Goal: Information Seeking & Learning: Learn about a topic

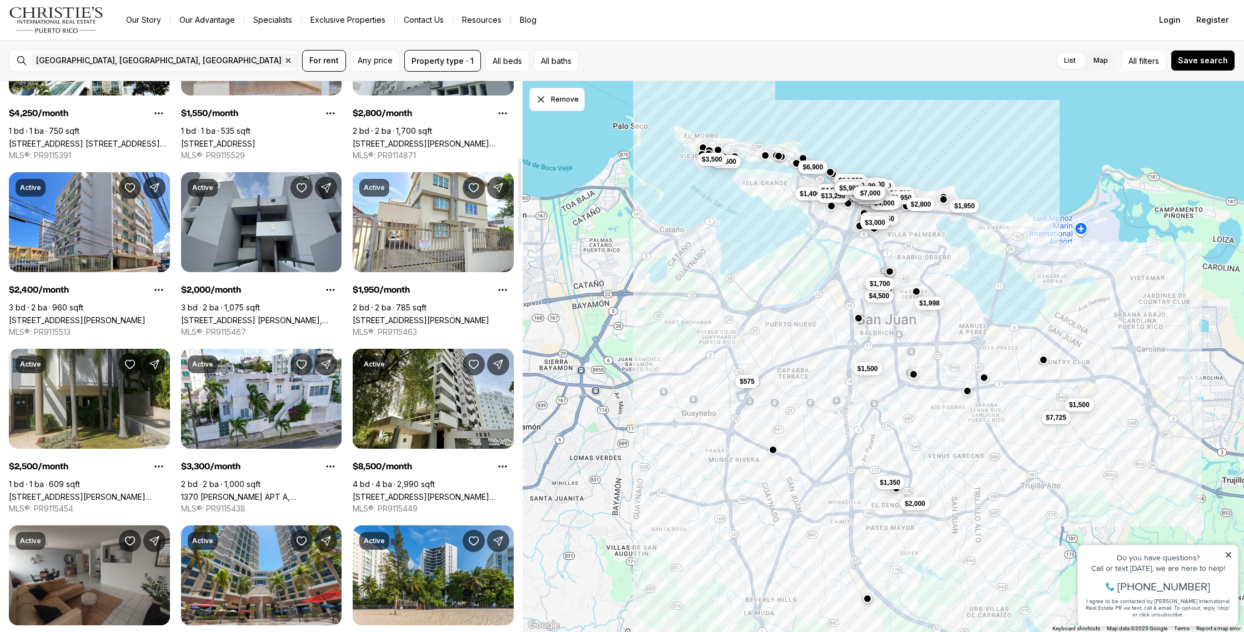
scroll to position [486, 0]
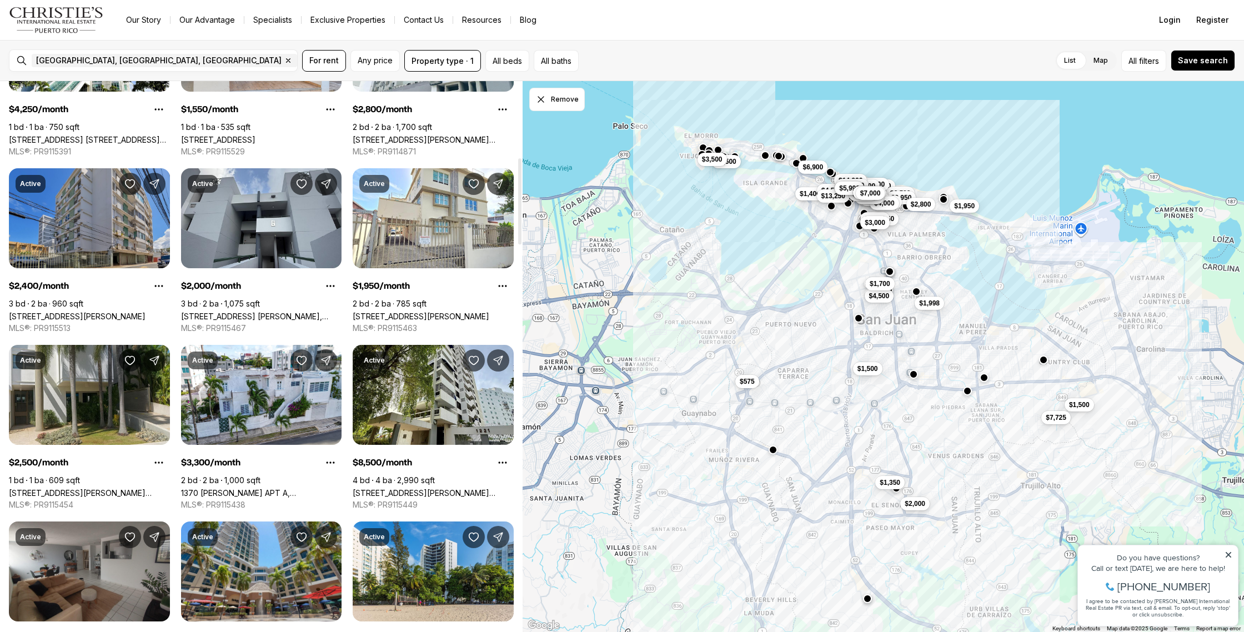
click at [98, 311] on link "[STREET_ADDRESS][PERSON_NAME]" at bounding box center [77, 315] width 137 height 9
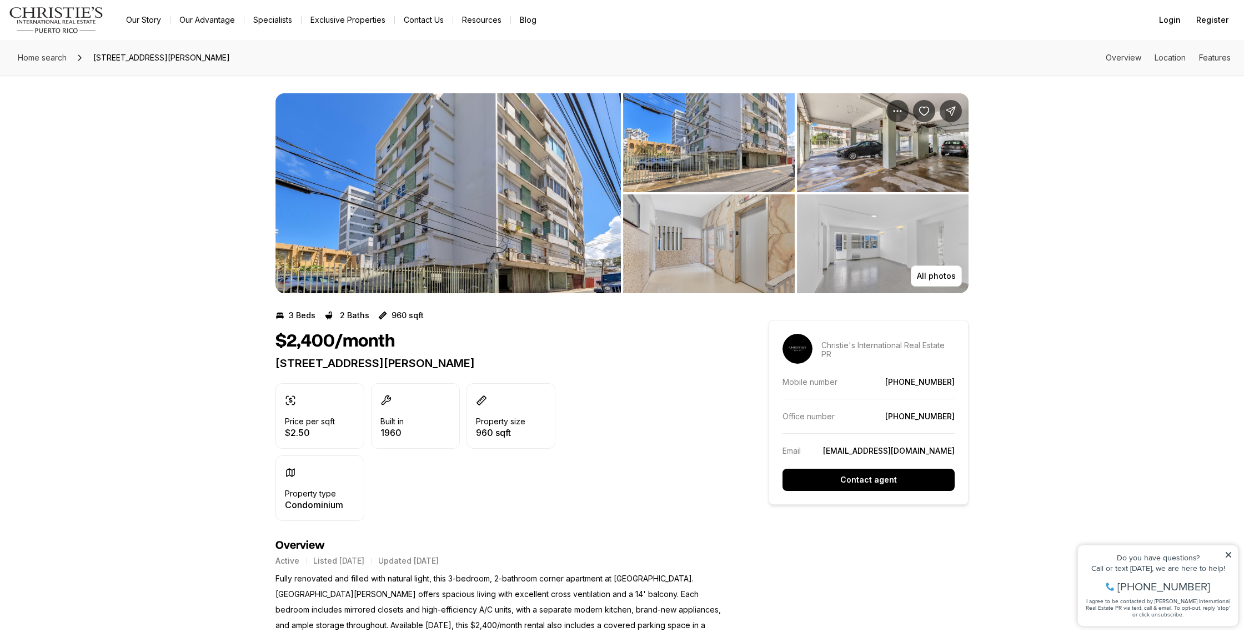
click at [718, 249] on img "View image gallery" at bounding box center [709, 243] width 172 height 99
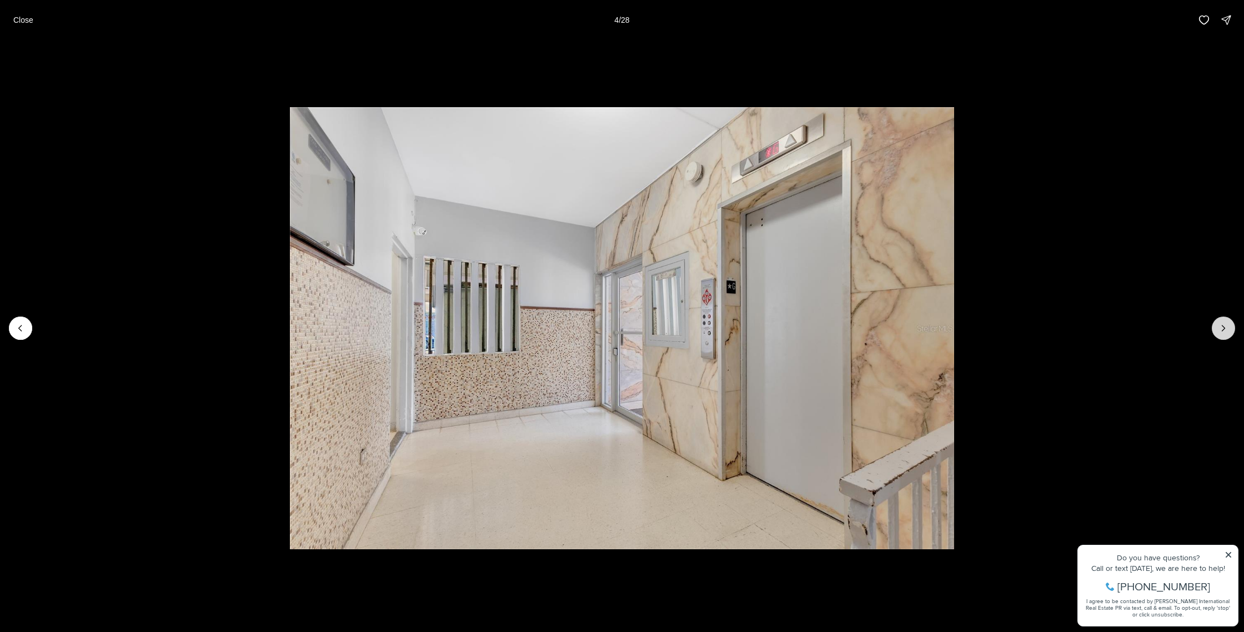
click at [1225, 327] on icon "Next slide" at bounding box center [1222, 328] width 11 height 11
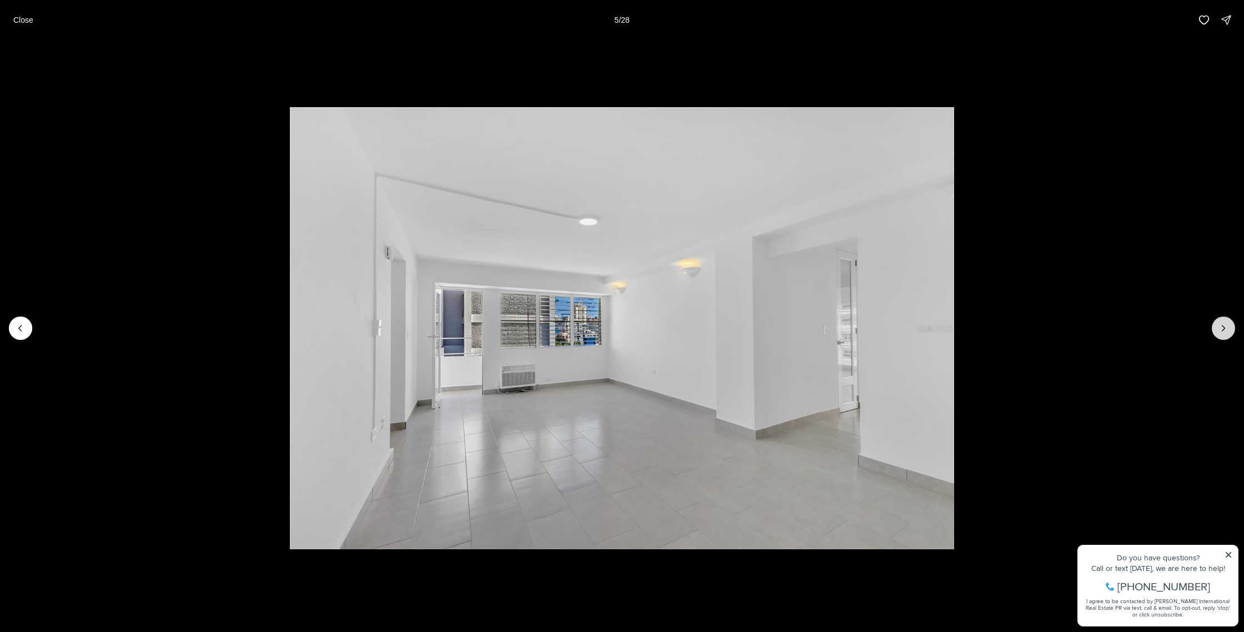
click at [1225, 327] on icon "Next slide" at bounding box center [1222, 328] width 11 height 11
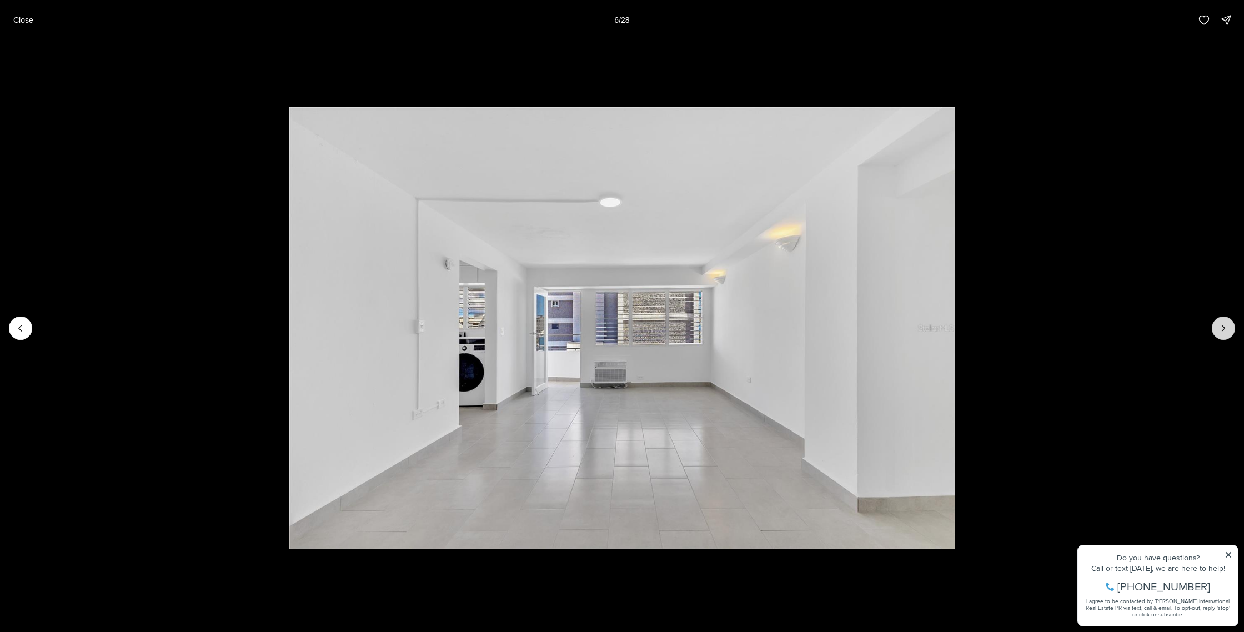
click at [1225, 327] on icon "Next slide" at bounding box center [1222, 328] width 11 height 11
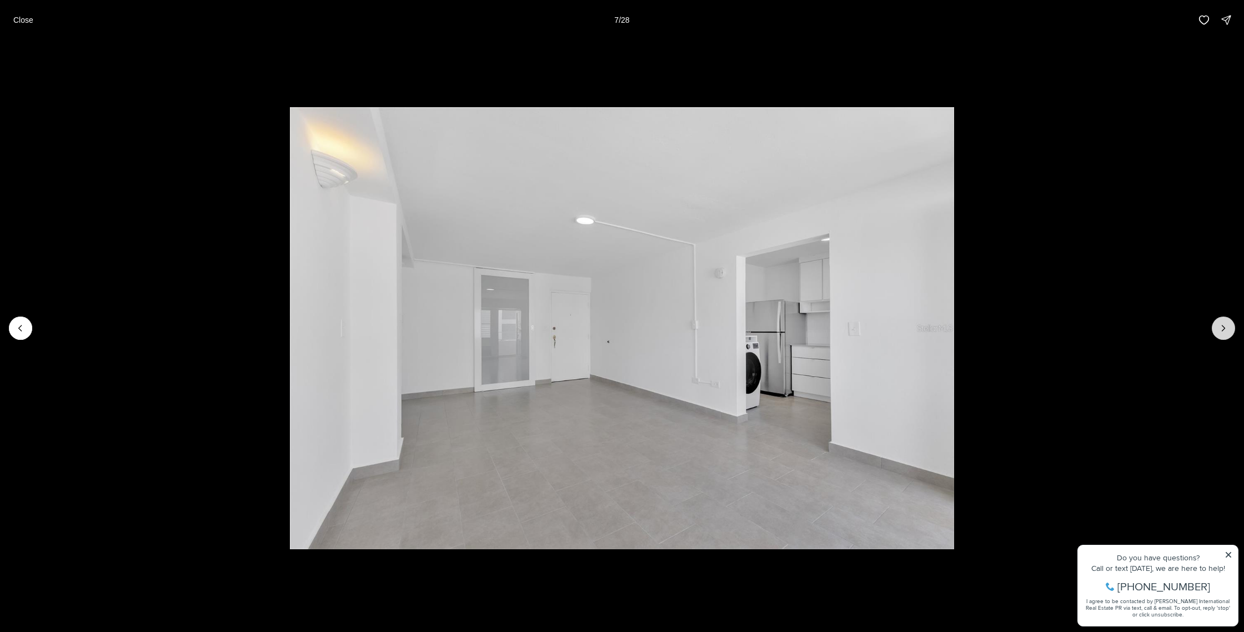
click at [1225, 327] on icon "Next slide" at bounding box center [1222, 328] width 11 height 11
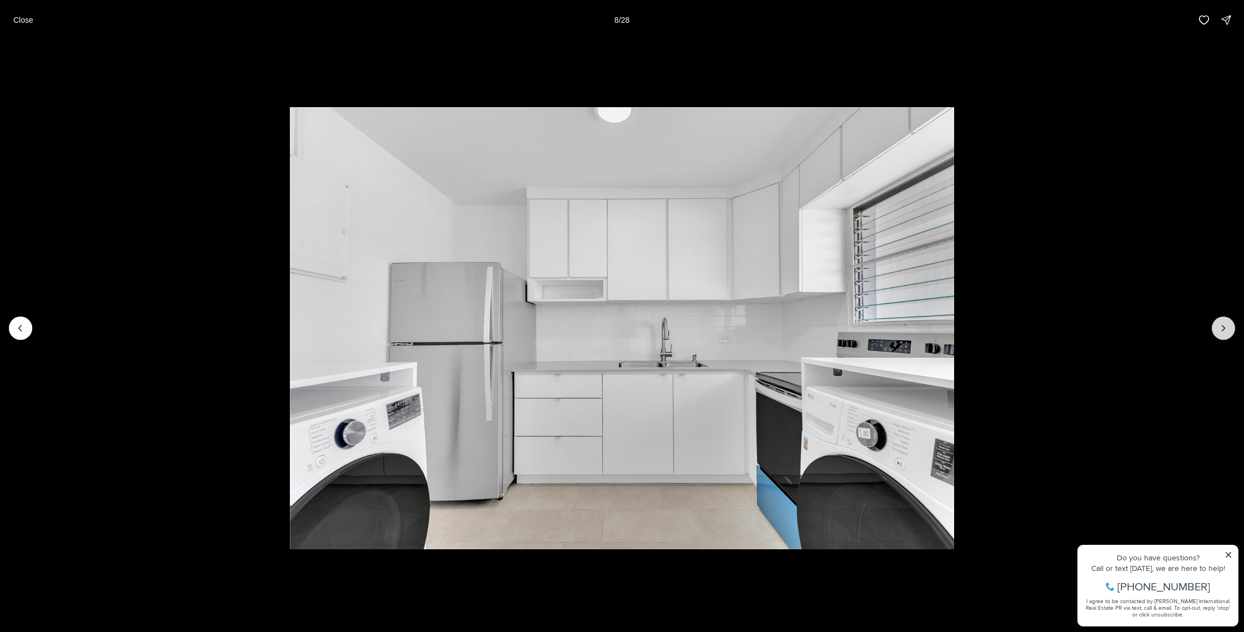
click at [1225, 327] on icon "Next slide" at bounding box center [1222, 328] width 11 height 11
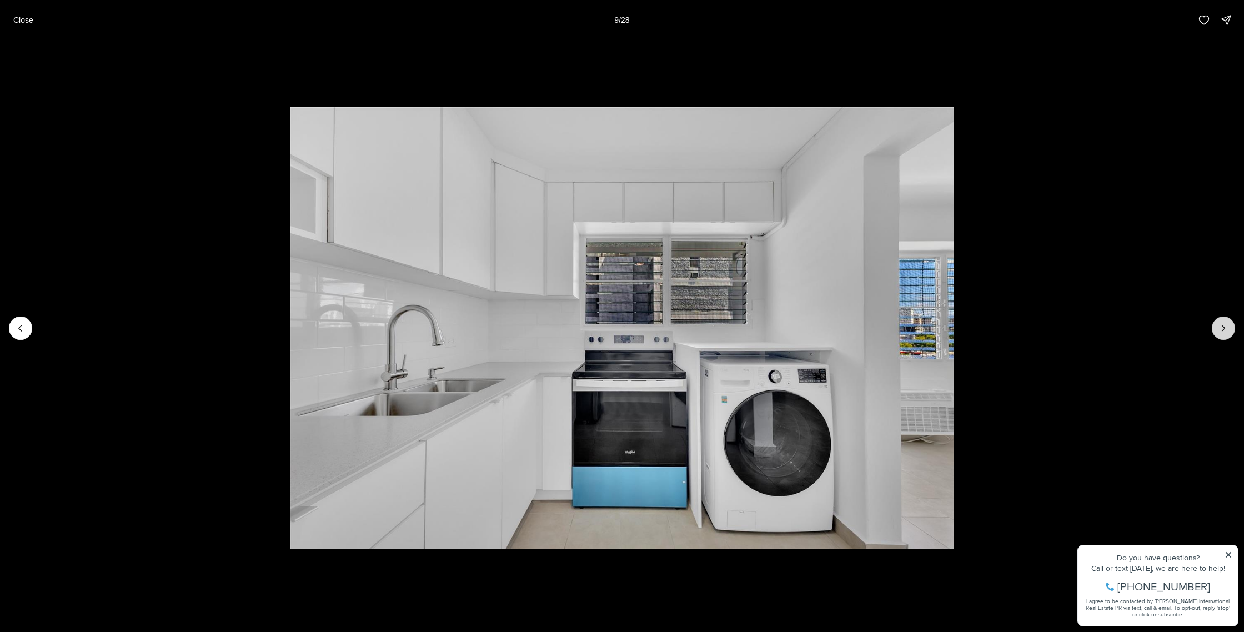
click at [1225, 327] on icon "Next slide" at bounding box center [1222, 328] width 11 height 11
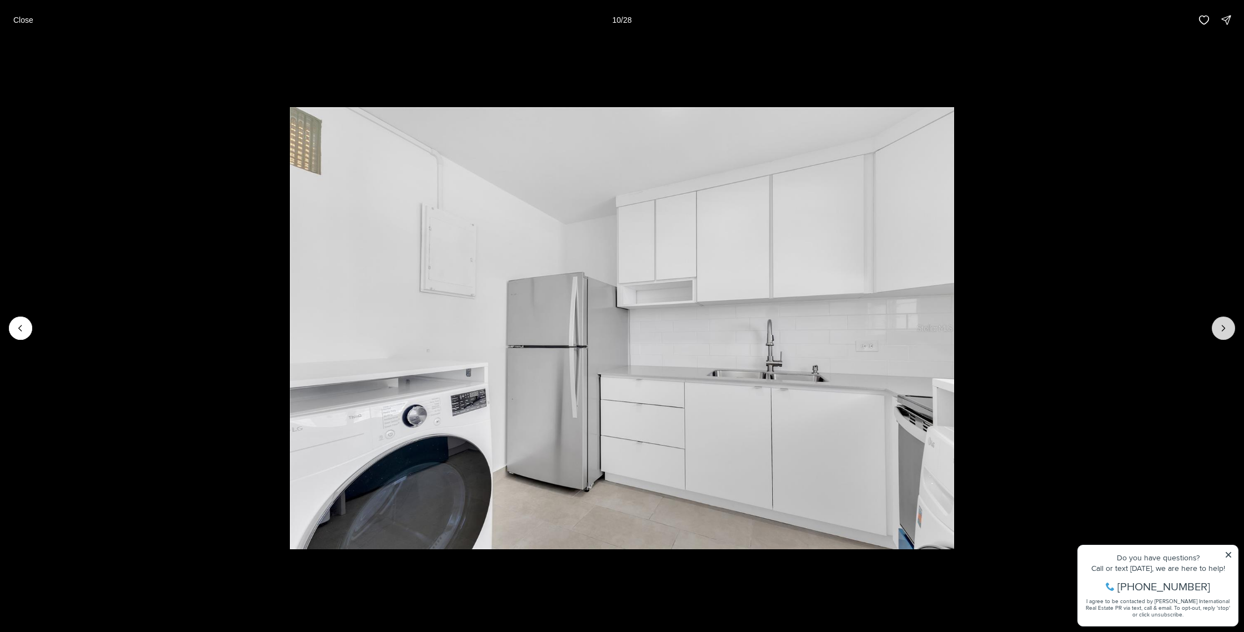
click at [1225, 327] on icon "Next slide" at bounding box center [1222, 328] width 11 height 11
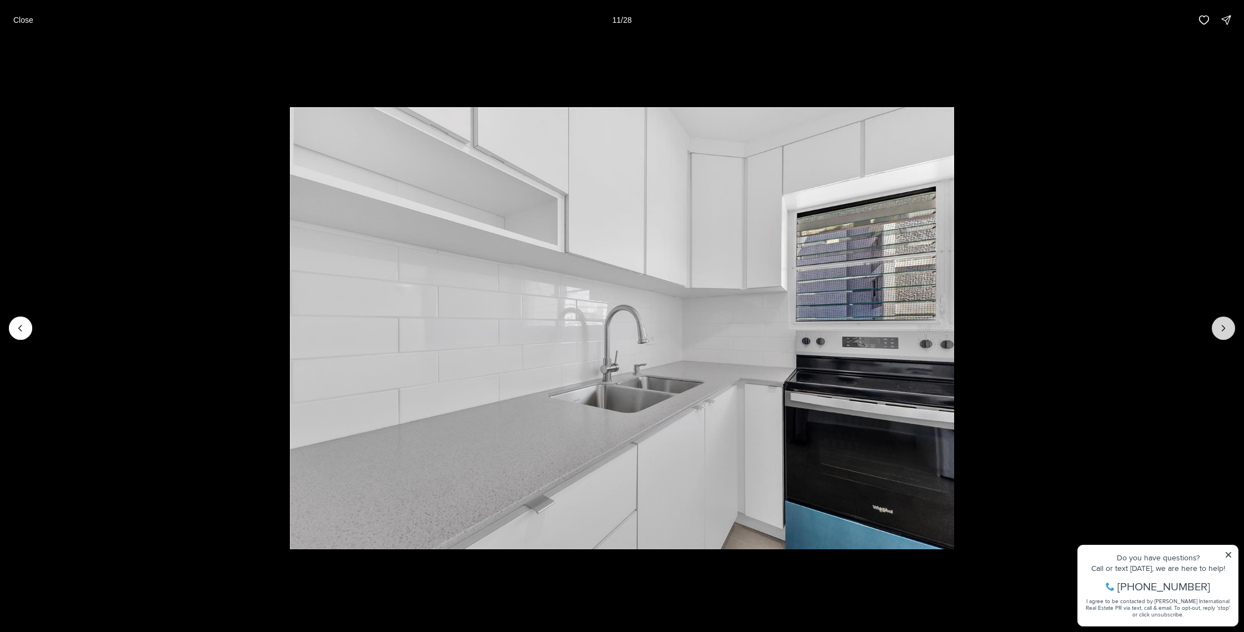
click at [1225, 327] on icon "Next slide" at bounding box center [1222, 328] width 11 height 11
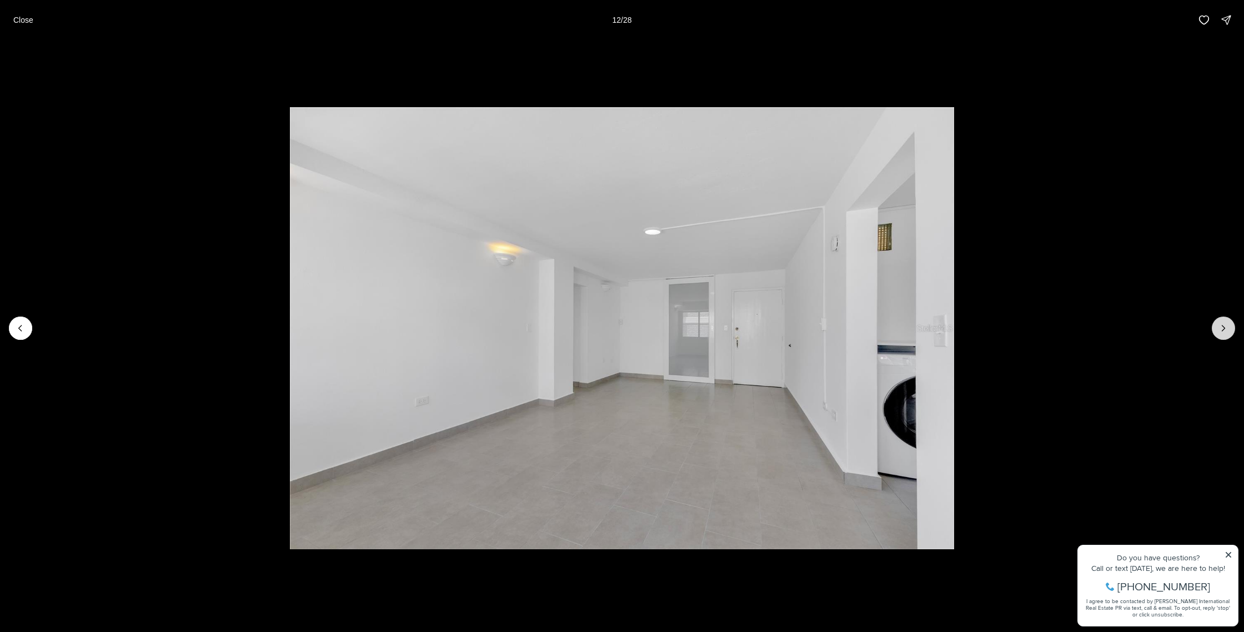
click at [1225, 327] on icon "Next slide" at bounding box center [1222, 328] width 11 height 11
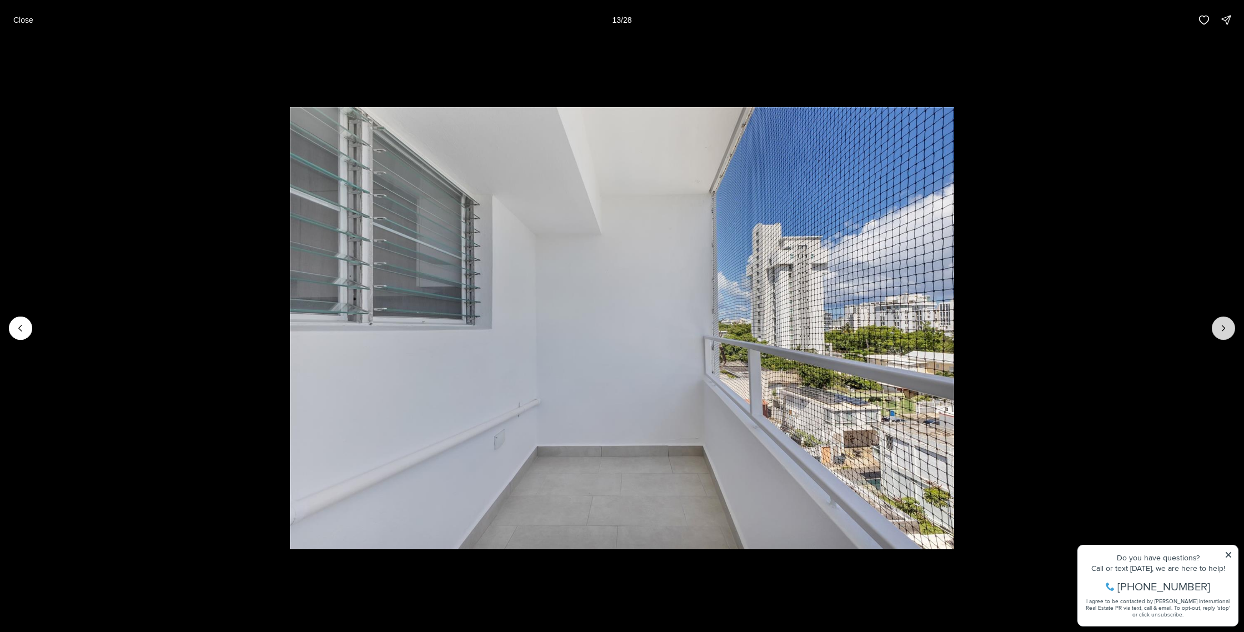
click at [1225, 327] on icon "Next slide" at bounding box center [1222, 328] width 11 height 11
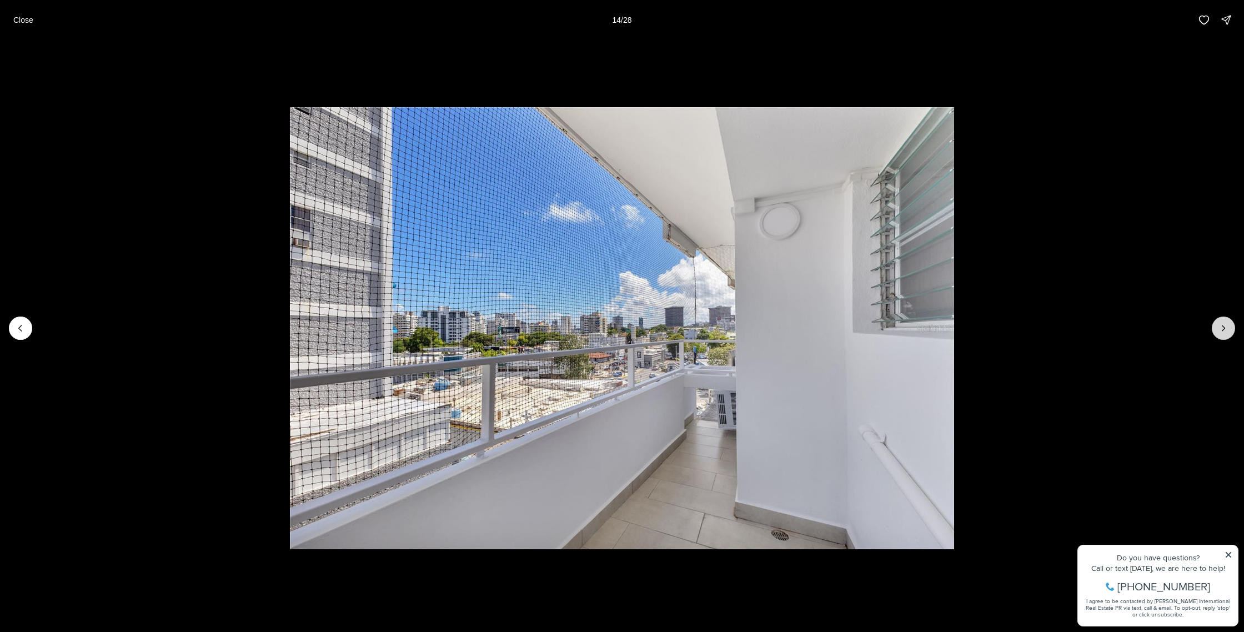
click at [1225, 327] on icon "Next slide" at bounding box center [1222, 328] width 11 height 11
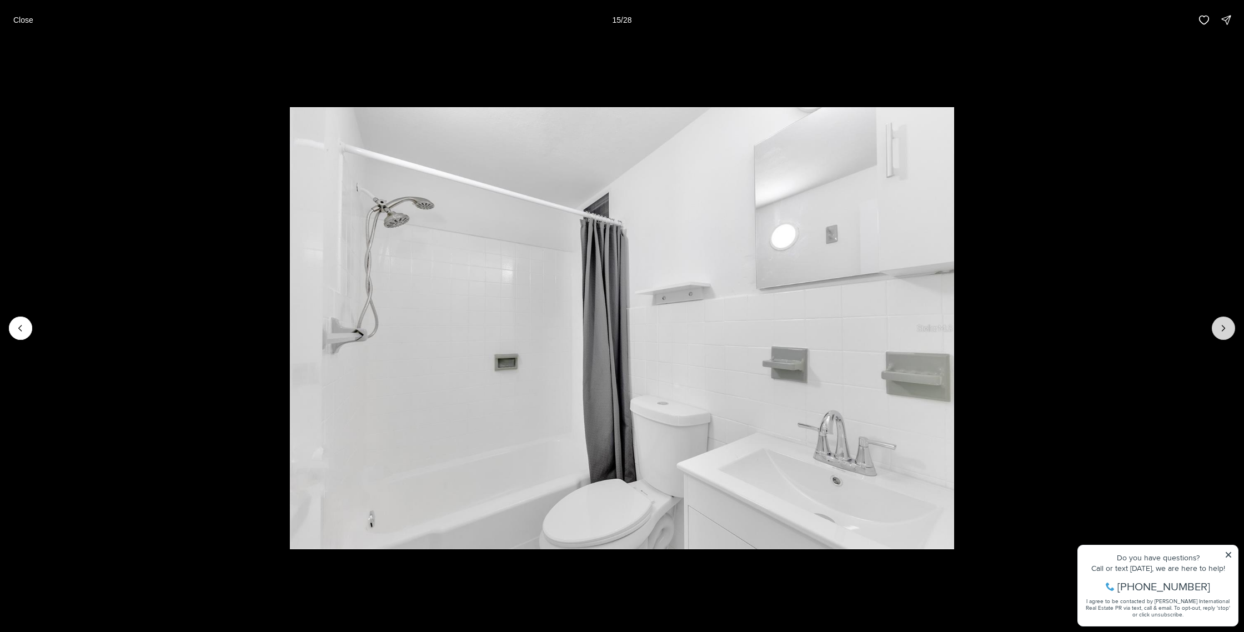
click at [1225, 327] on icon "Next slide" at bounding box center [1222, 328] width 11 height 11
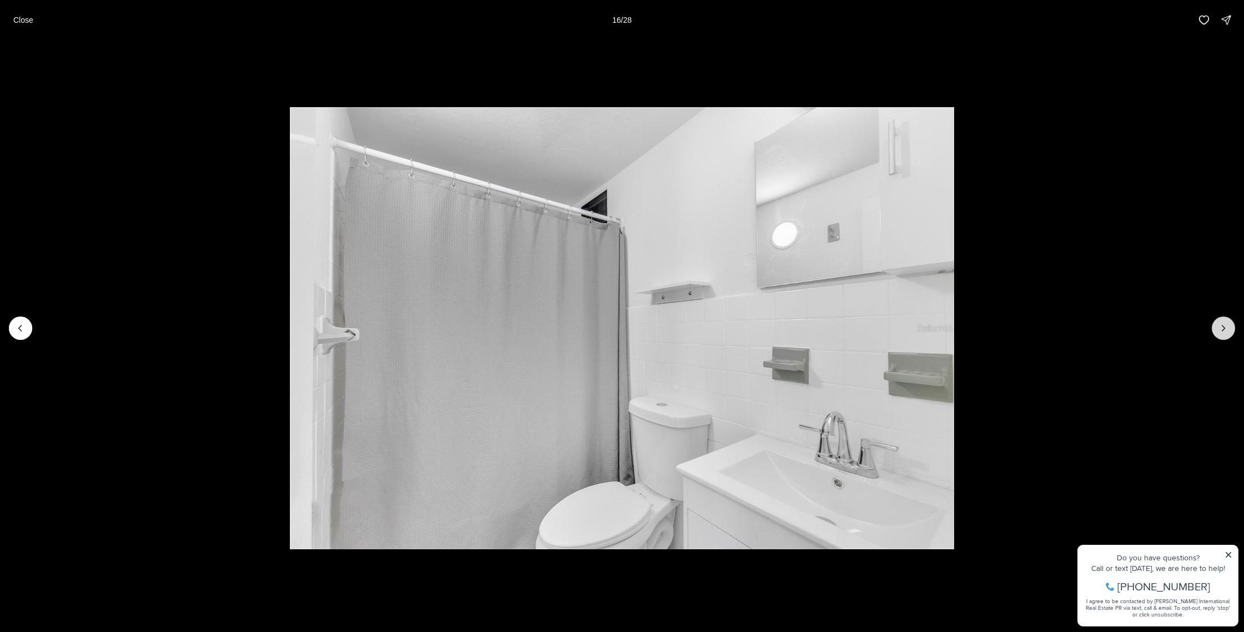
click at [1225, 327] on icon "Next slide" at bounding box center [1222, 328] width 11 height 11
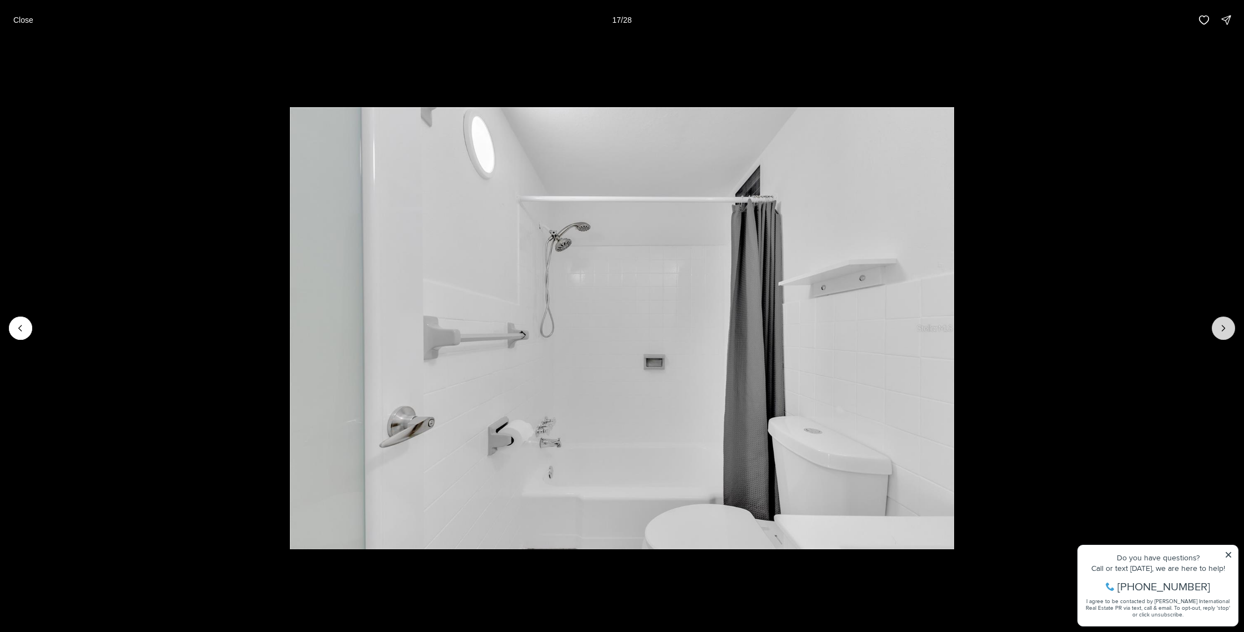
click at [1225, 327] on icon "Next slide" at bounding box center [1222, 328] width 11 height 11
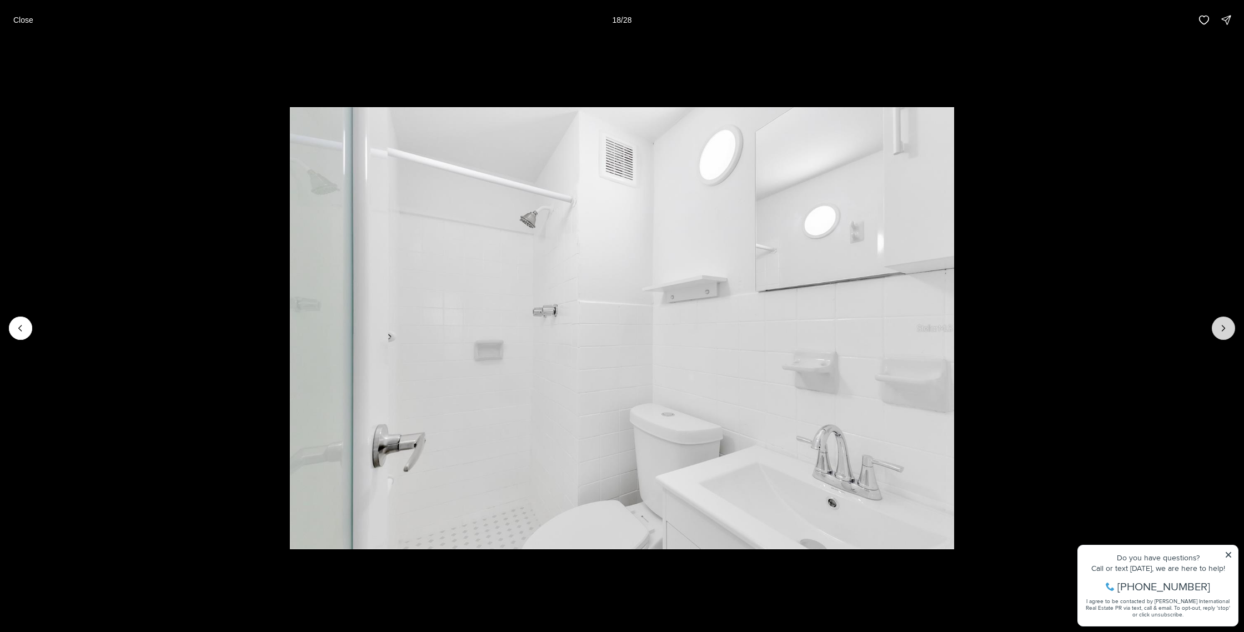
click at [1225, 327] on icon "Next slide" at bounding box center [1222, 328] width 11 height 11
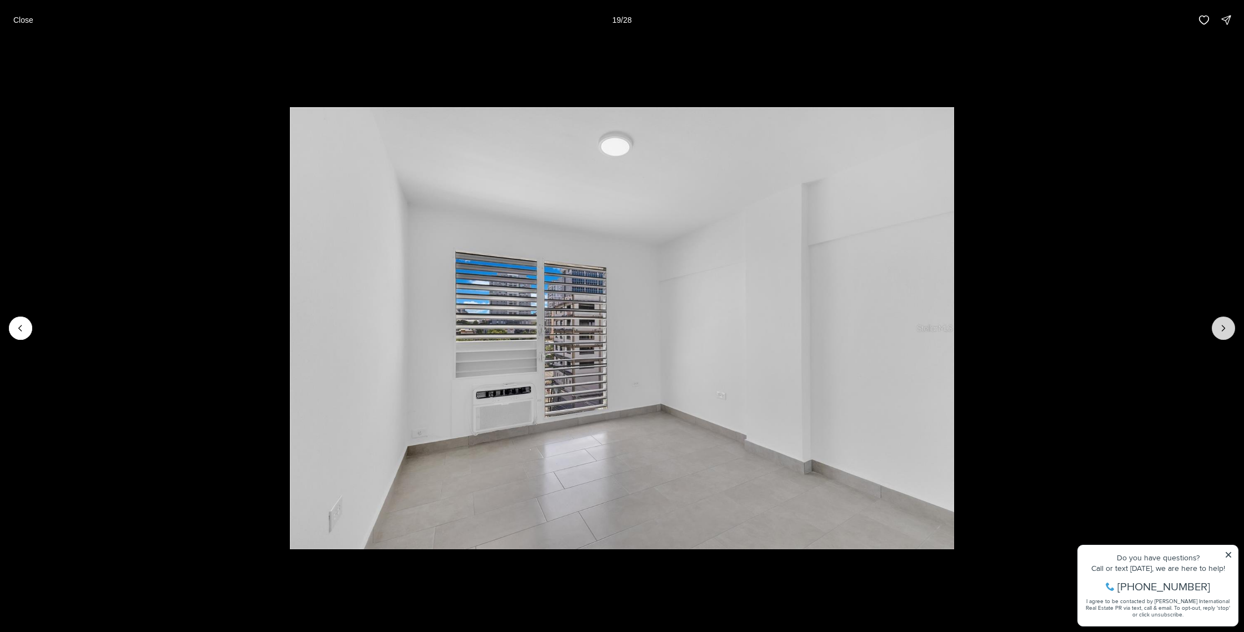
click at [1225, 327] on icon "Next slide" at bounding box center [1222, 328] width 11 height 11
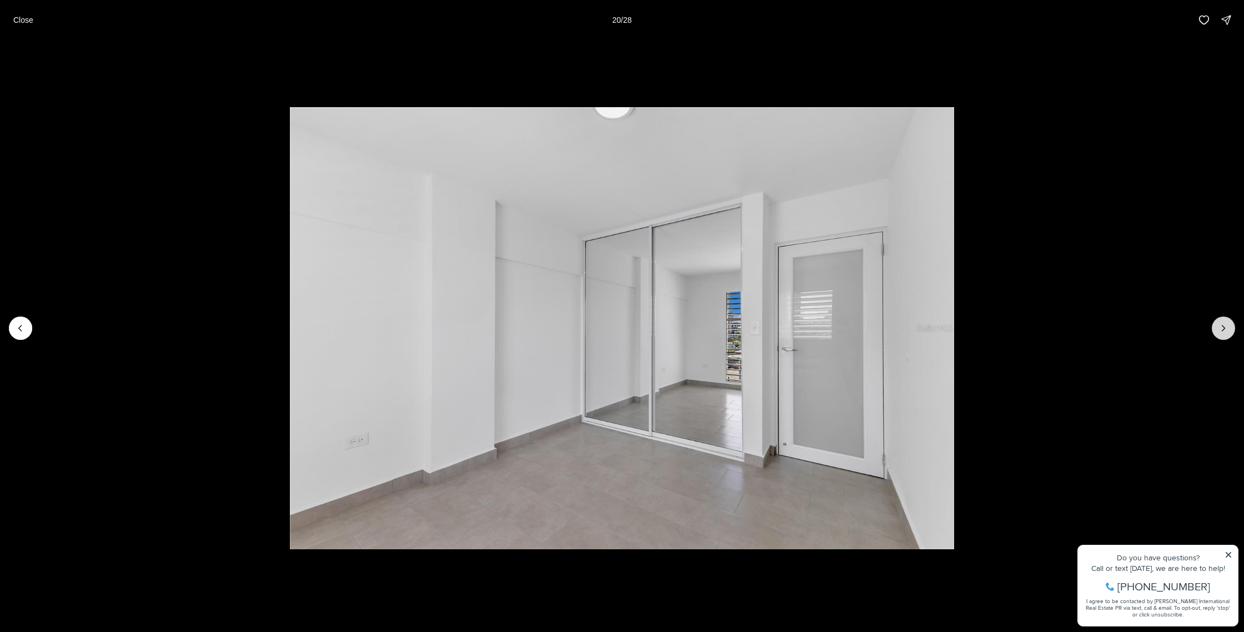
click at [1225, 327] on icon "Next slide" at bounding box center [1222, 328] width 11 height 11
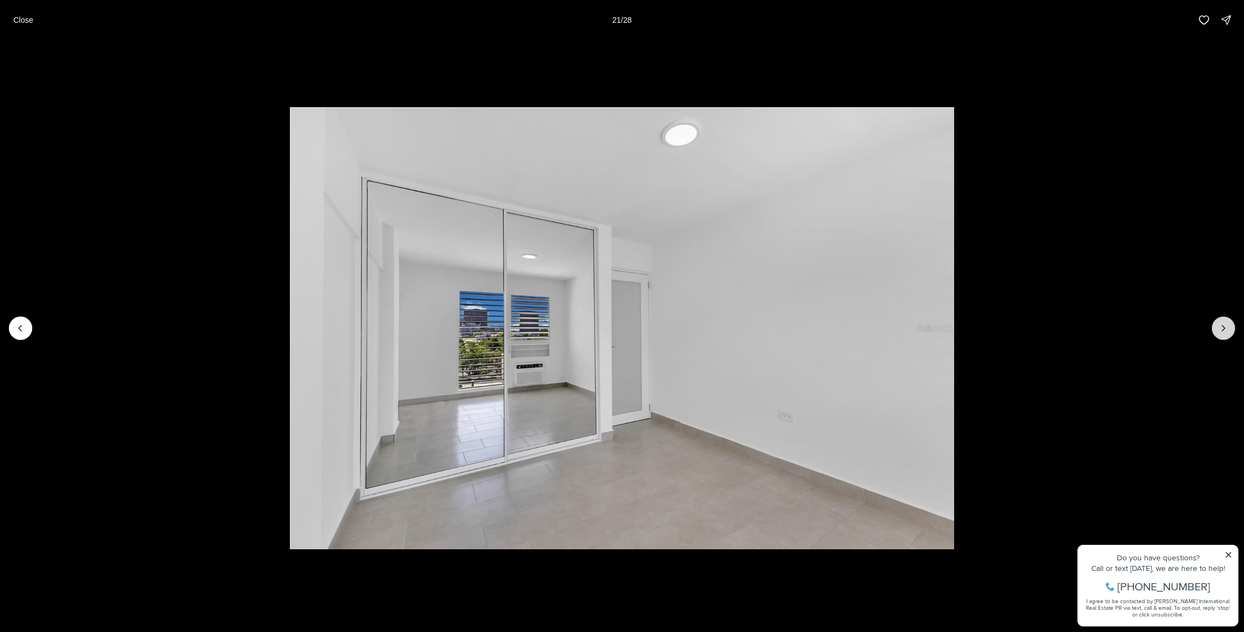
click at [1225, 327] on icon "Next slide" at bounding box center [1222, 328] width 11 height 11
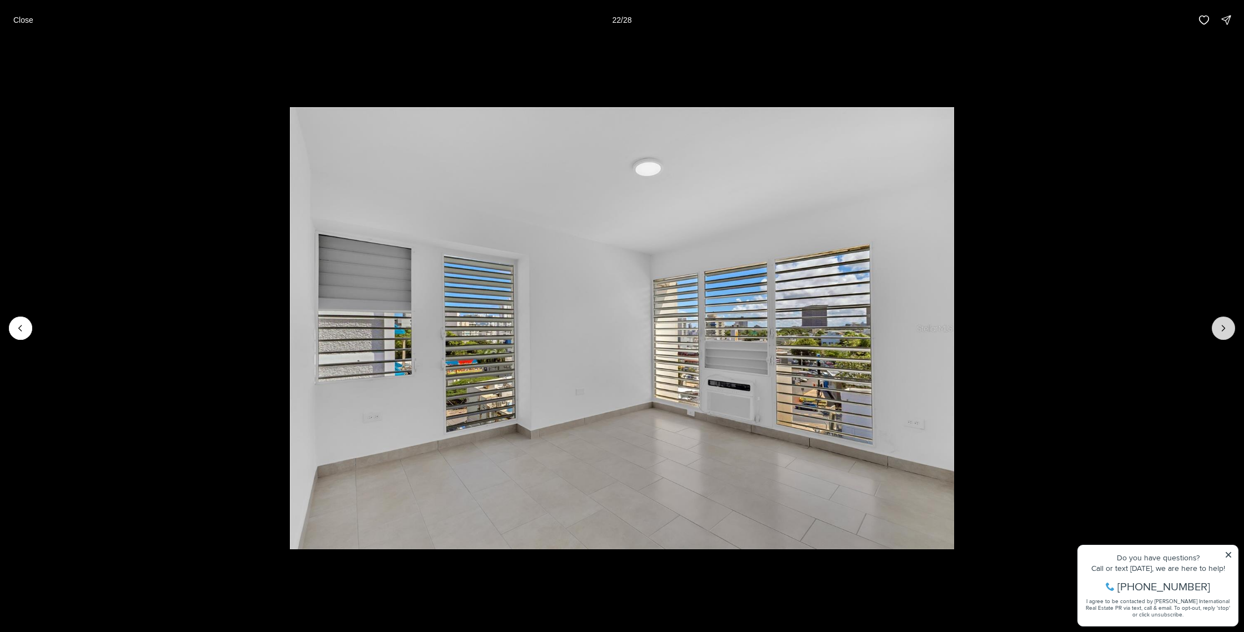
click at [1225, 327] on icon "Next slide" at bounding box center [1222, 328] width 11 height 11
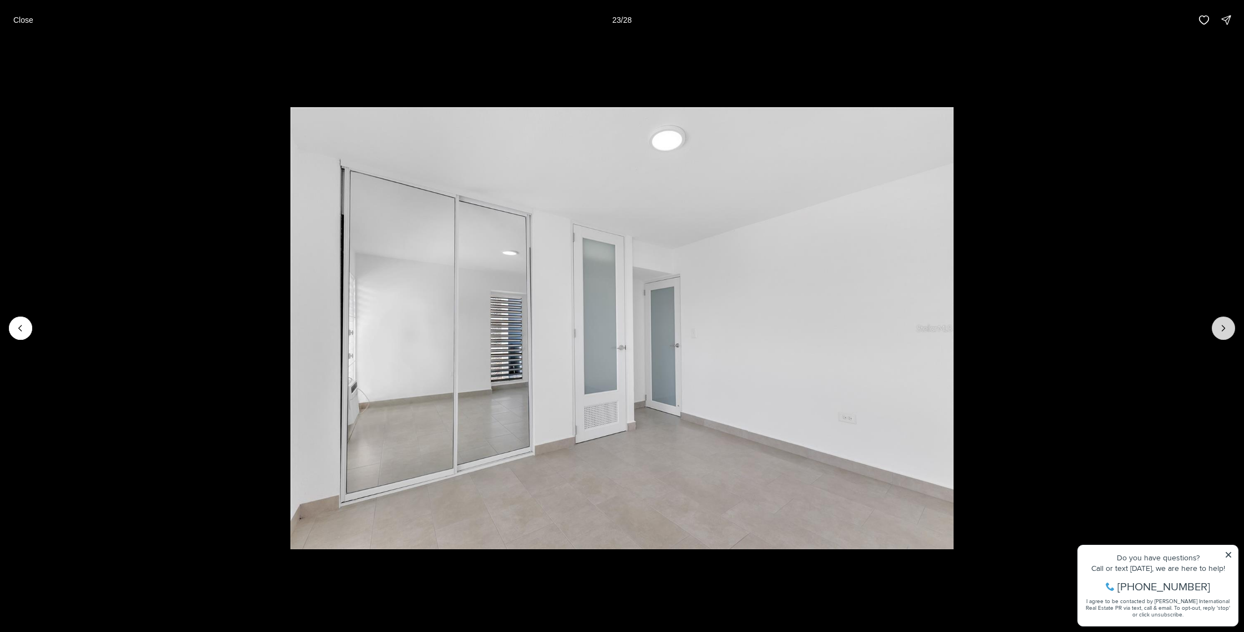
click at [1225, 327] on icon "Next slide" at bounding box center [1222, 328] width 11 height 11
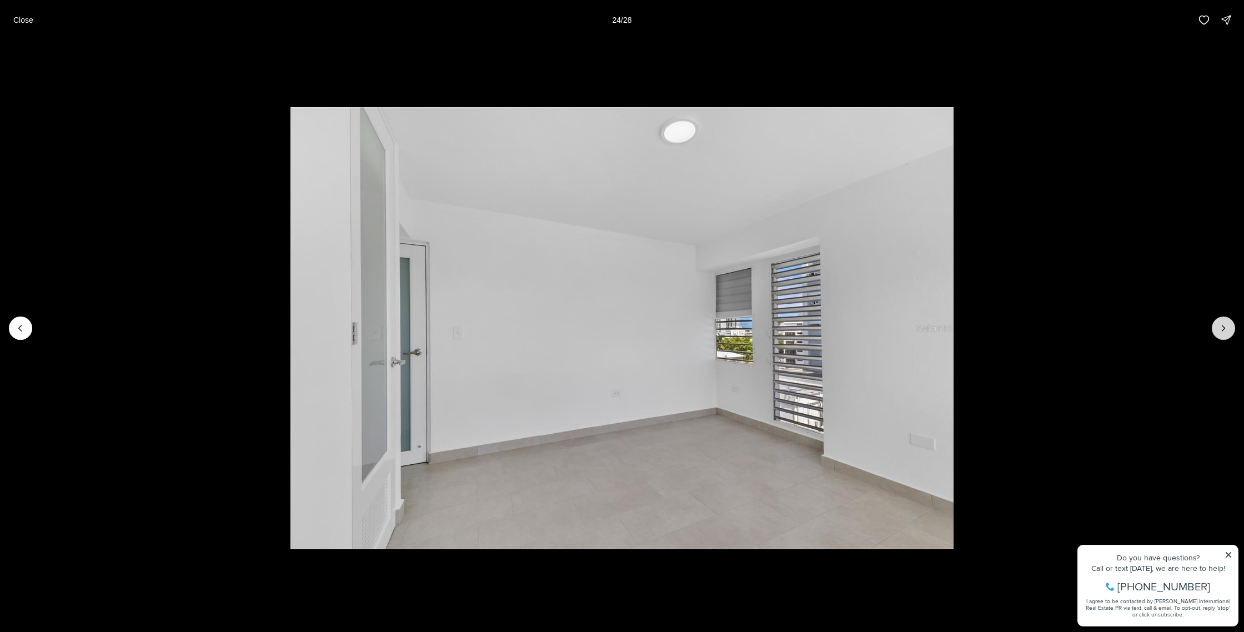
click at [1225, 327] on icon "Next slide" at bounding box center [1222, 328] width 11 height 11
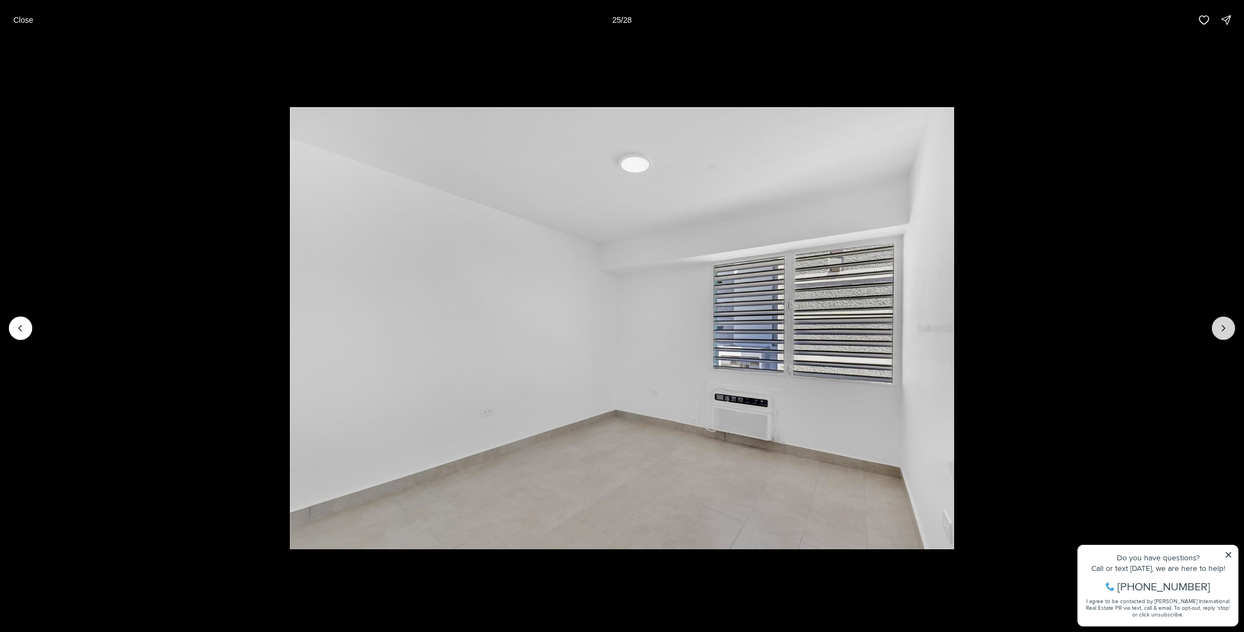
click at [1225, 327] on icon "Next slide" at bounding box center [1222, 328] width 11 height 11
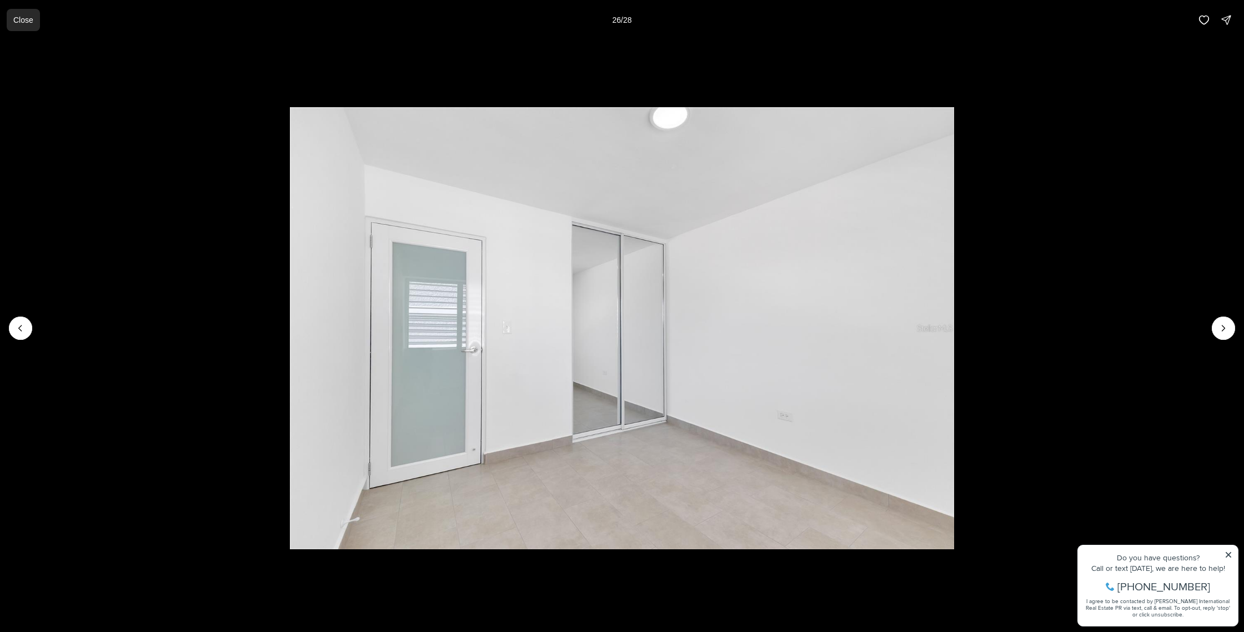
click at [18, 23] on p "Close" at bounding box center [23, 20] width 20 height 9
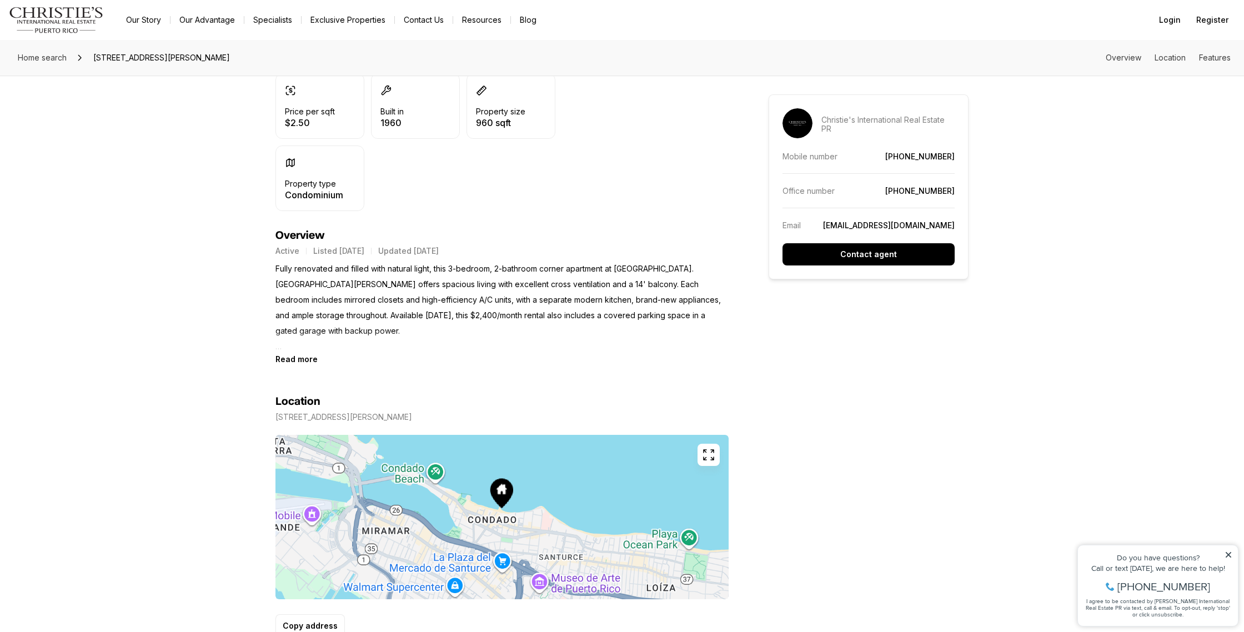
scroll to position [311, 0]
click at [294, 358] on b "Read more" at bounding box center [296, 357] width 42 height 9
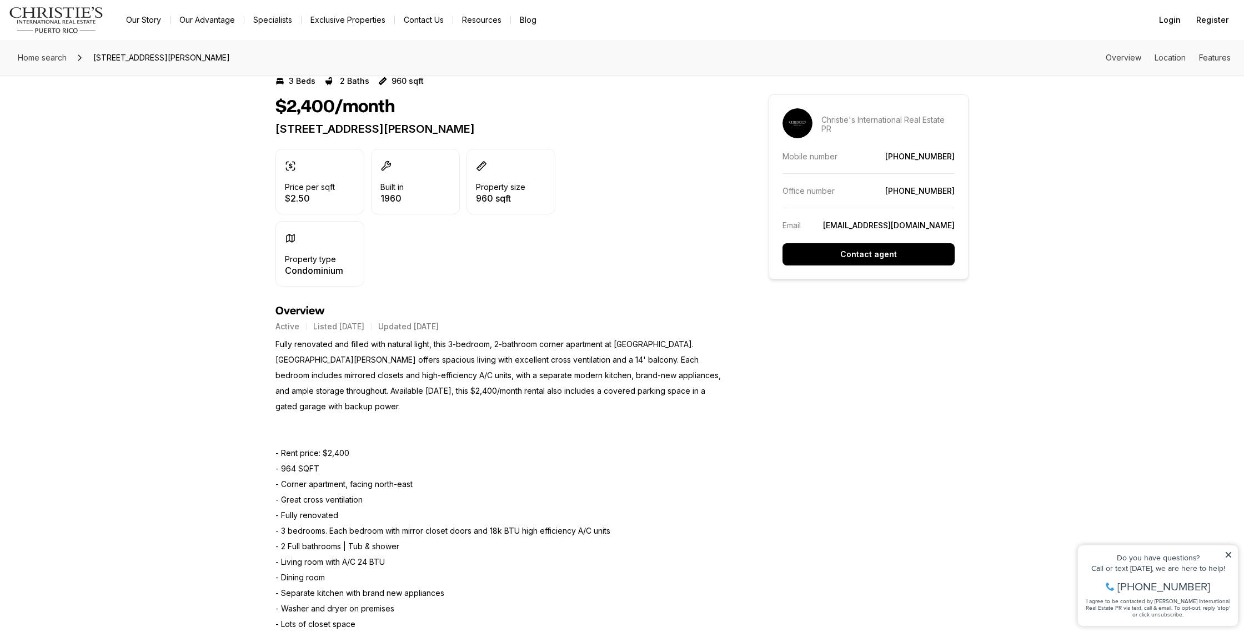
scroll to position [0, 0]
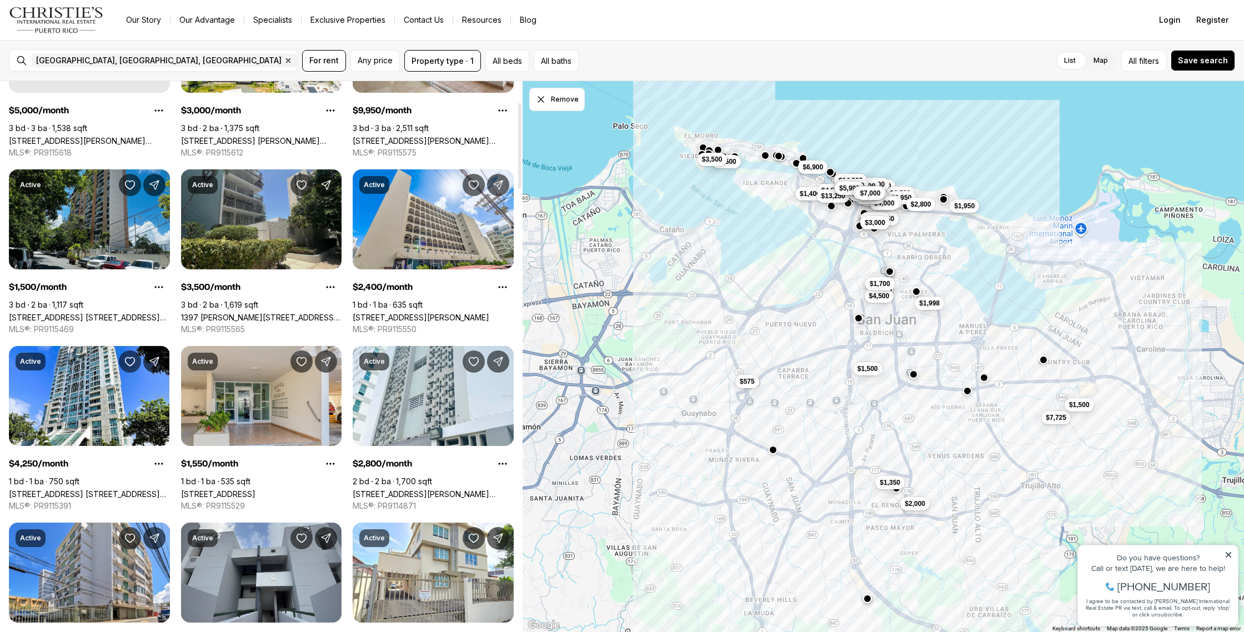
scroll to position [133, 0]
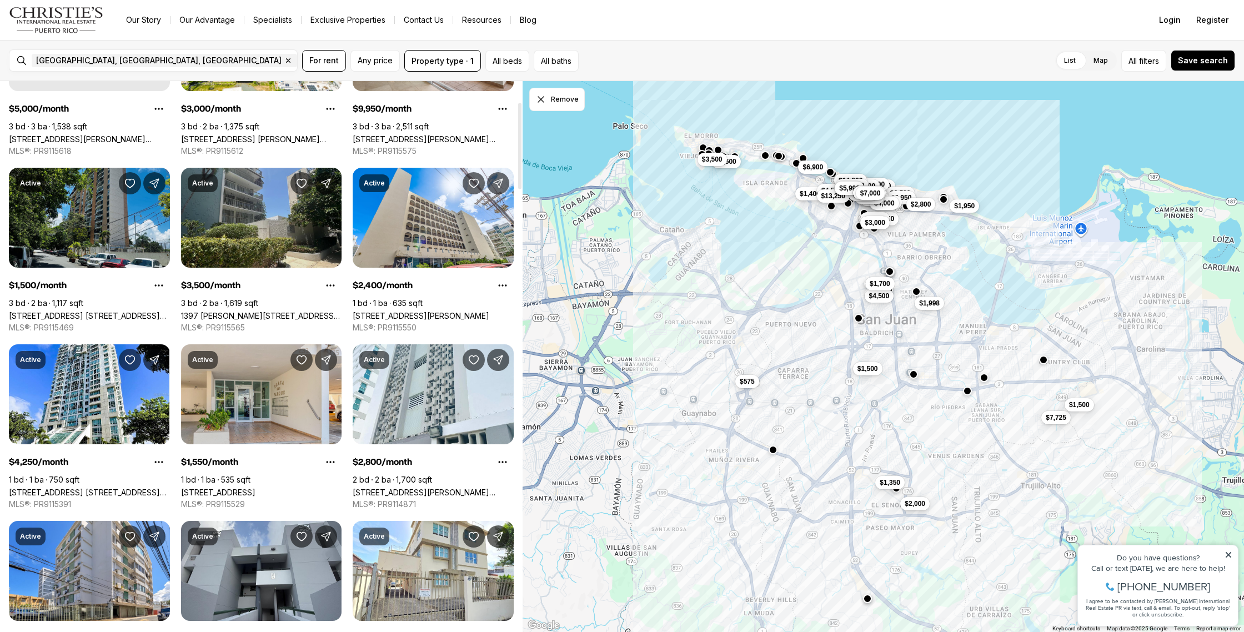
click at [251, 311] on link "1397 [PERSON_NAME][STREET_ADDRESS][PERSON_NAME]" at bounding box center [261, 315] width 161 height 9
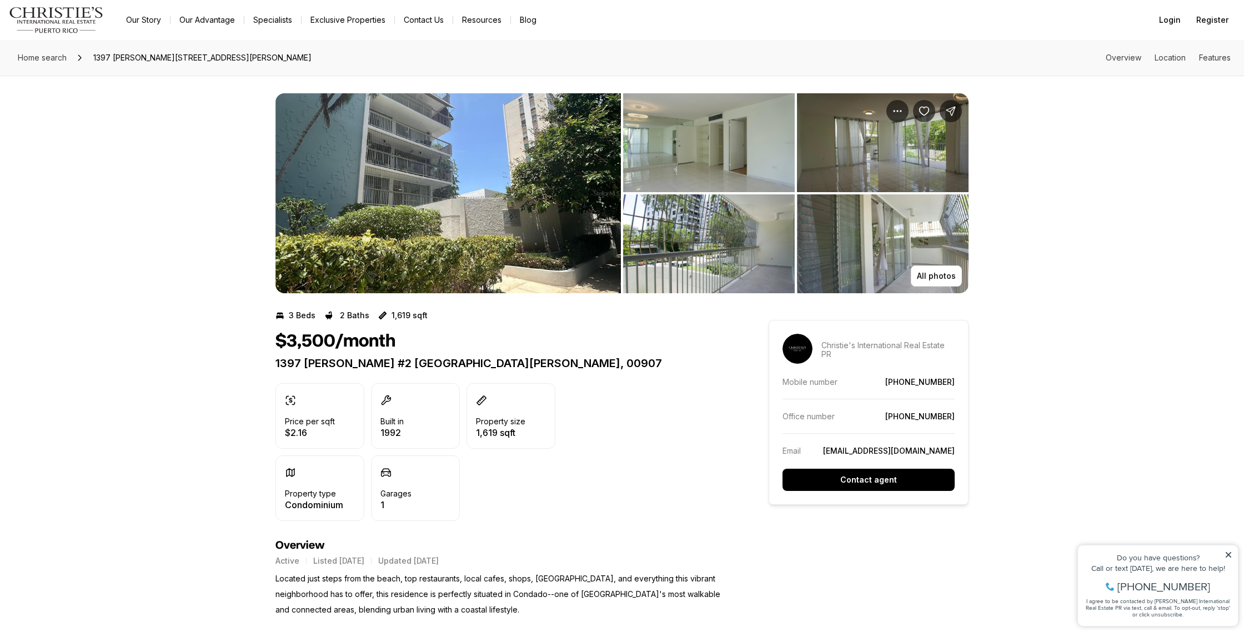
click at [708, 150] on img "View image gallery" at bounding box center [709, 142] width 172 height 99
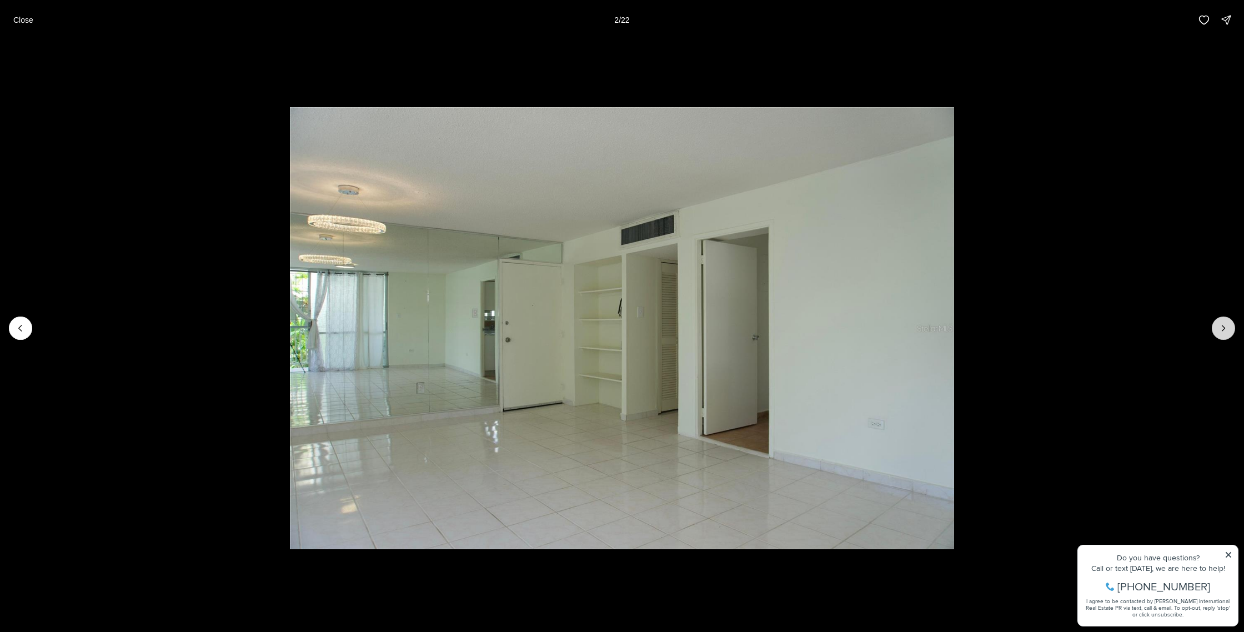
click at [1225, 331] on icon "Next slide" at bounding box center [1222, 328] width 11 height 11
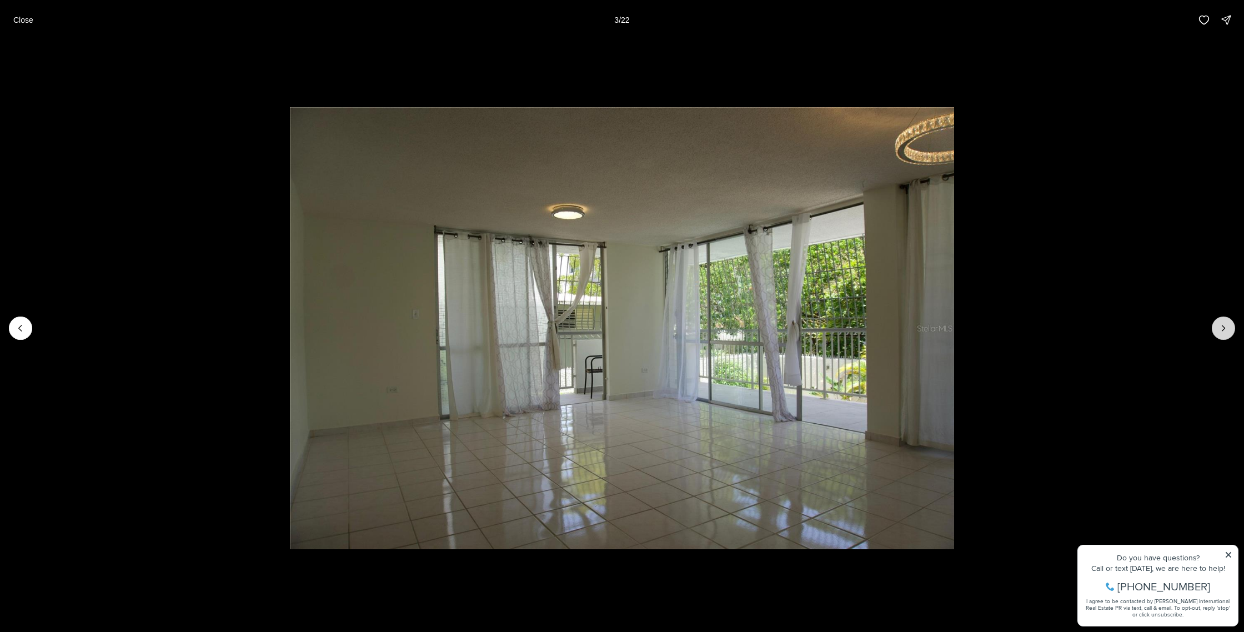
click at [1225, 330] on icon "Next slide" at bounding box center [1222, 328] width 11 height 11
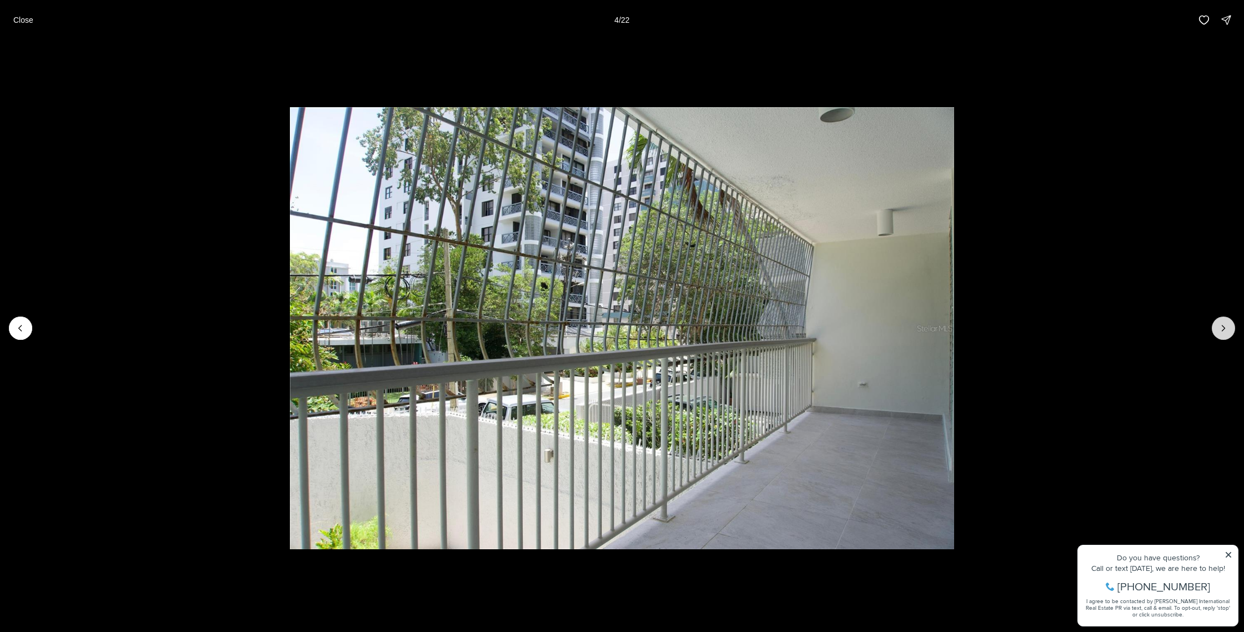
click at [1225, 330] on icon "Next slide" at bounding box center [1222, 328] width 11 height 11
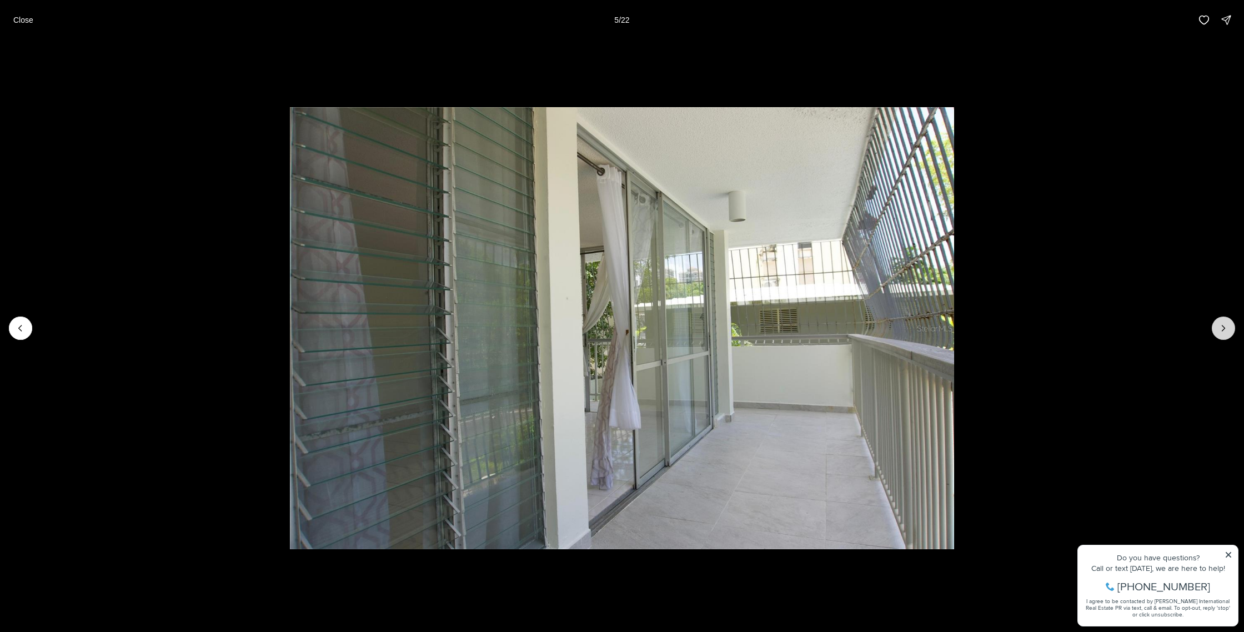
click at [1225, 330] on icon "Next slide" at bounding box center [1222, 328] width 11 height 11
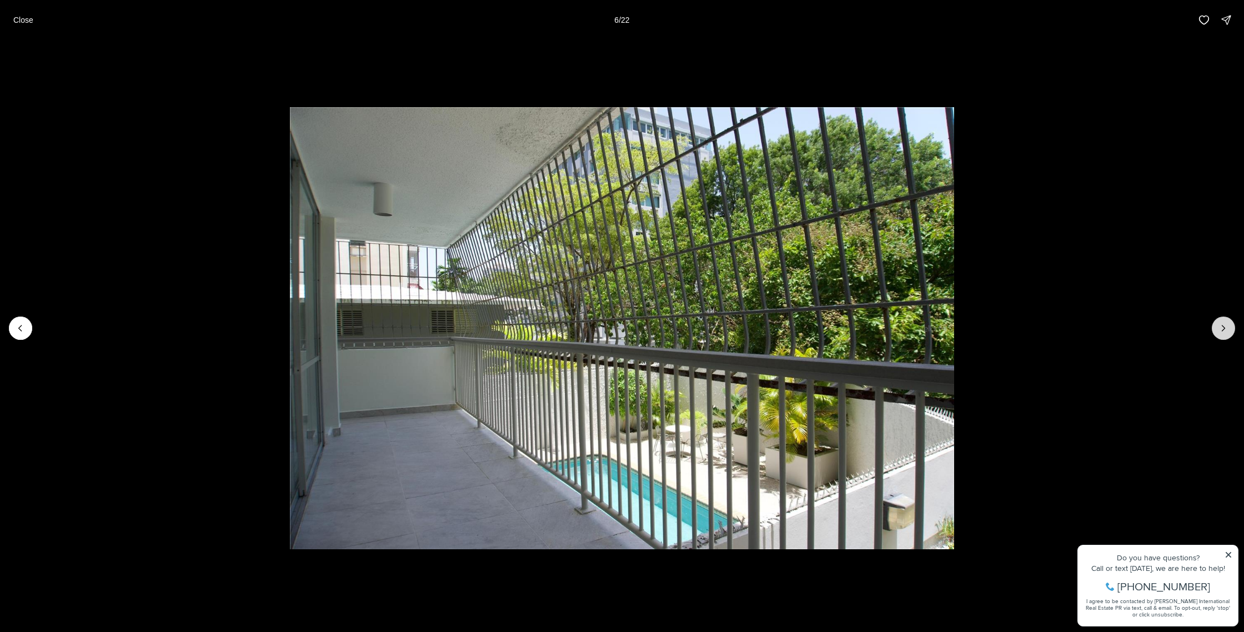
click at [1225, 330] on icon "Next slide" at bounding box center [1222, 328] width 11 height 11
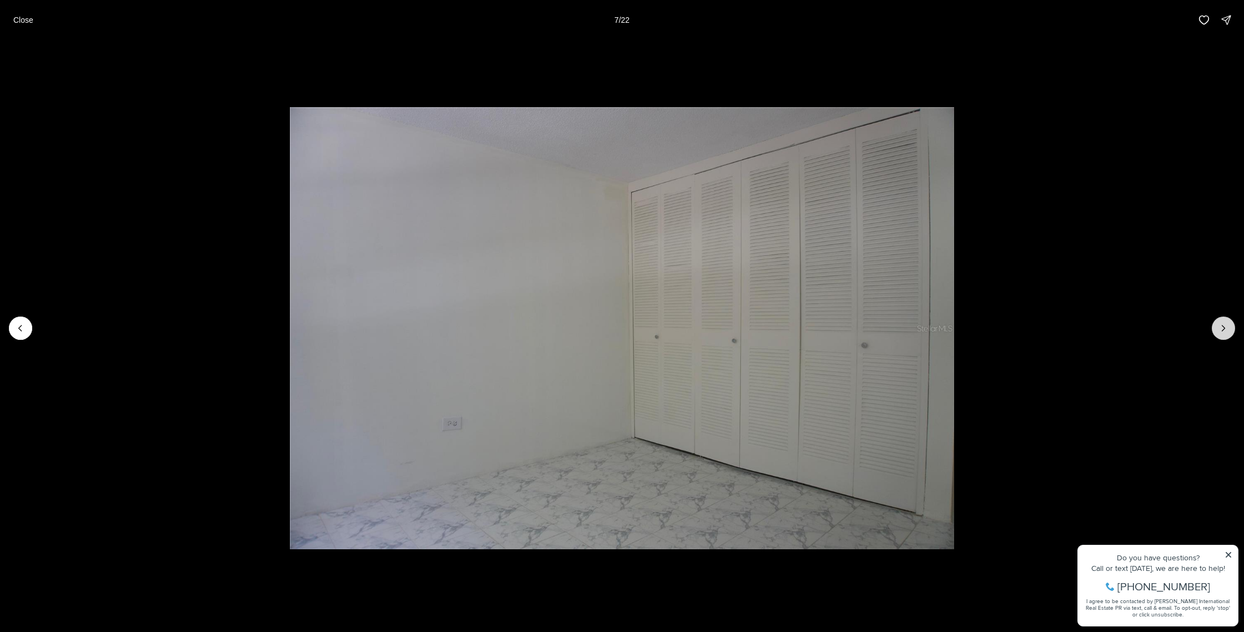
click at [1225, 330] on icon "Next slide" at bounding box center [1222, 328] width 11 height 11
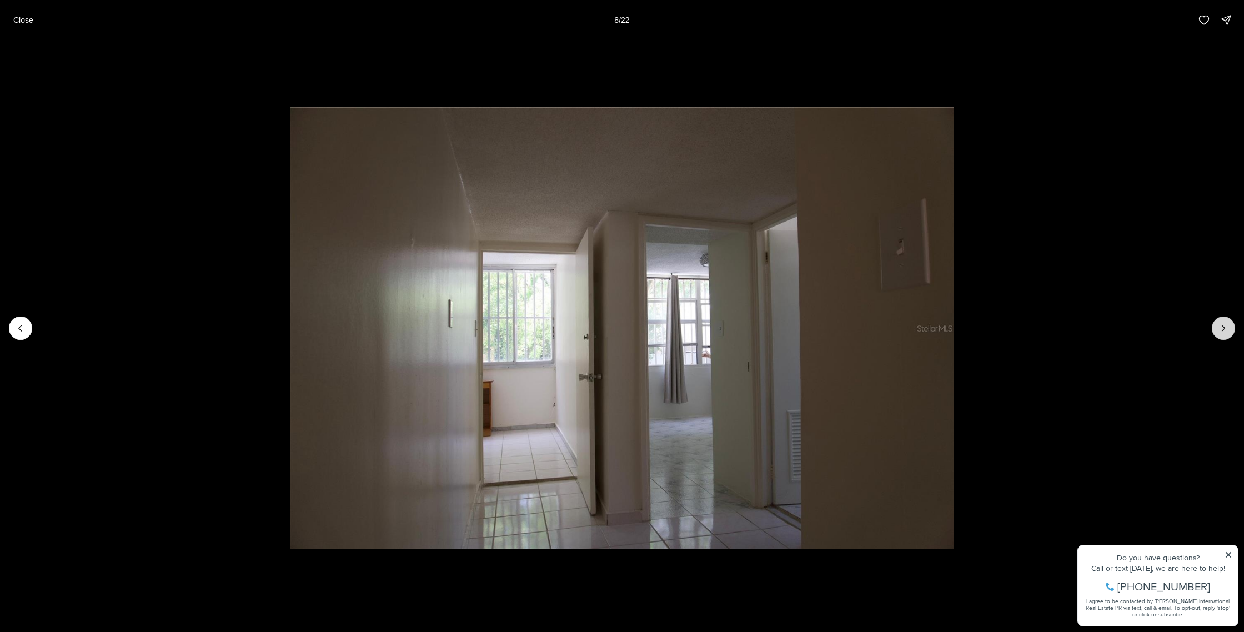
click at [1225, 330] on icon "Next slide" at bounding box center [1222, 328] width 11 height 11
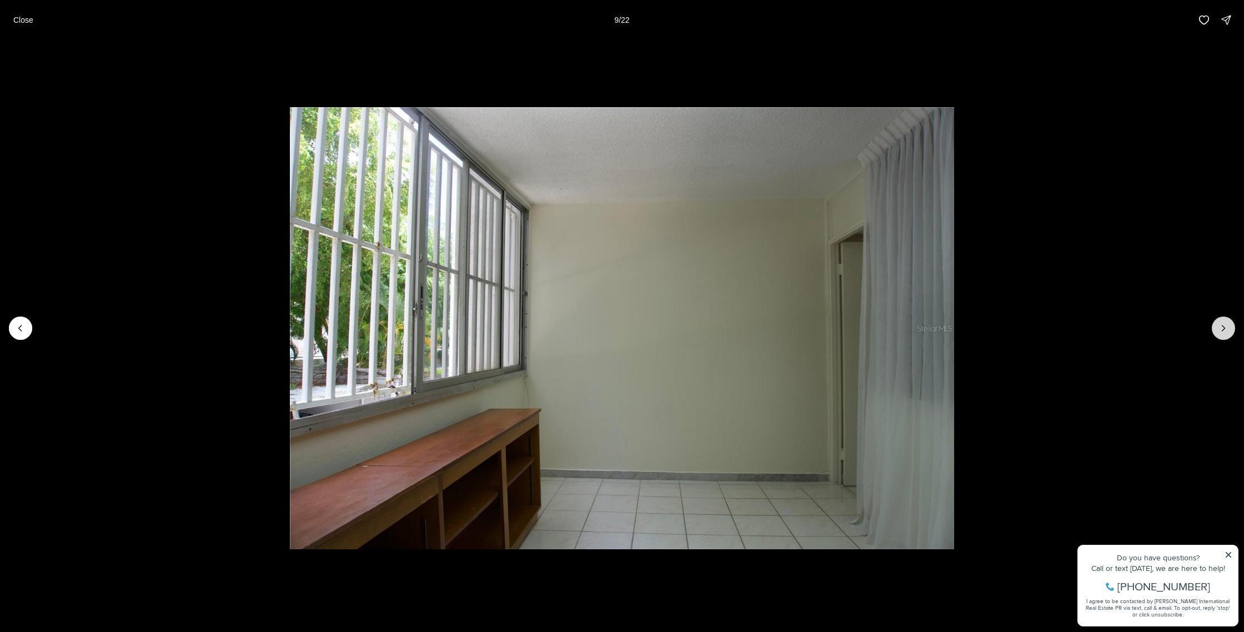
click at [1225, 330] on icon "Next slide" at bounding box center [1222, 328] width 11 height 11
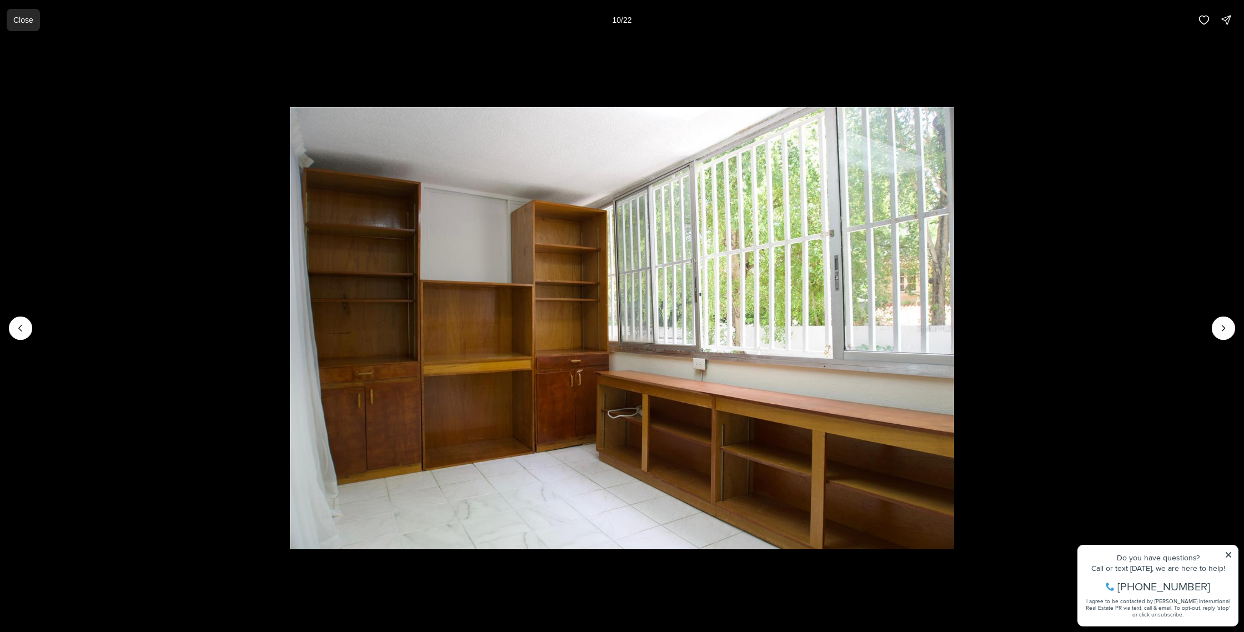
click at [24, 23] on p "Close" at bounding box center [23, 20] width 20 height 9
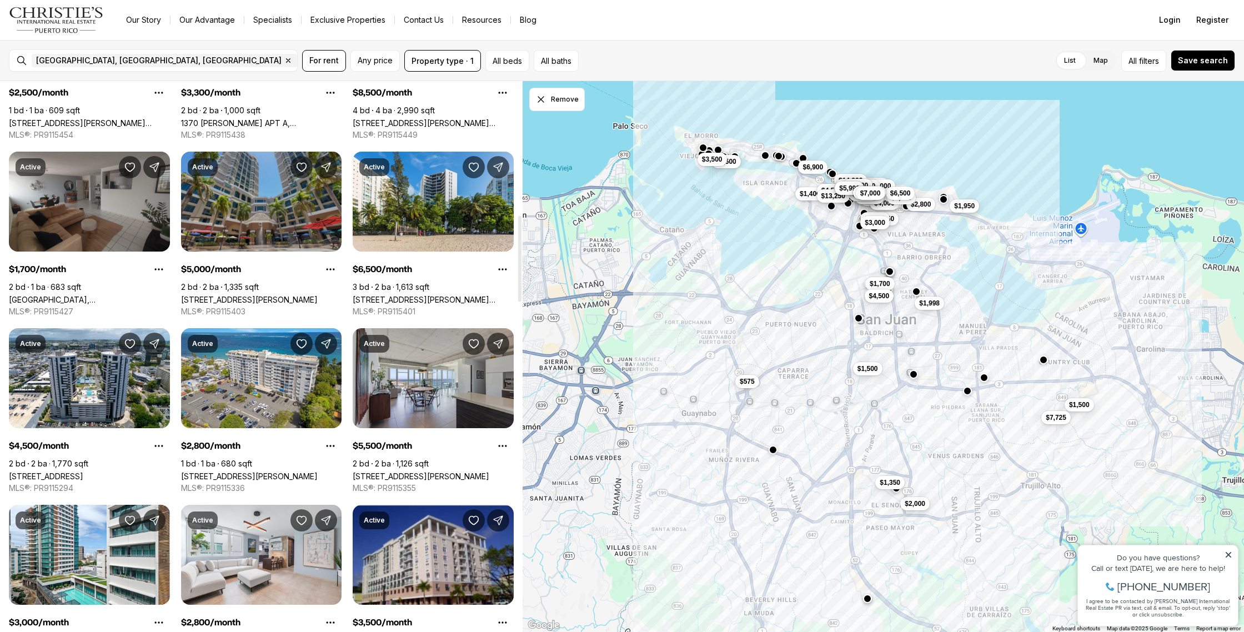
scroll to position [861, 0]
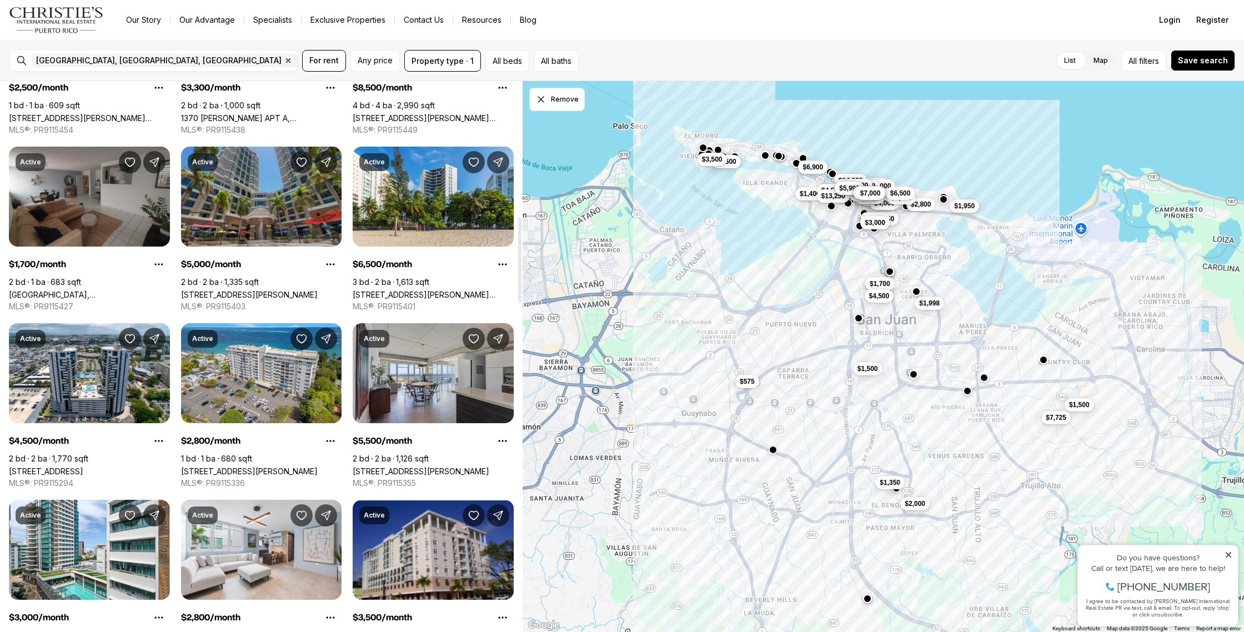
click at [243, 290] on link "[STREET_ADDRESS][PERSON_NAME]" at bounding box center [249, 294] width 137 height 9
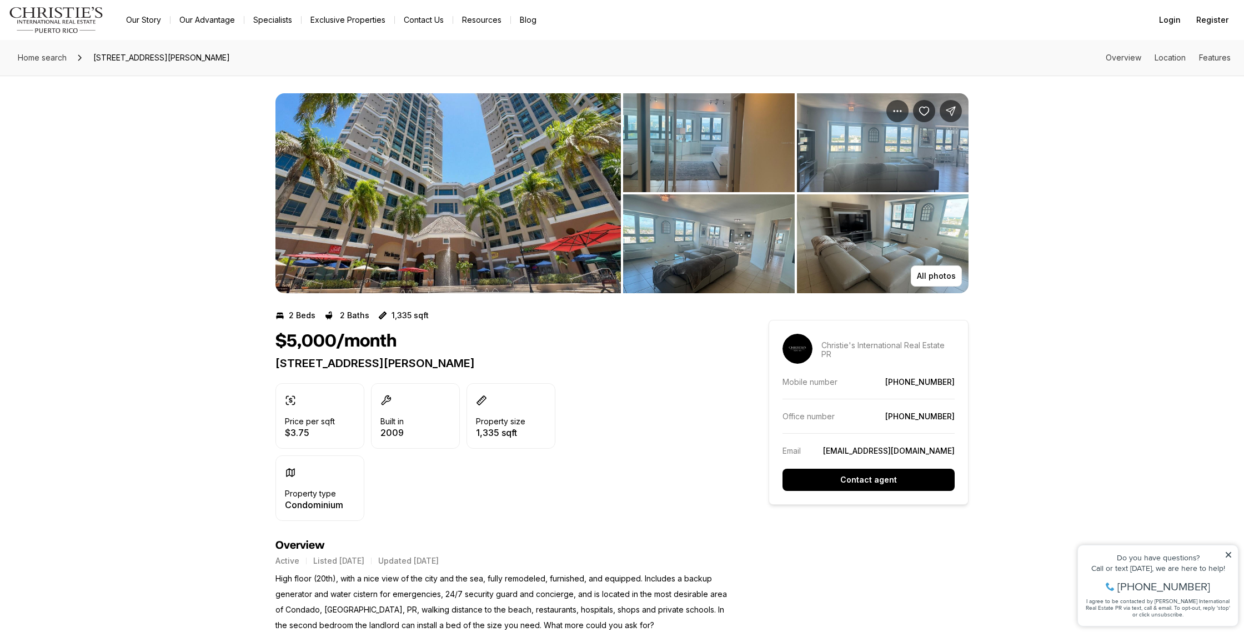
click at [693, 152] on img "View image gallery" at bounding box center [709, 142] width 172 height 99
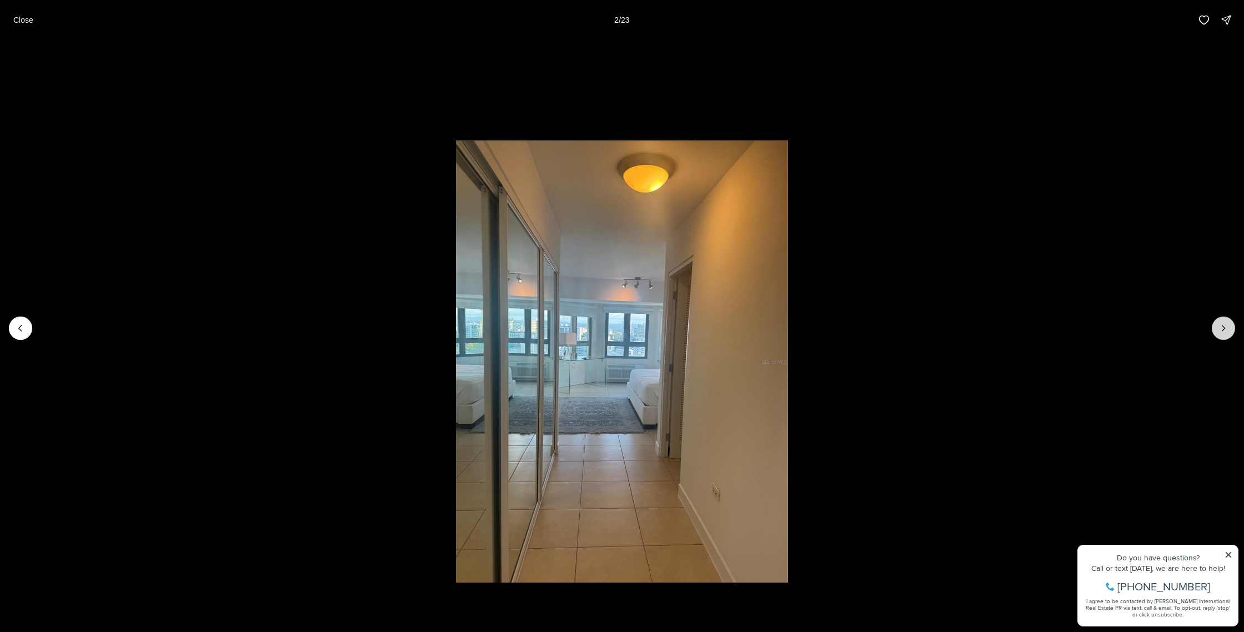
click at [1223, 328] on icon "Next slide" at bounding box center [1222, 328] width 11 height 11
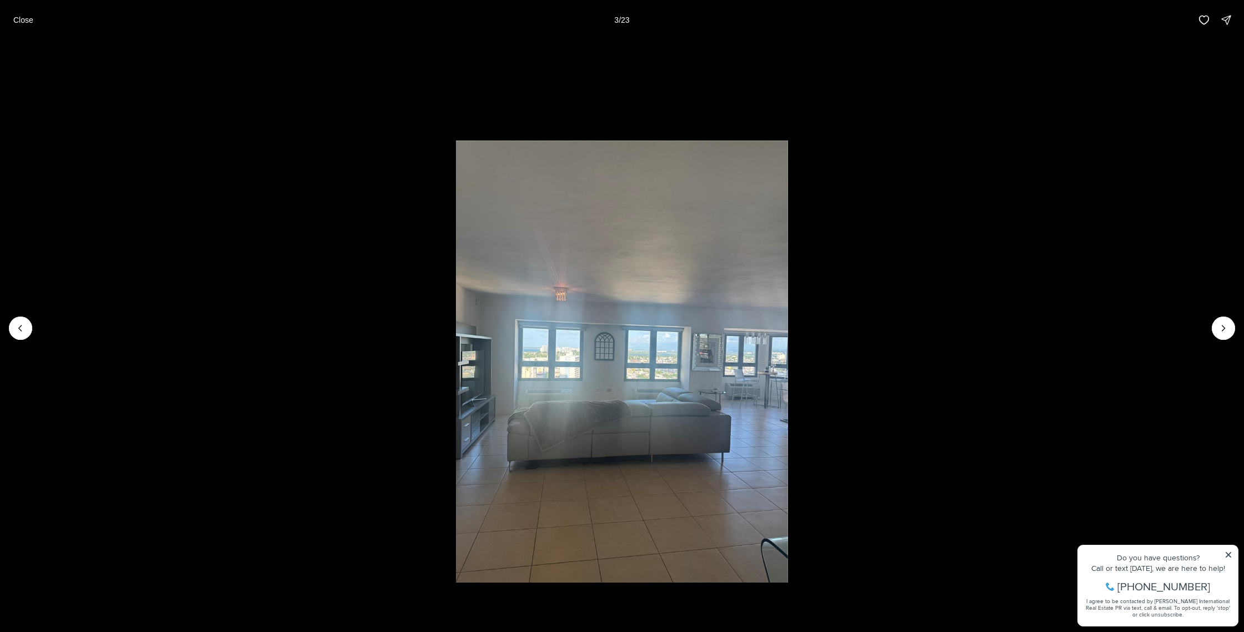
click at [1226, 552] on li "3 of 23" at bounding box center [622, 328] width 1244 height 576
click at [1224, 326] on icon "Next slide" at bounding box center [1222, 328] width 11 height 11
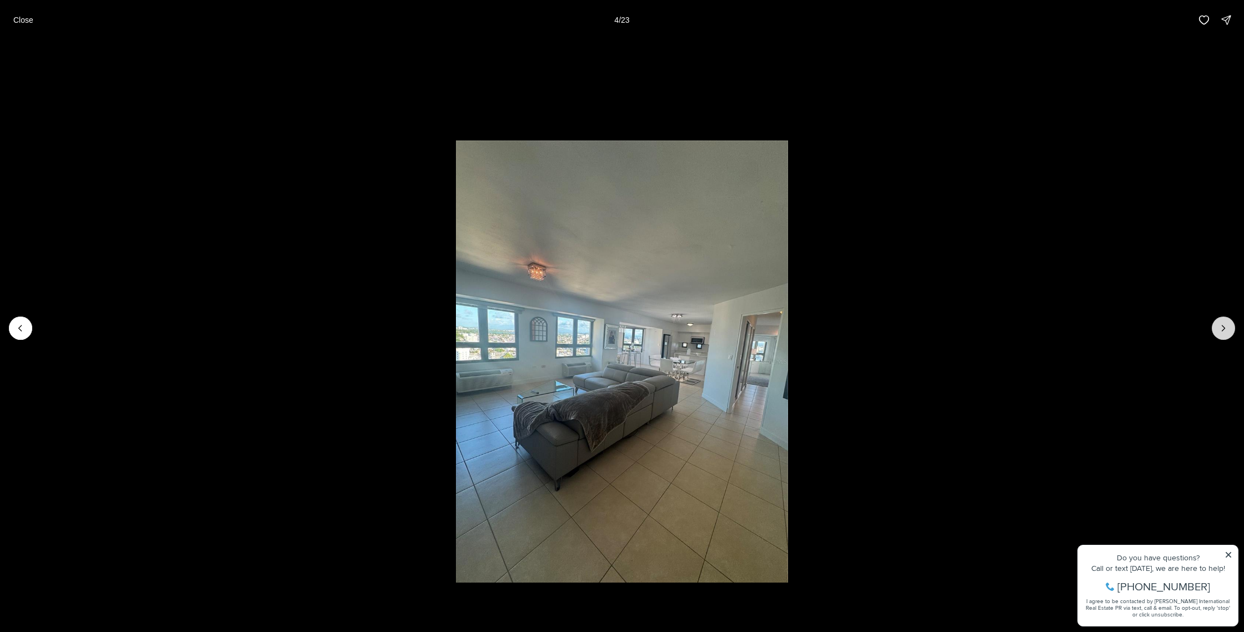
click at [1225, 328] on icon "Next slide" at bounding box center [1222, 328] width 11 height 11
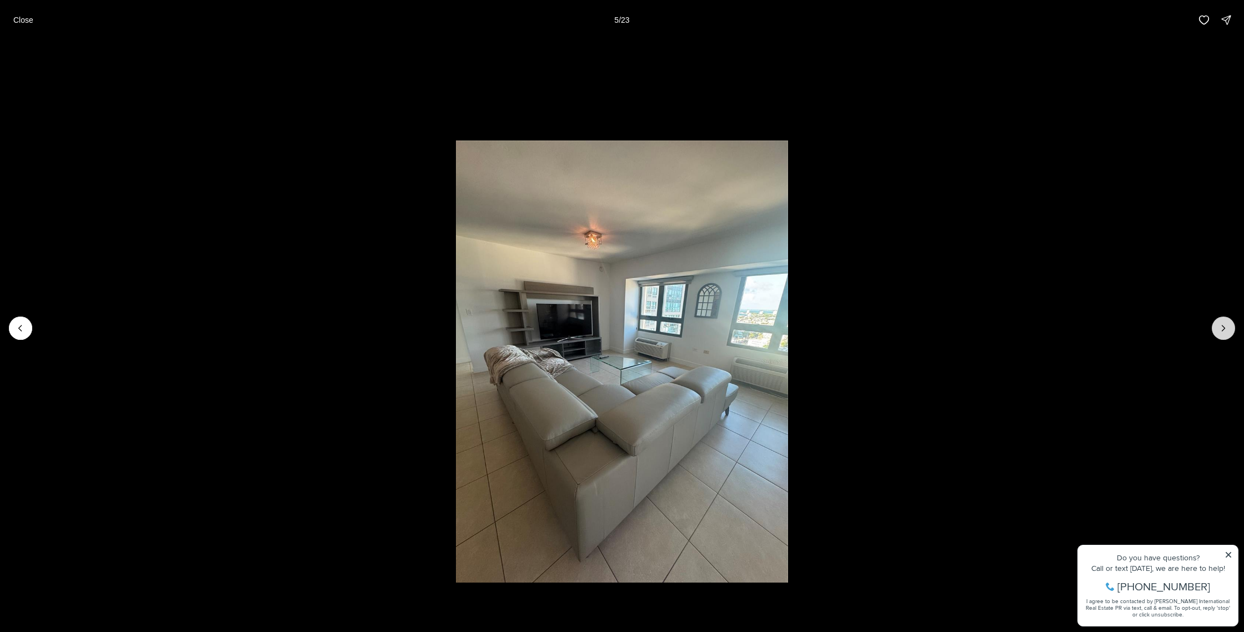
click at [1225, 328] on icon "Next slide" at bounding box center [1222, 328] width 11 height 11
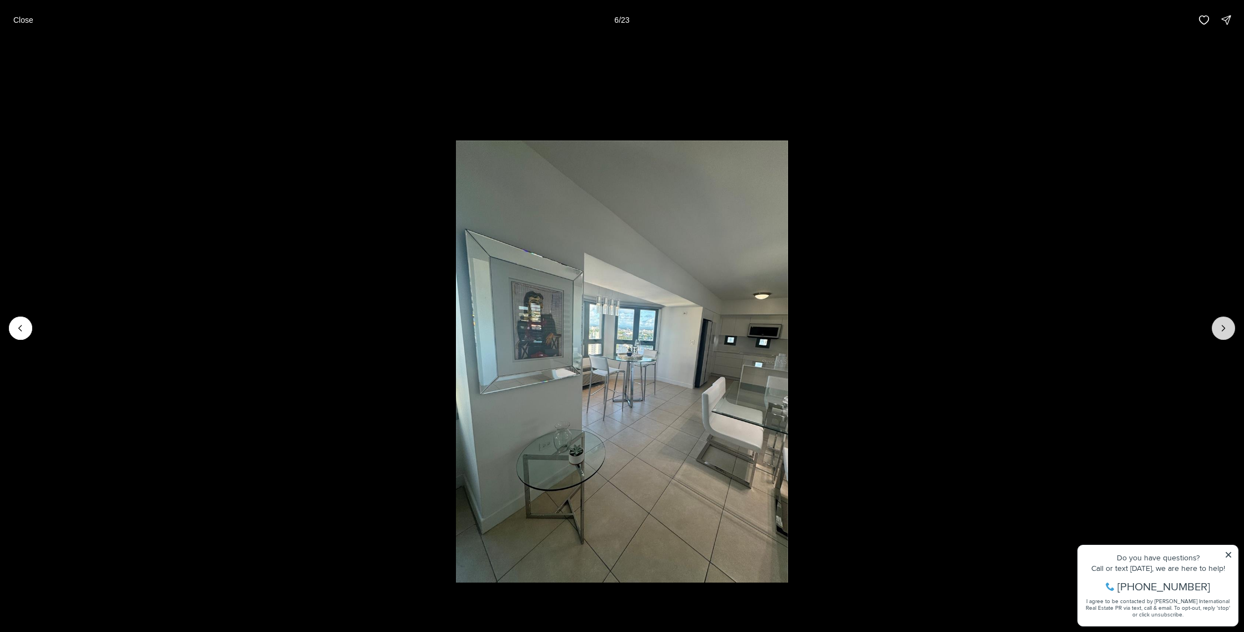
click at [1225, 328] on icon "Next slide" at bounding box center [1222, 328] width 11 height 11
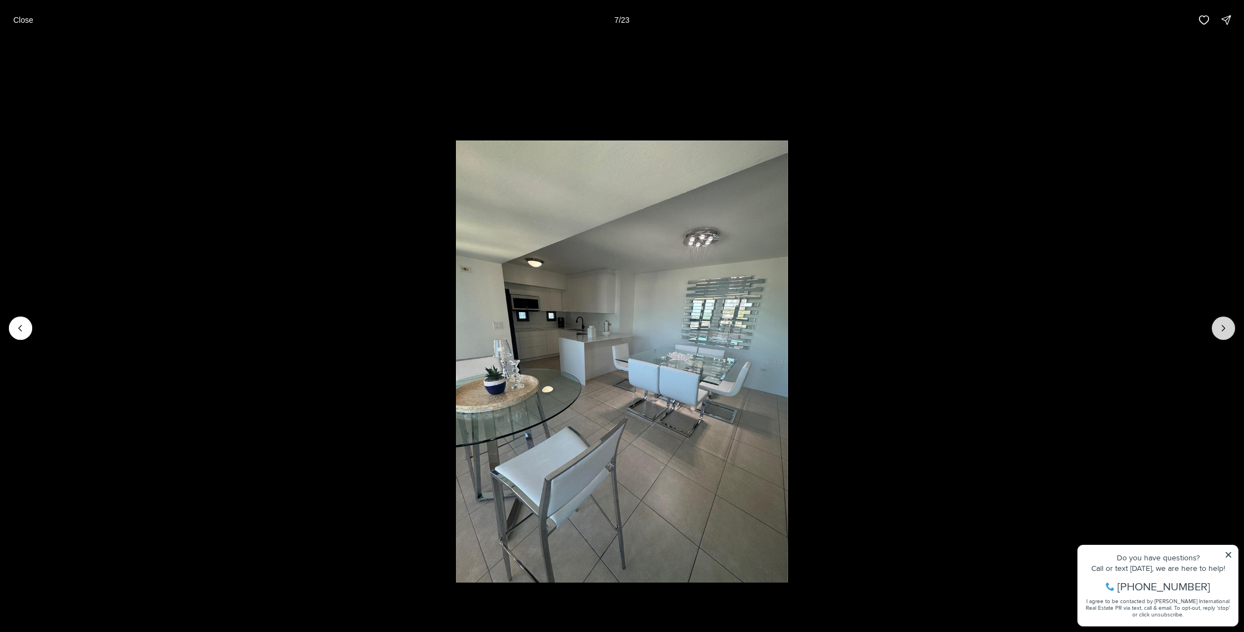
click at [1225, 328] on icon "Next slide" at bounding box center [1222, 328] width 11 height 11
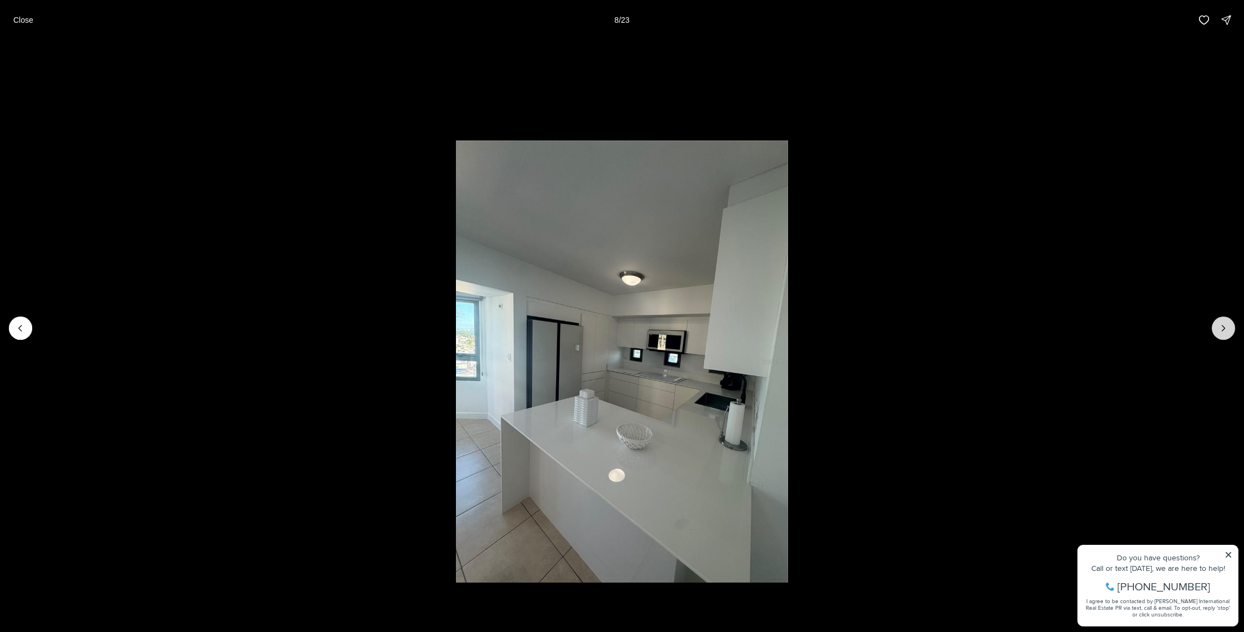
click at [1225, 328] on icon "Next slide" at bounding box center [1222, 328] width 11 height 11
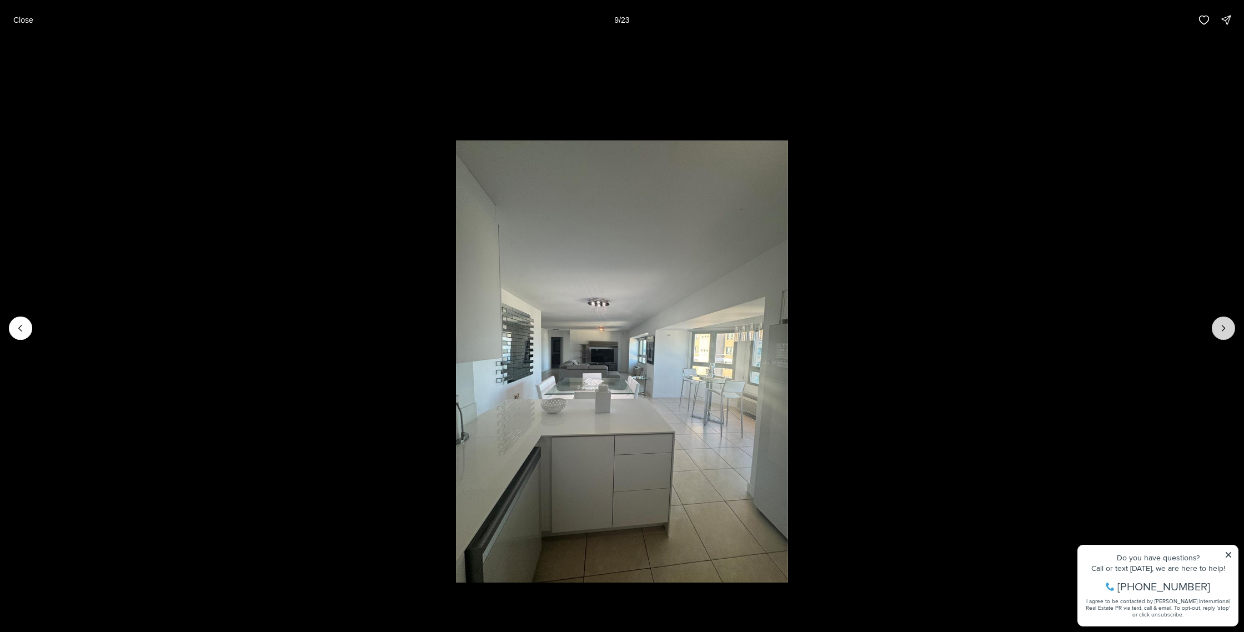
click at [1225, 328] on icon "Next slide" at bounding box center [1222, 328] width 11 height 11
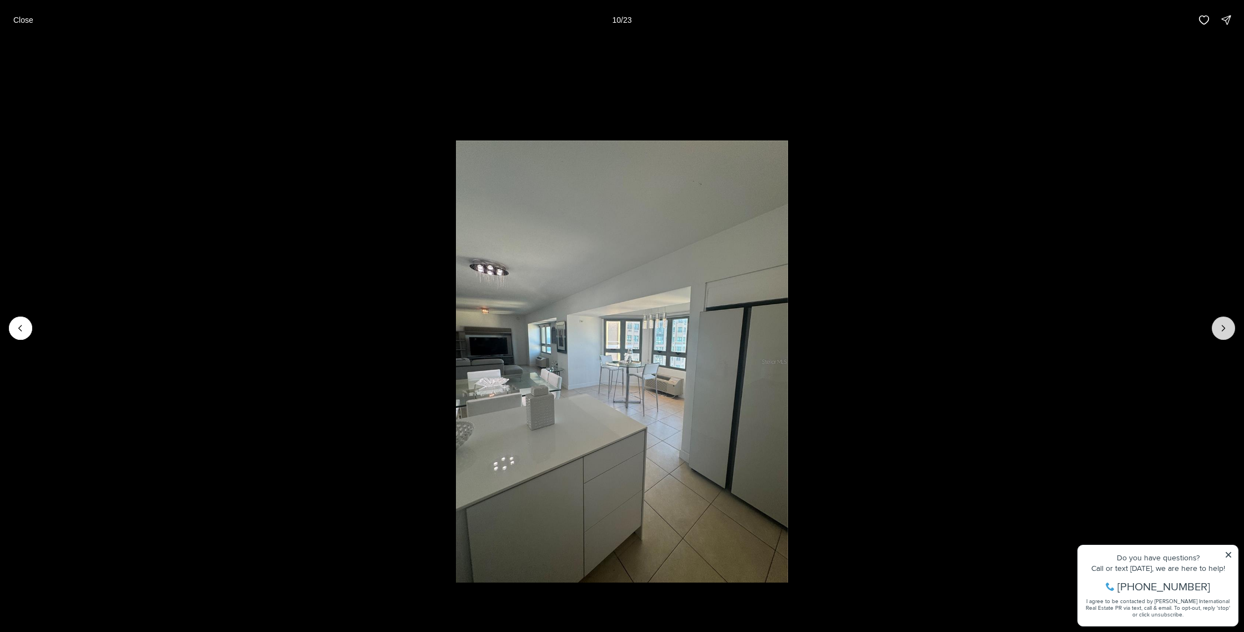
click at [1225, 328] on icon "Next slide" at bounding box center [1222, 328] width 11 height 11
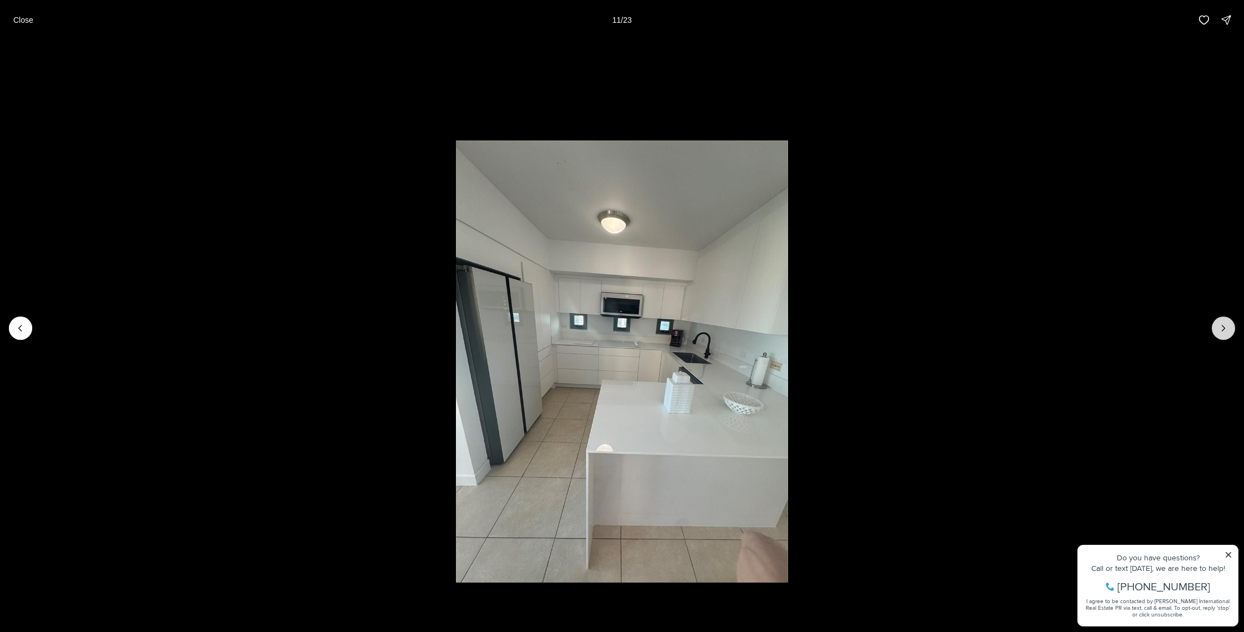
click at [1225, 328] on icon "Next slide" at bounding box center [1222, 328] width 11 height 11
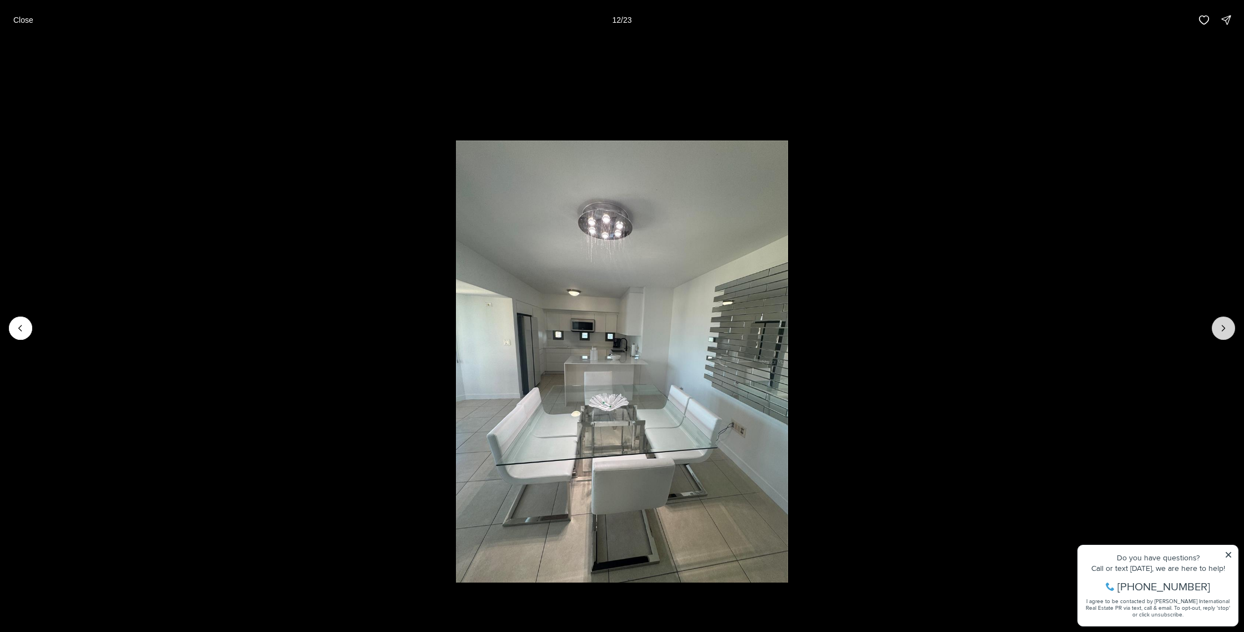
click at [1225, 328] on icon "Next slide" at bounding box center [1222, 328] width 11 height 11
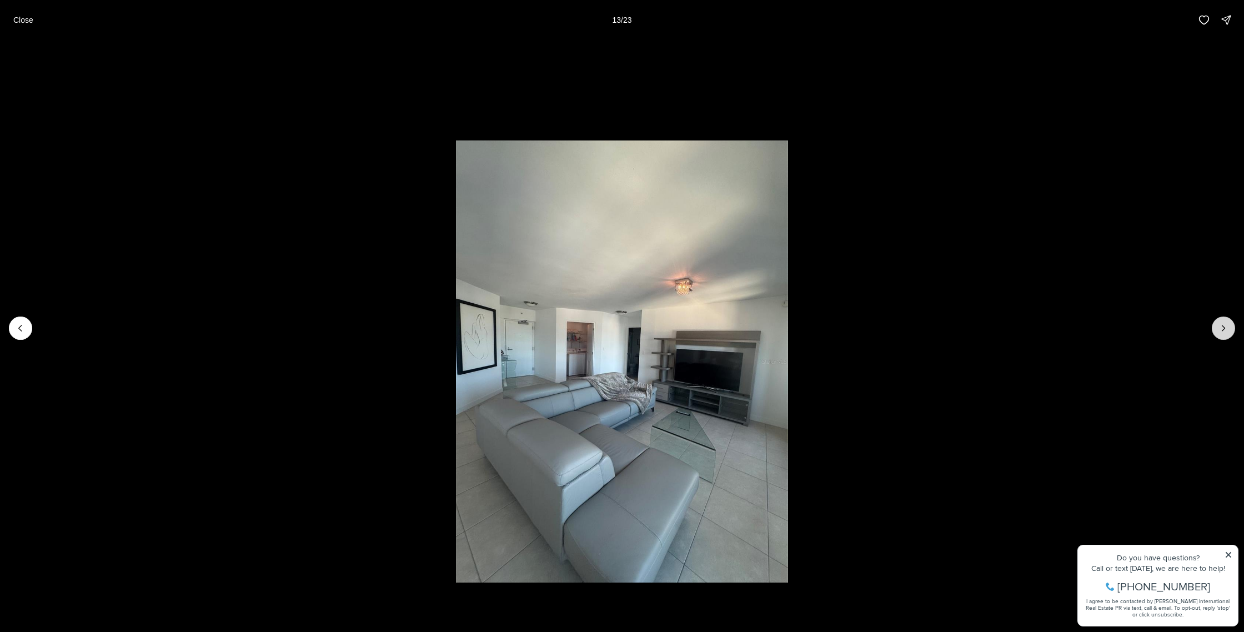
click at [1225, 328] on icon "Next slide" at bounding box center [1222, 328] width 11 height 11
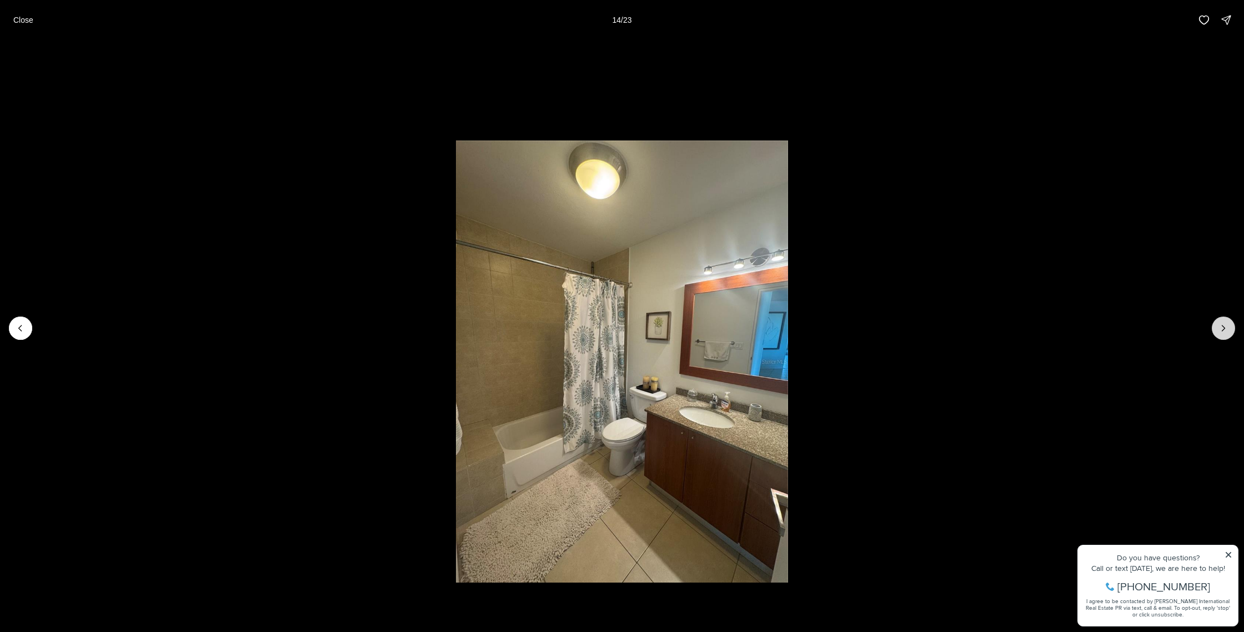
click at [1218, 327] on icon "Next slide" at bounding box center [1222, 328] width 11 height 11
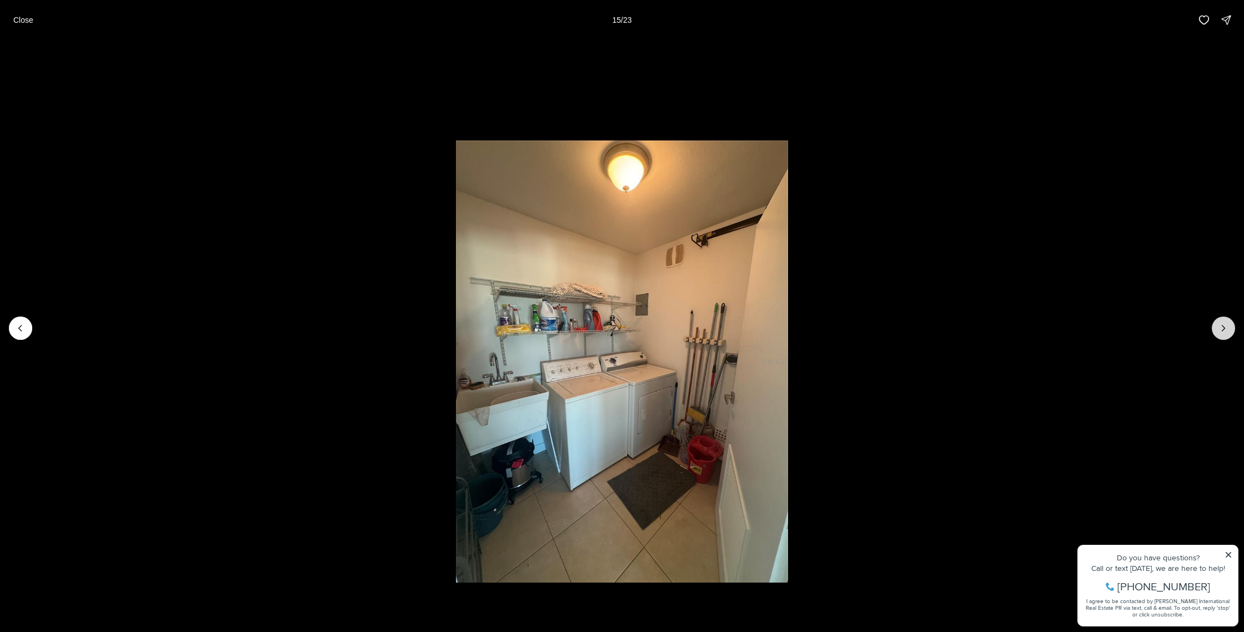
click at [1219, 327] on icon "Next slide" at bounding box center [1222, 328] width 11 height 11
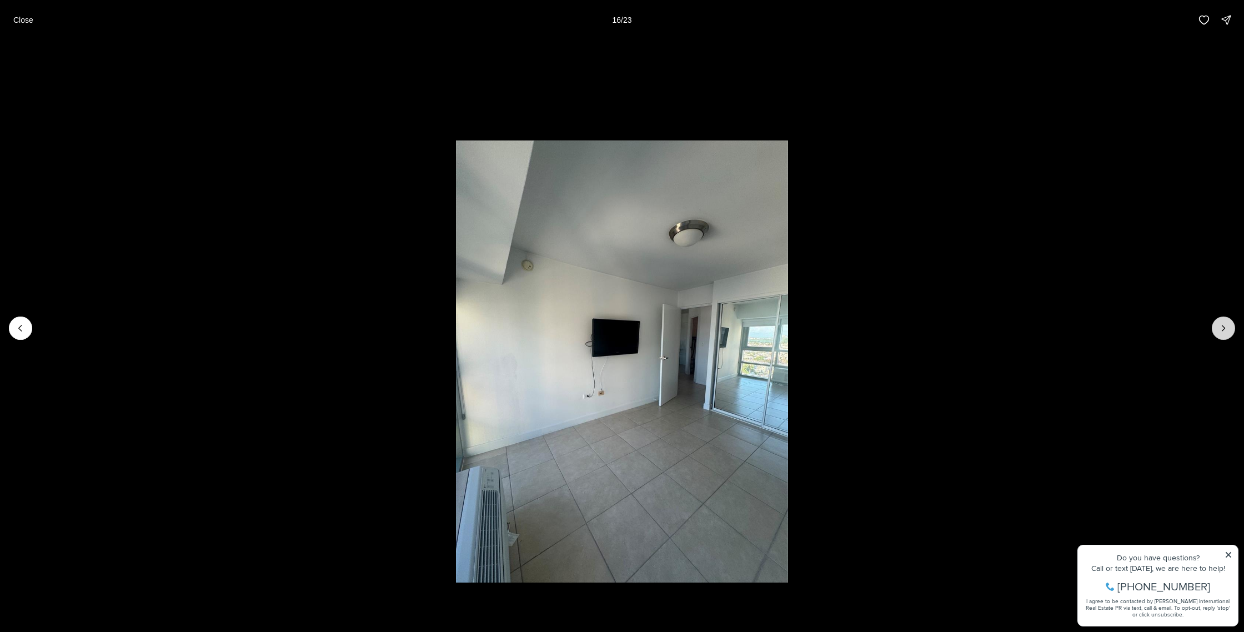
click at [1219, 327] on icon "Next slide" at bounding box center [1222, 328] width 11 height 11
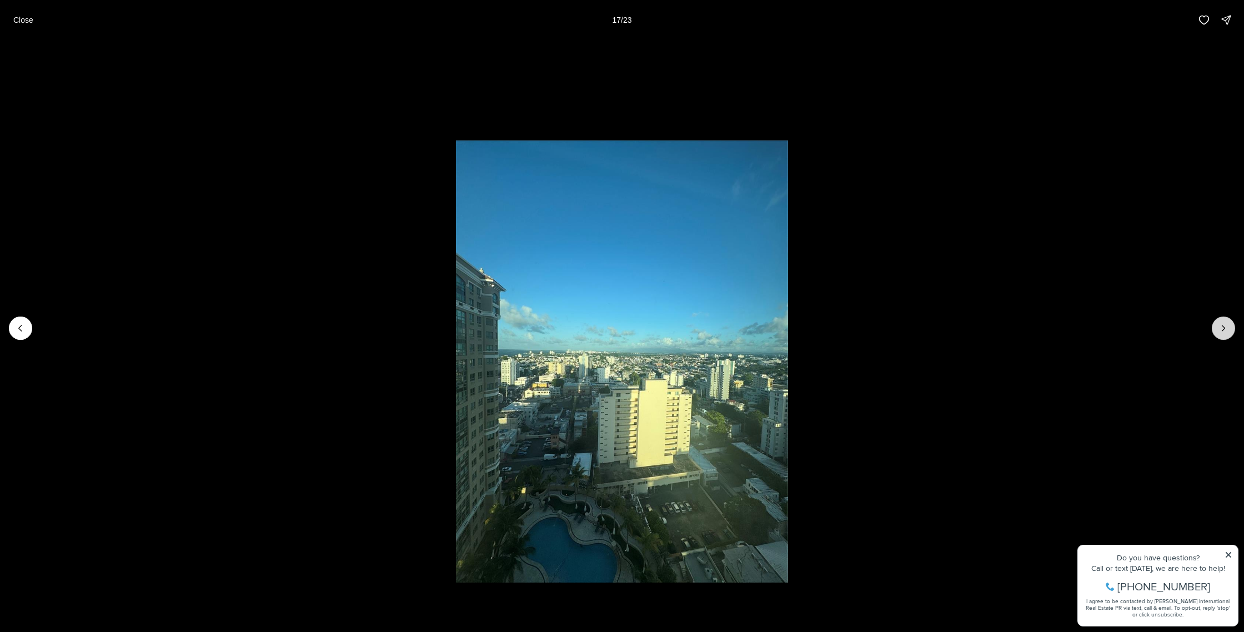
click at [1219, 327] on icon "Next slide" at bounding box center [1222, 328] width 11 height 11
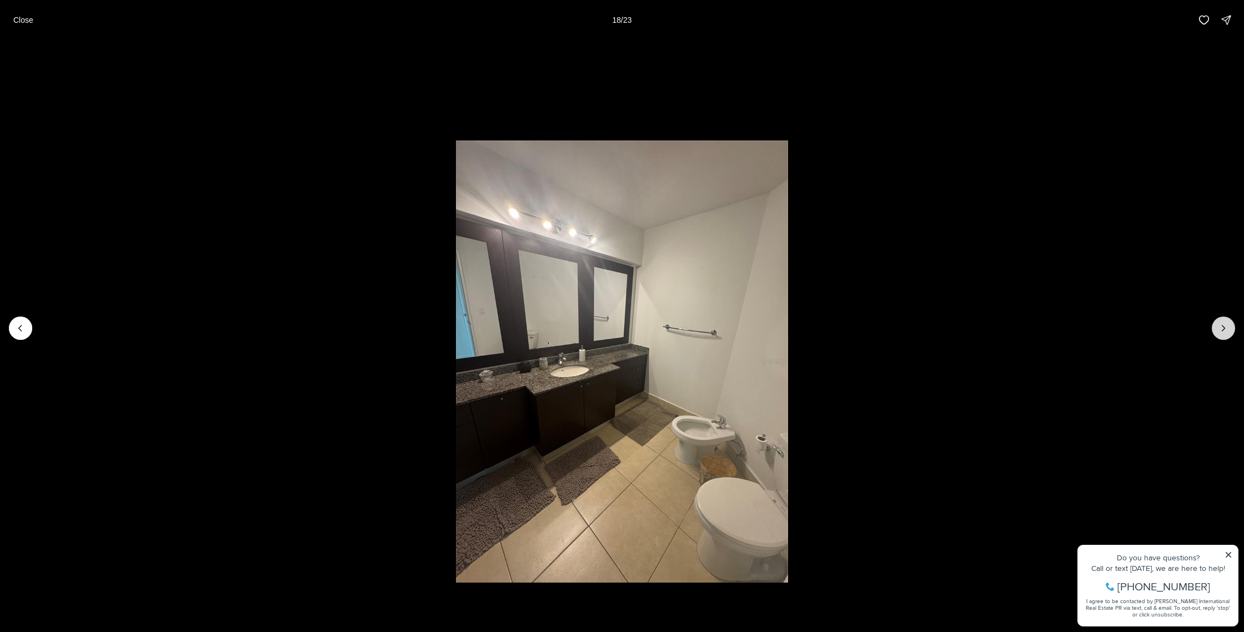
click at [1219, 327] on icon "Next slide" at bounding box center [1222, 328] width 11 height 11
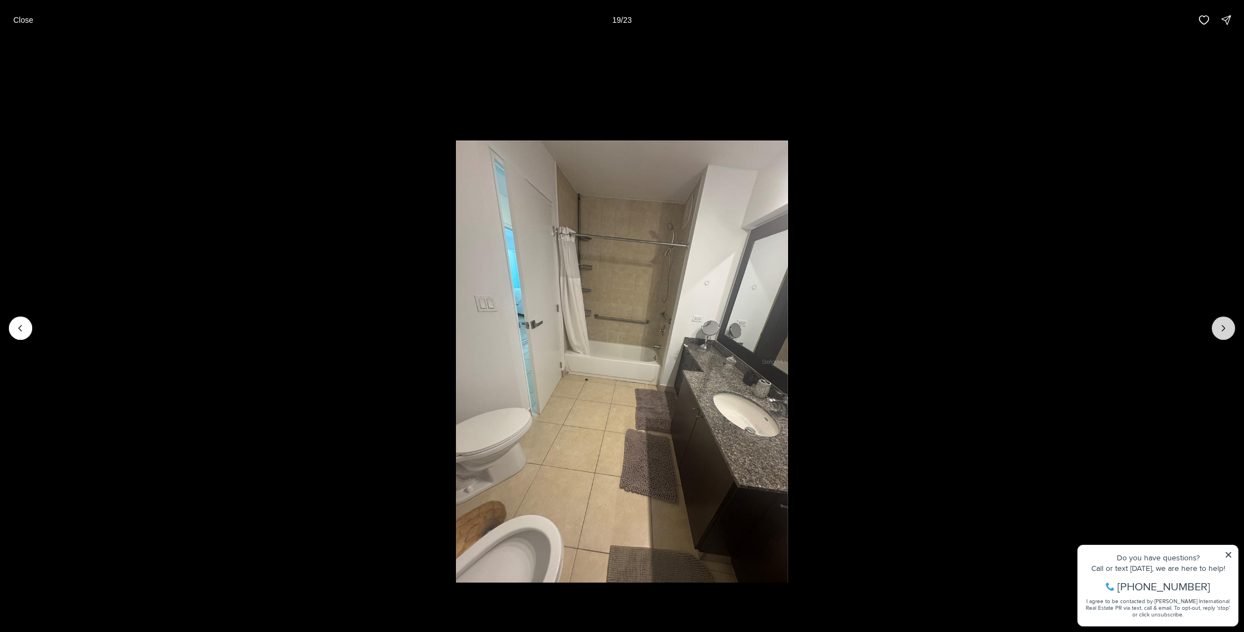
click at [1219, 327] on icon "Next slide" at bounding box center [1222, 328] width 11 height 11
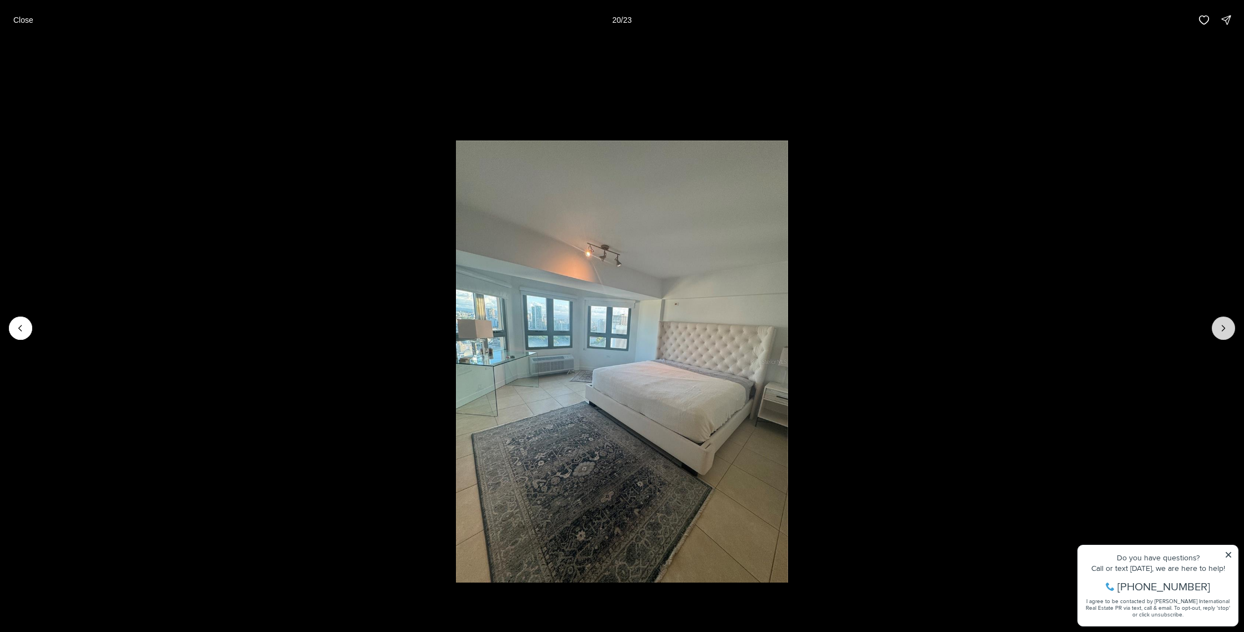
click at [1221, 327] on icon "Next slide" at bounding box center [1222, 328] width 11 height 11
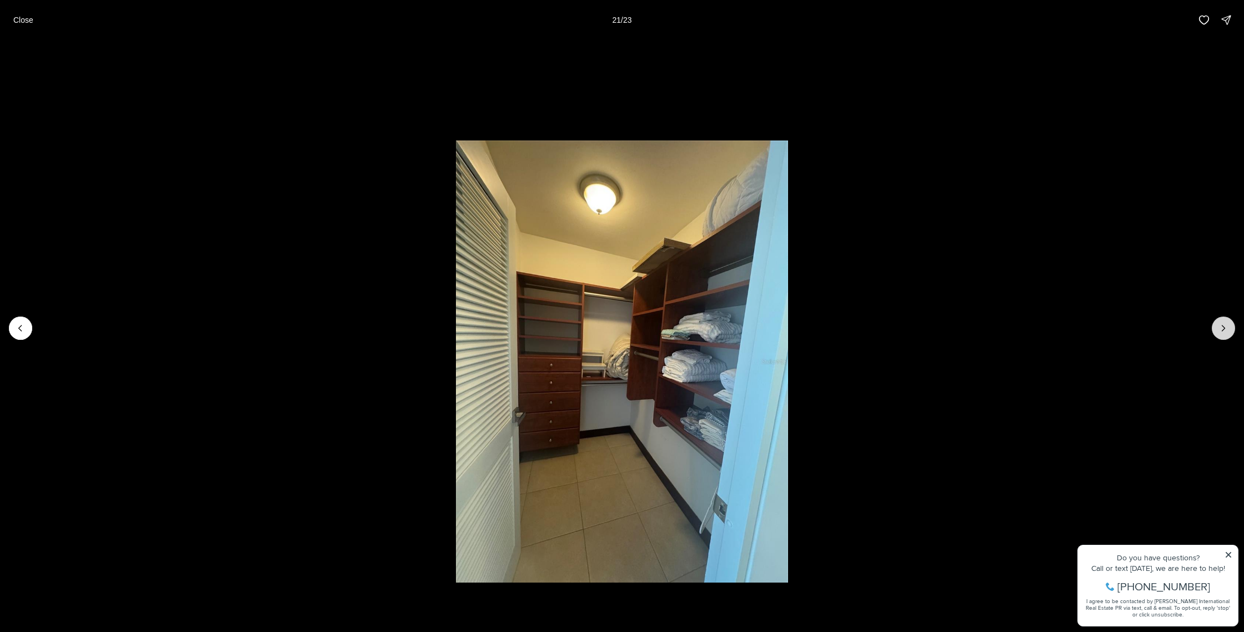
click at [1221, 326] on icon "Next slide" at bounding box center [1222, 328] width 11 height 11
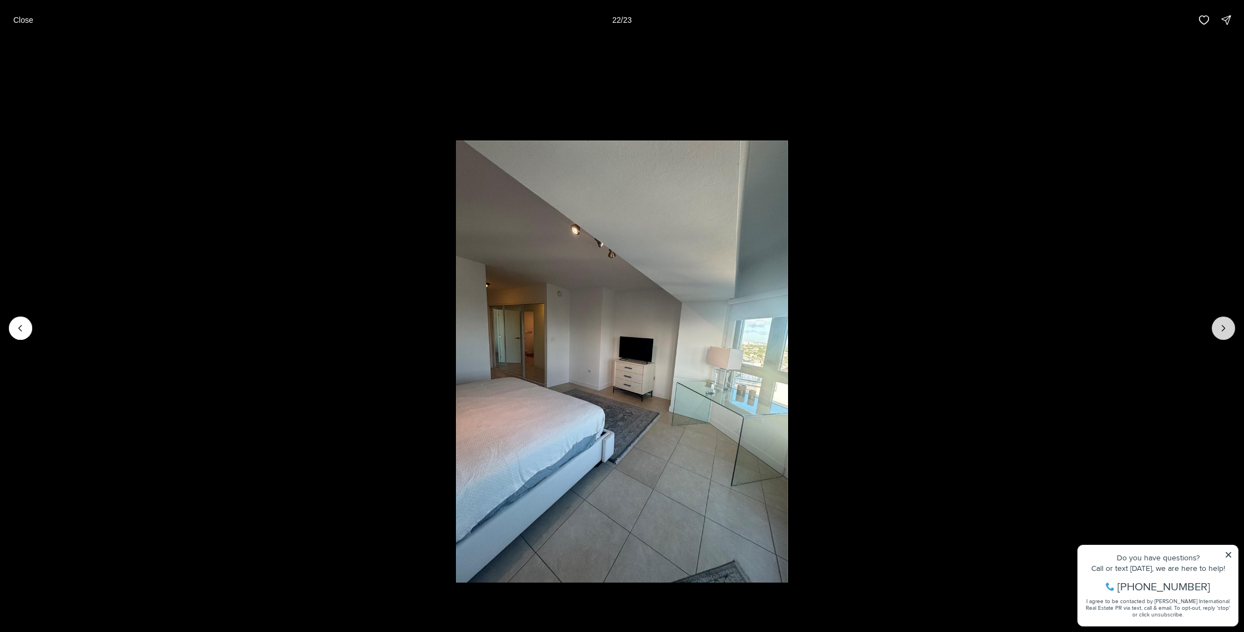
click at [1230, 326] on button "Next slide" at bounding box center [1222, 327] width 23 height 23
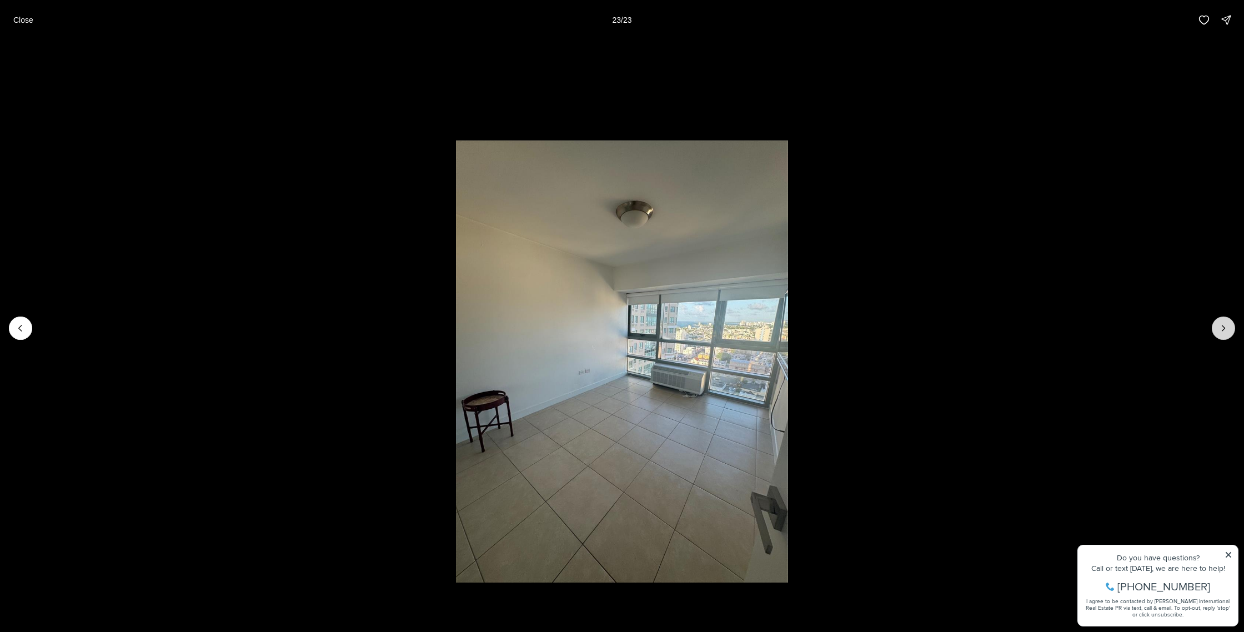
click at [1230, 326] on div at bounding box center [1222, 327] width 23 height 23
click at [1223, 328] on div at bounding box center [1222, 327] width 23 height 23
click at [21, 18] on p "Close" at bounding box center [23, 20] width 20 height 9
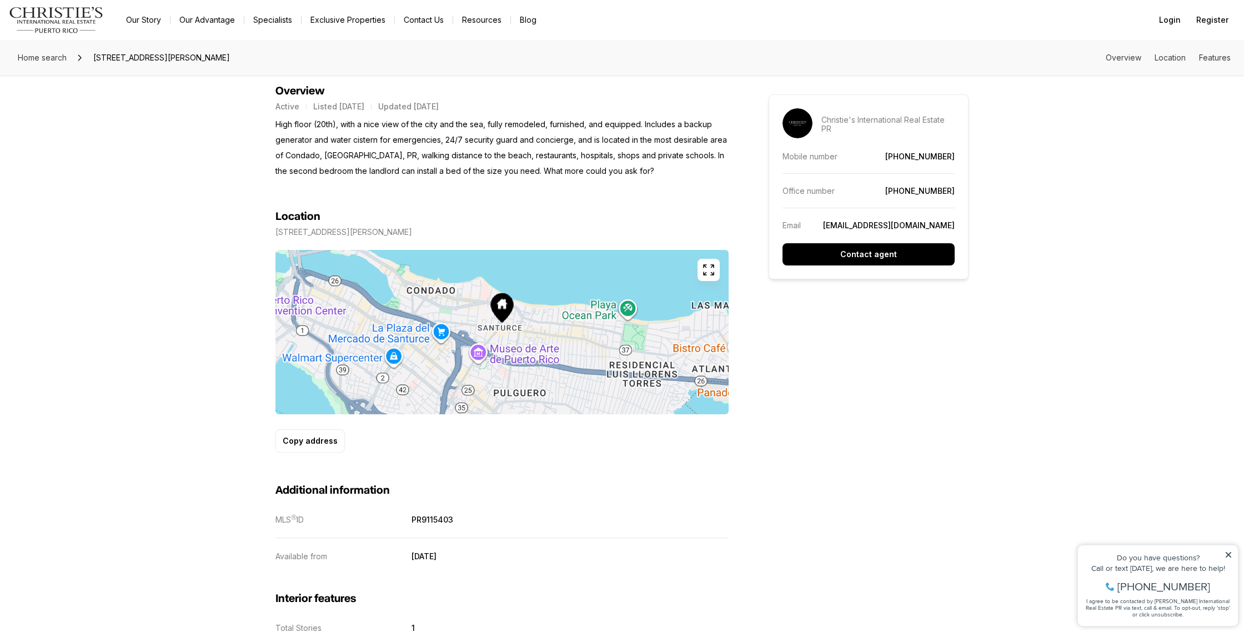
scroll to position [451, 0]
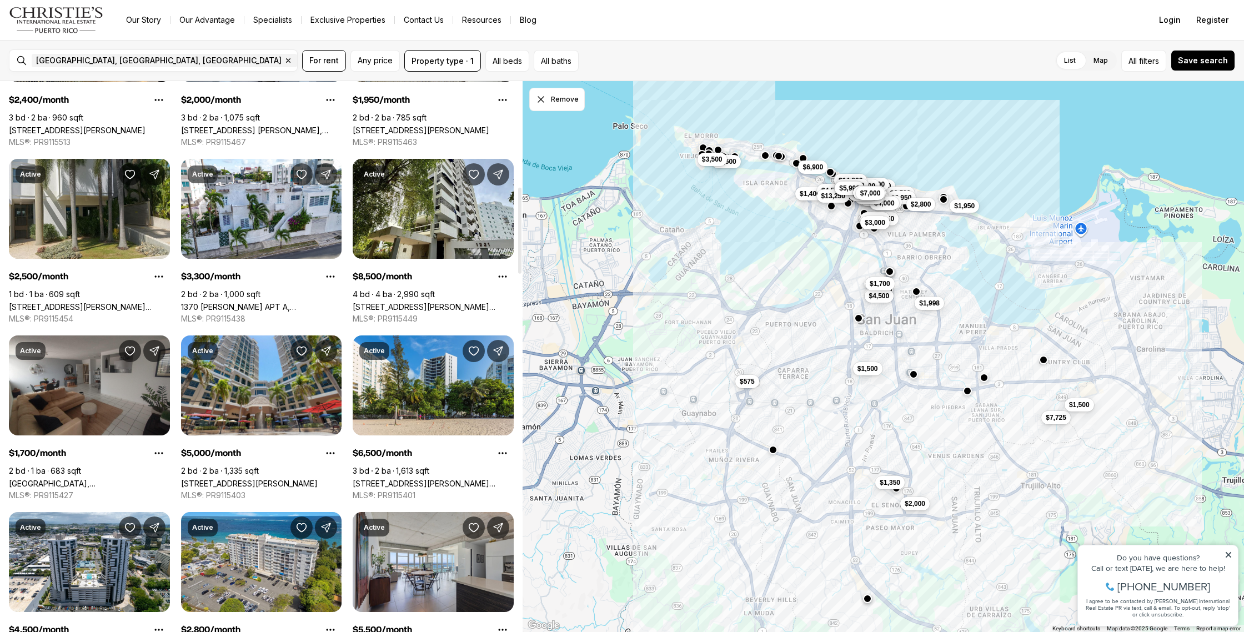
scroll to position [672, 0]
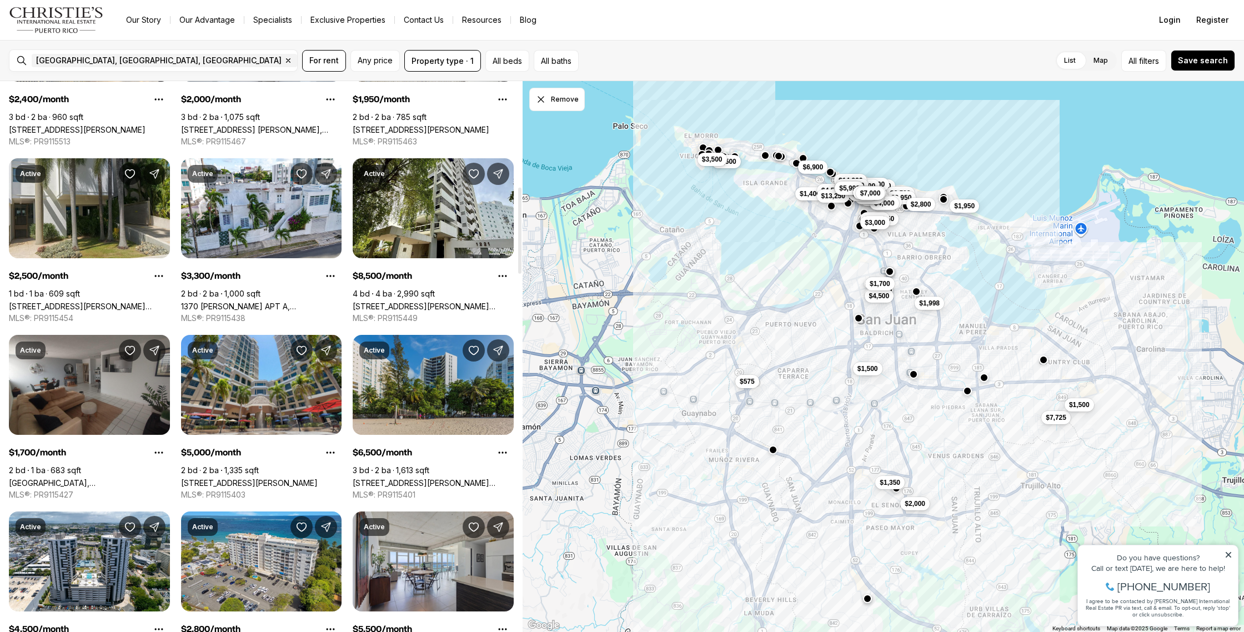
click at [427, 478] on link "[STREET_ADDRESS][PERSON_NAME][PERSON_NAME]" at bounding box center [433, 482] width 161 height 9
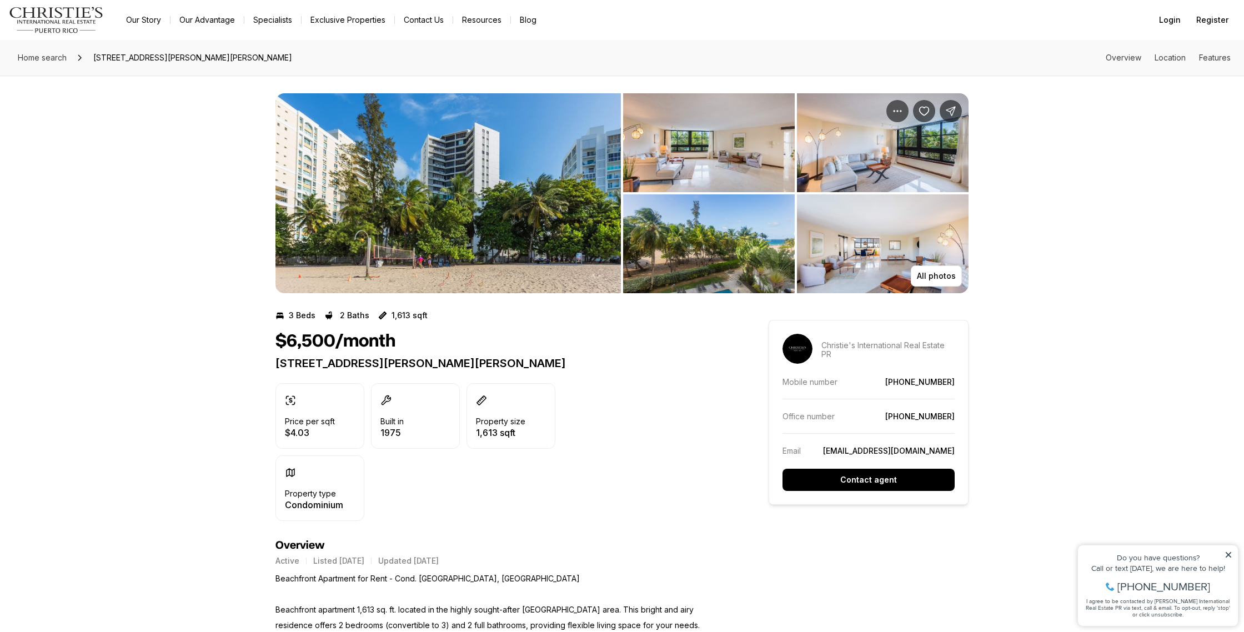
click at [696, 157] on img "View image gallery" at bounding box center [709, 142] width 172 height 99
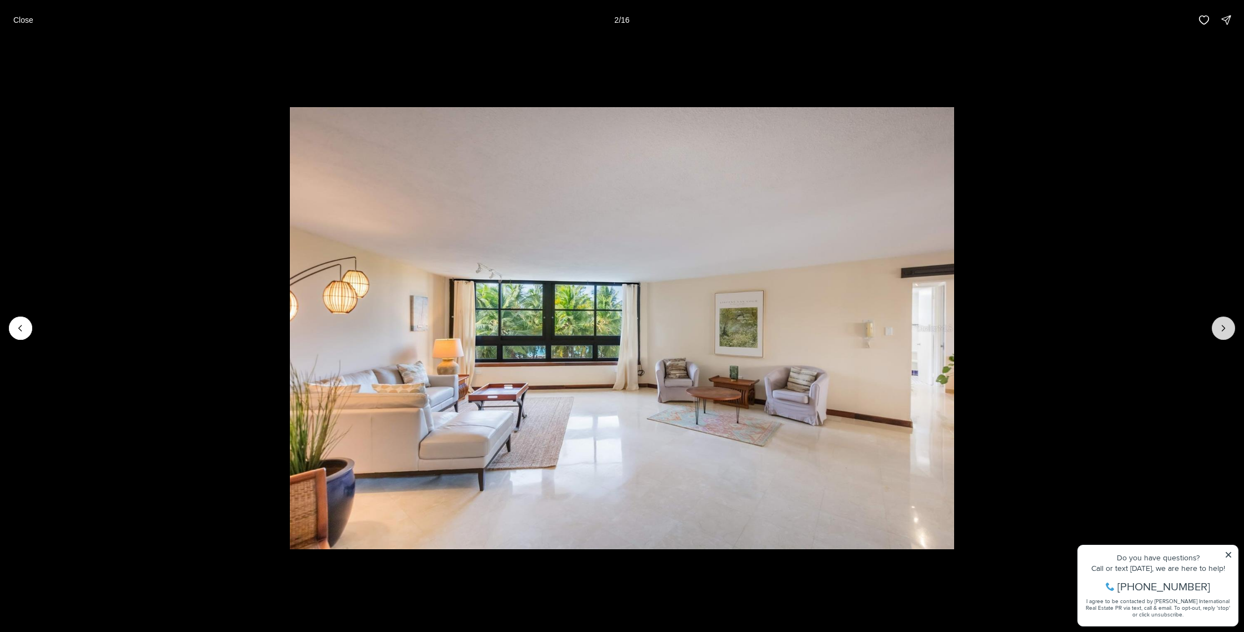
click at [1225, 327] on icon "Next slide" at bounding box center [1222, 328] width 11 height 11
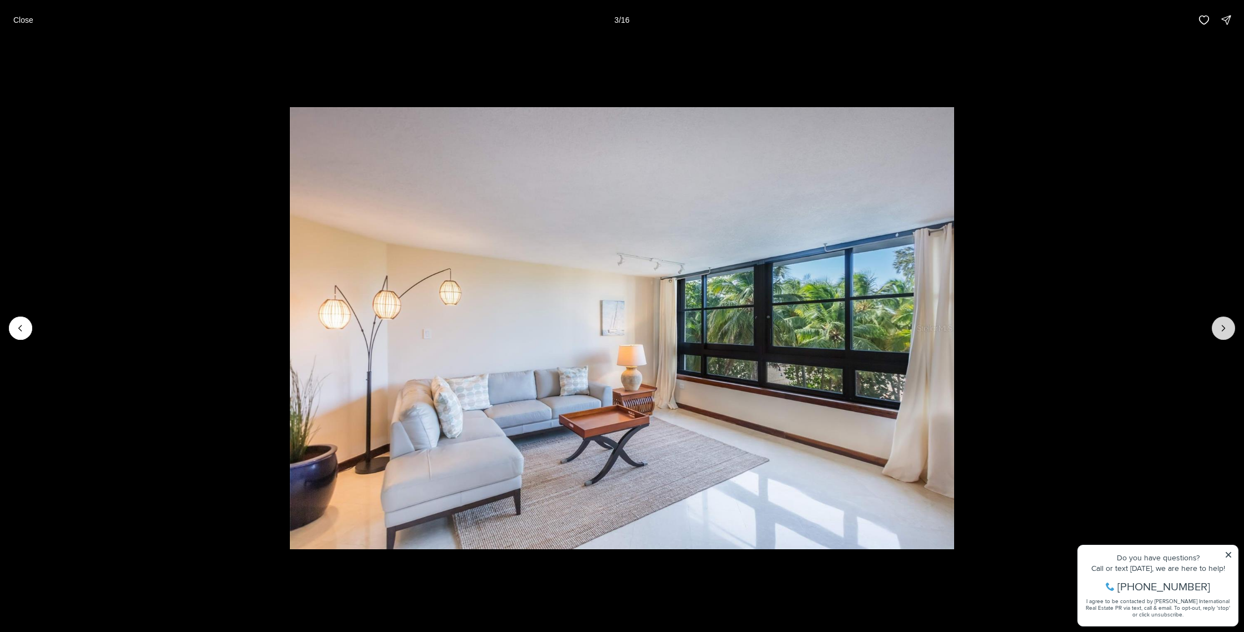
click at [1225, 327] on icon "Next slide" at bounding box center [1222, 328] width 11 height 11
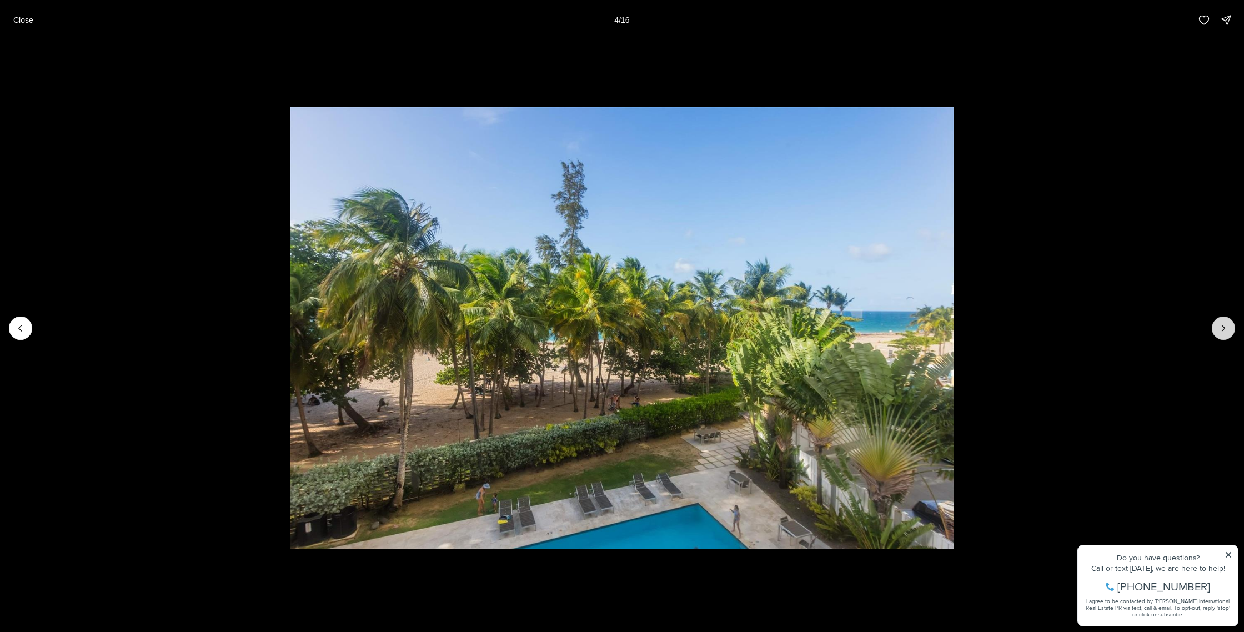
click at [1225, 327] on icon "Next slide" at bounding box center [1222, 328] width 11 height 11
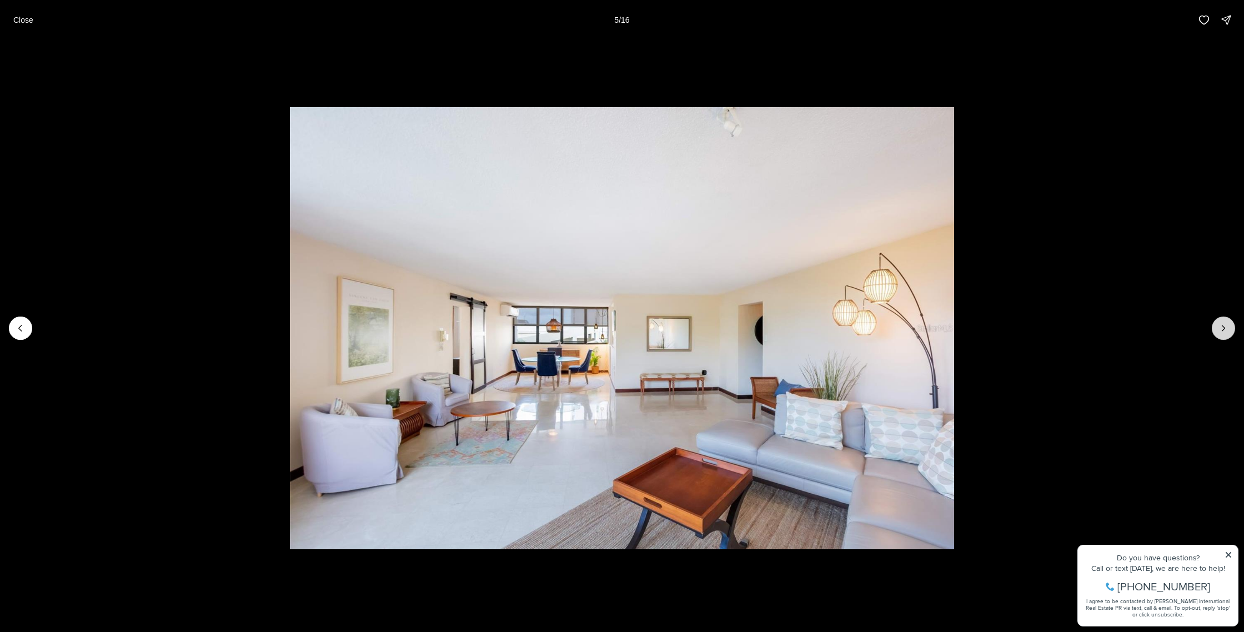
click at [1225, 327] on icon "Next slide" at bounding box center [1222, 328] width 11 height 11
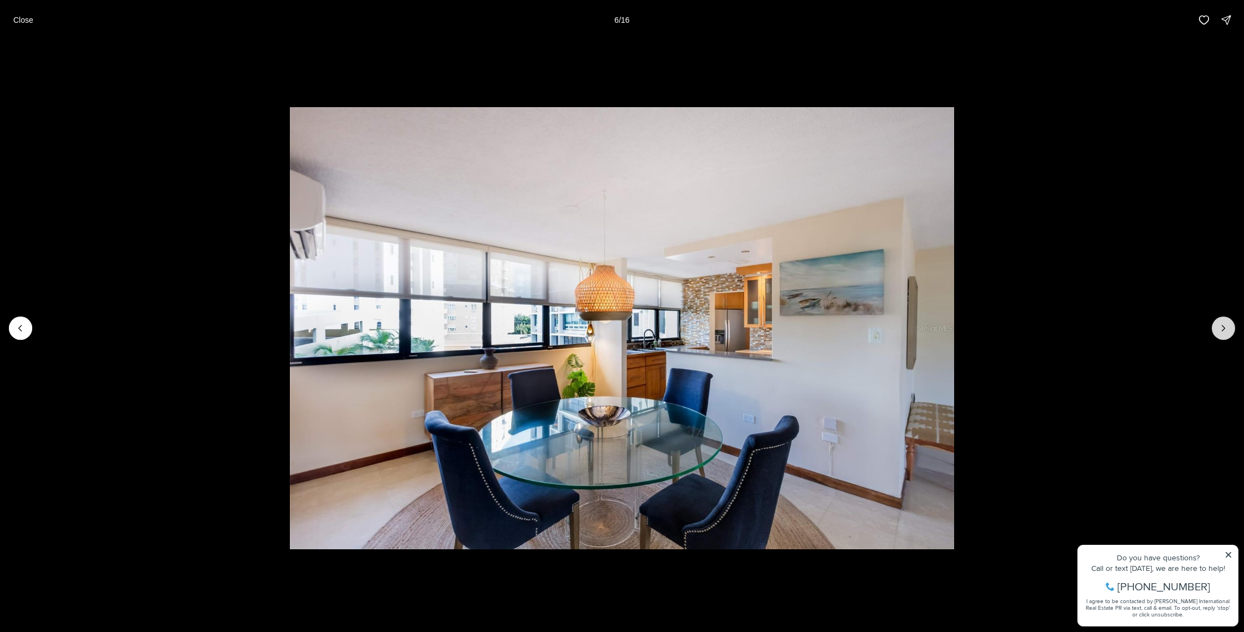
click at [1225, 327] on icon "Next slide" at bounding box center [1222, 328] width 11 height 11
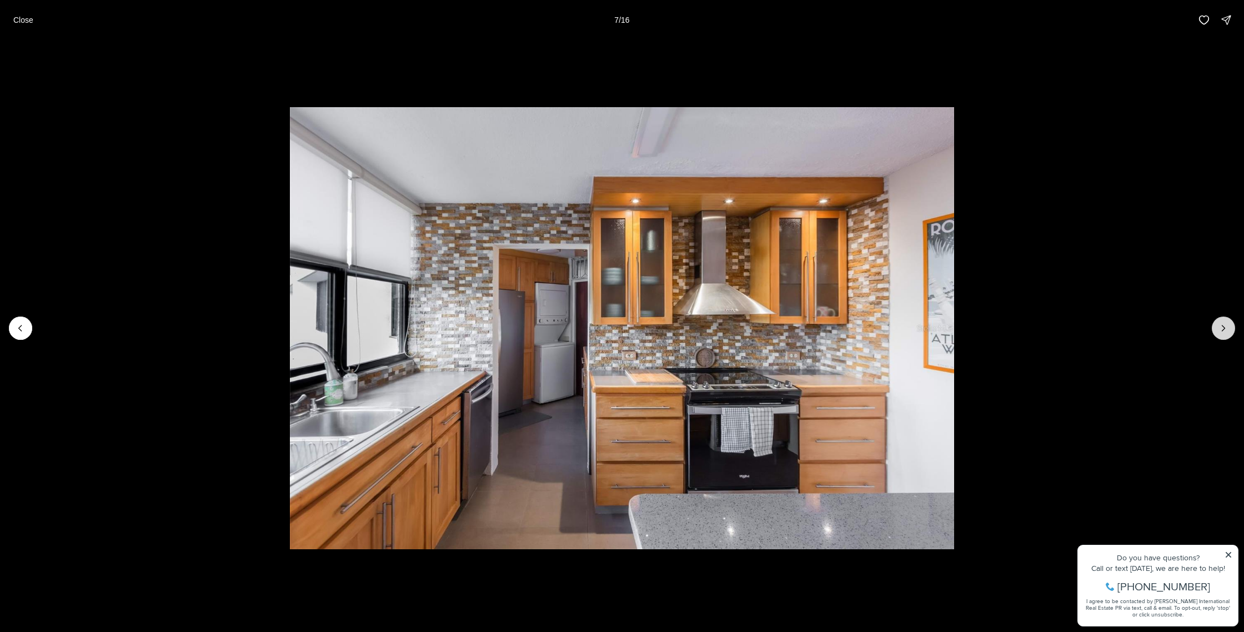
click at [1225, 327] on icon "Next slide" at bounding box center [1222, 328] width 11 height 11
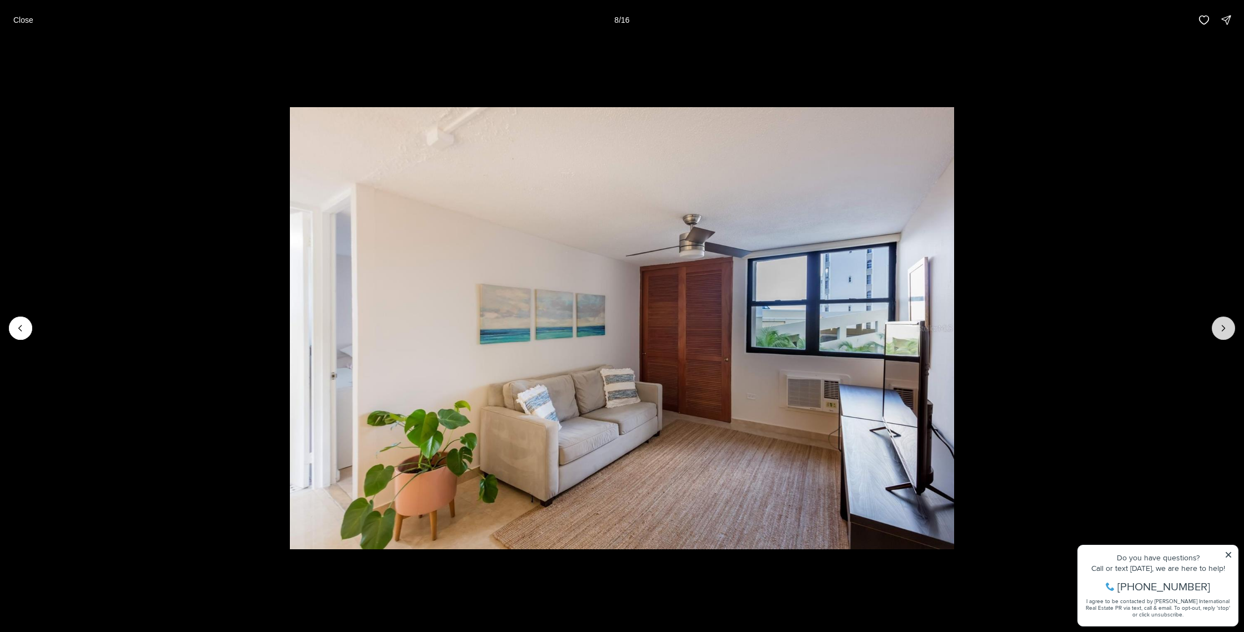
click at [1225, 327] on icon "Next slide" at bounding box center [1222, 328] width 11 height 11
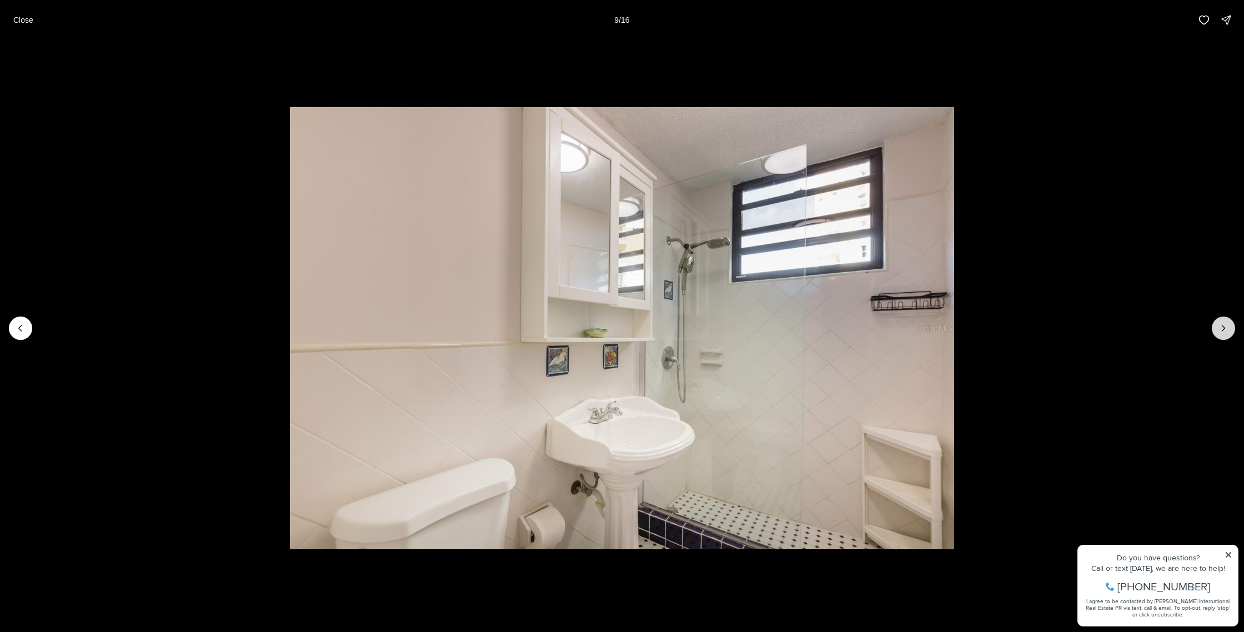
click at [1223, 327] on icon "Next slide" at bounding box center [1223, 328] width 3 height 6
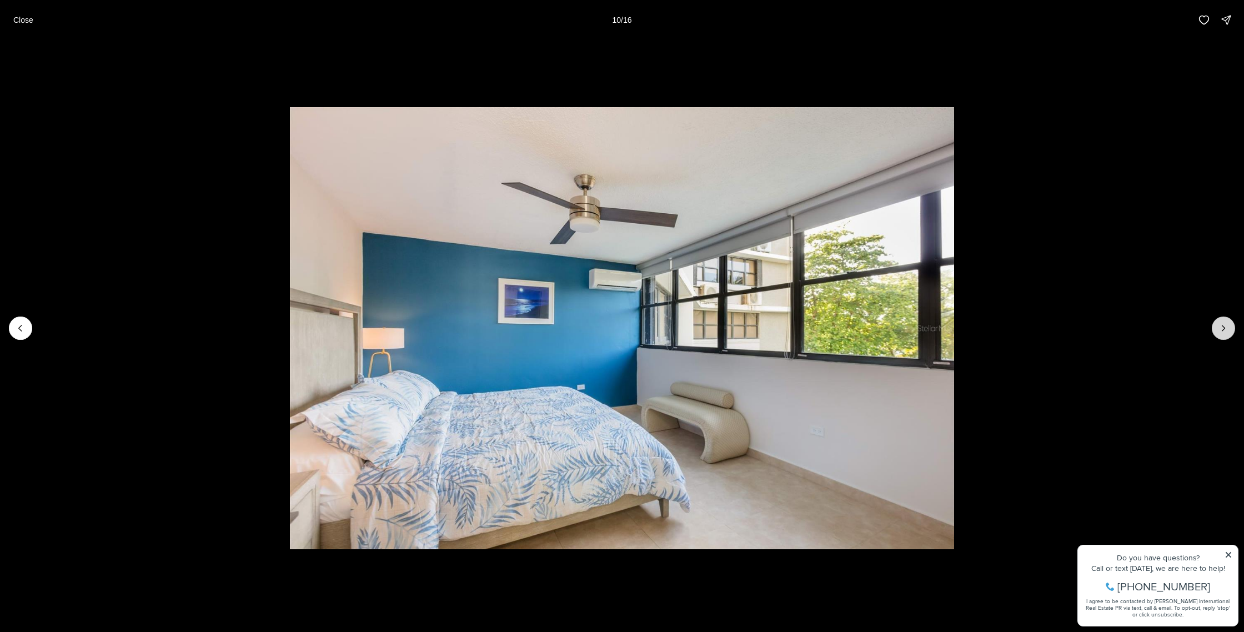
click at [1223, 327] on icon "Next slide" at bounding box center [1223, 328] width 3 height 6
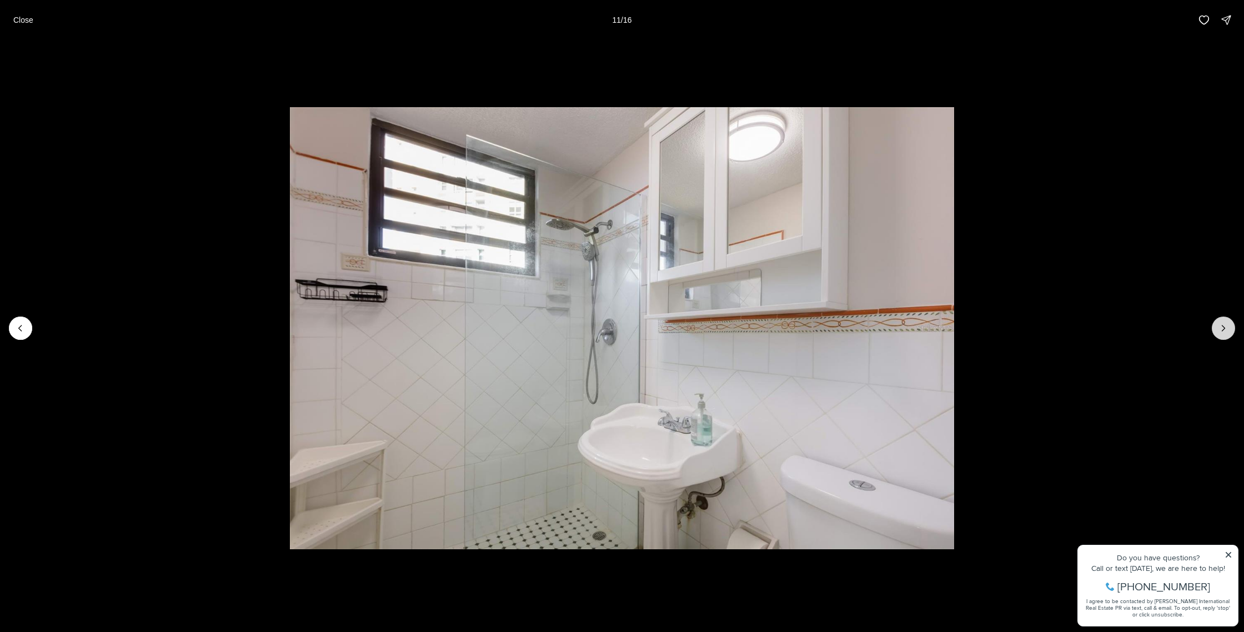
click at [1223, 327] on icon "Next slide" at bounding box center [1223, 328] width 3 height 6
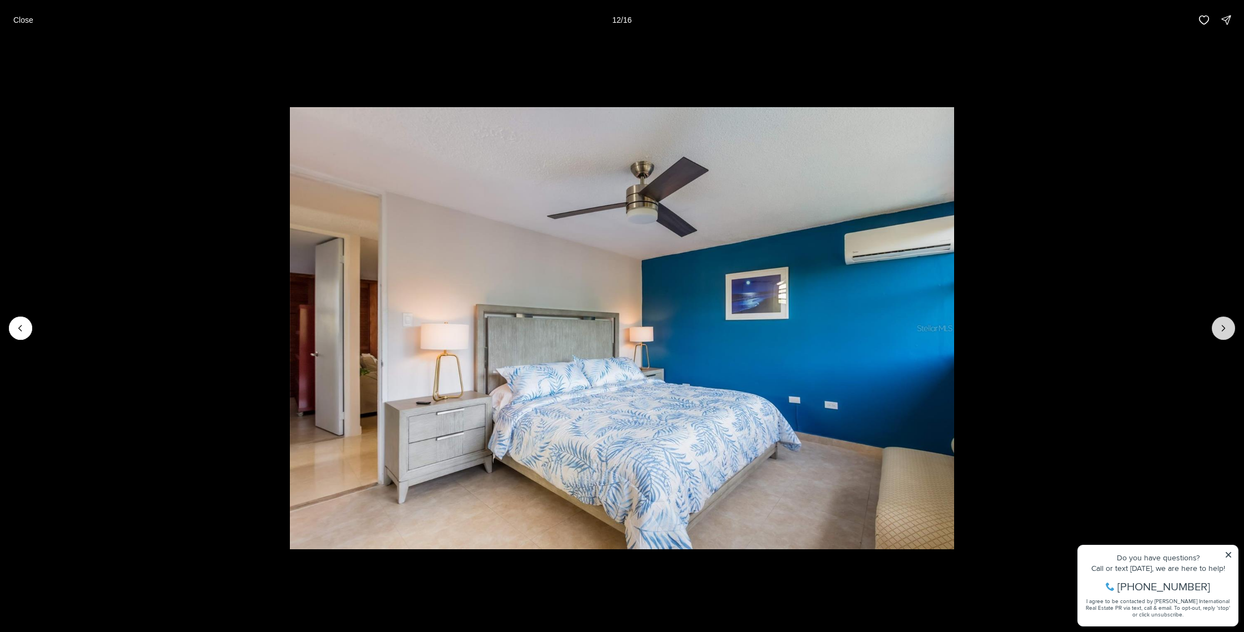
click at [1223, 327] on icon "Next slide" at bounding box center [1223, 328] width 3 height 6
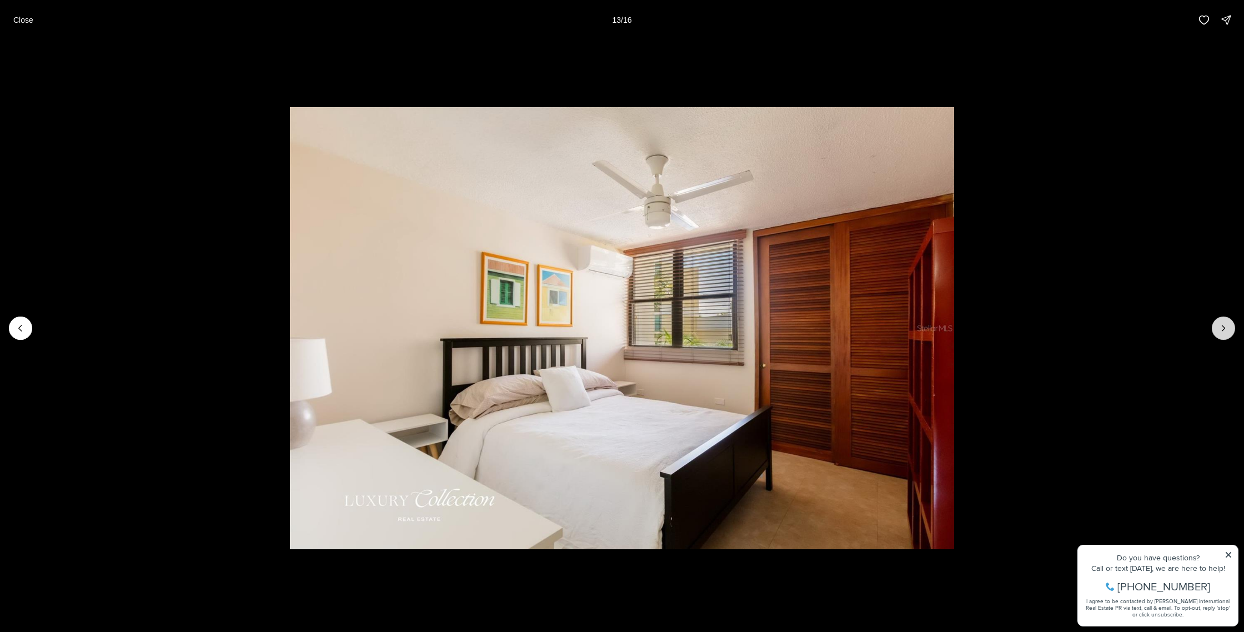
click at [1223, 327] on icon "Next slide" at bounding box center [1223, 328] width 3 height 6
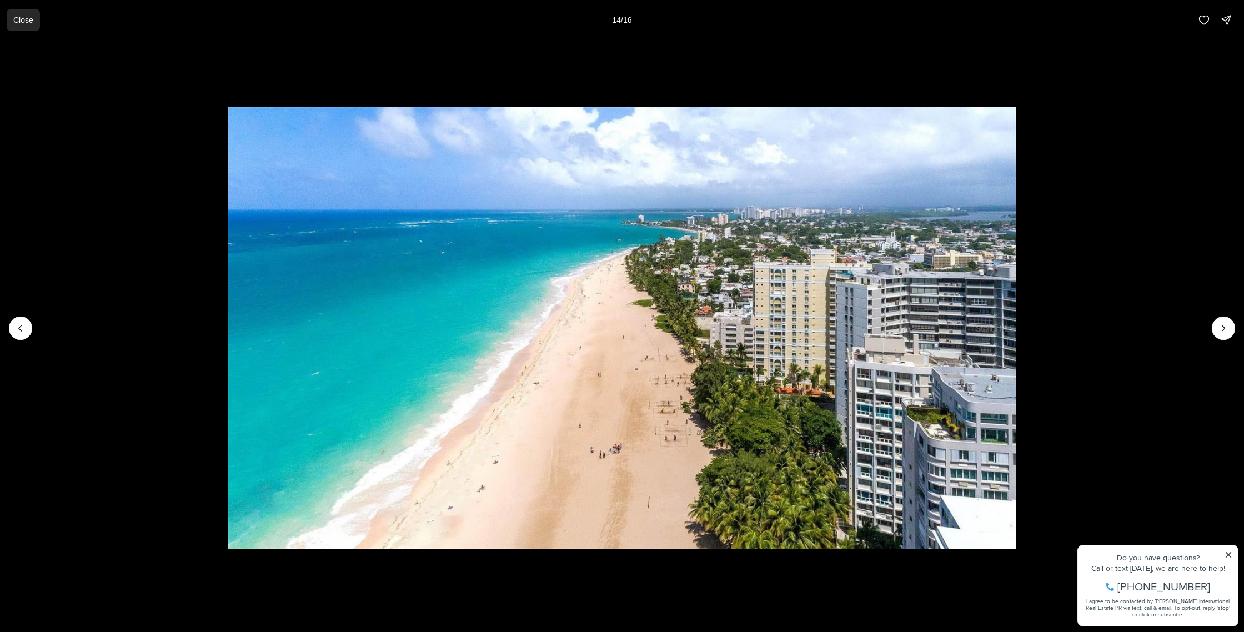
click at [29, 24] on button "Close" at bounding box center [23, 20] width 33 height 22
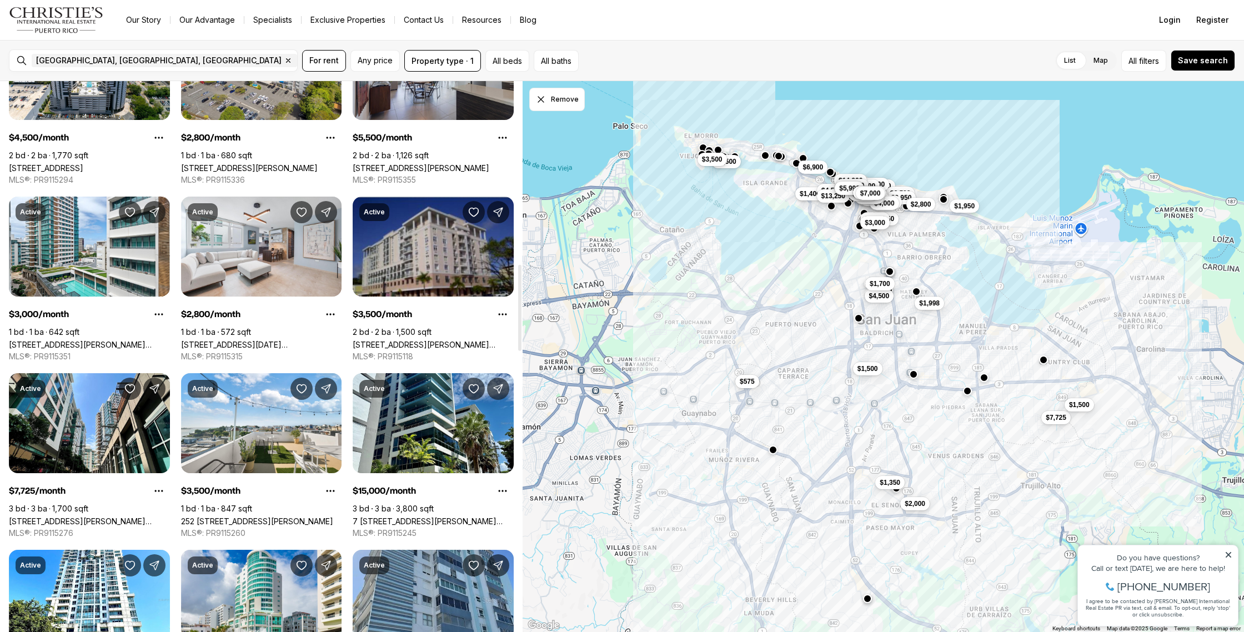
scroll to position [1165, 0]
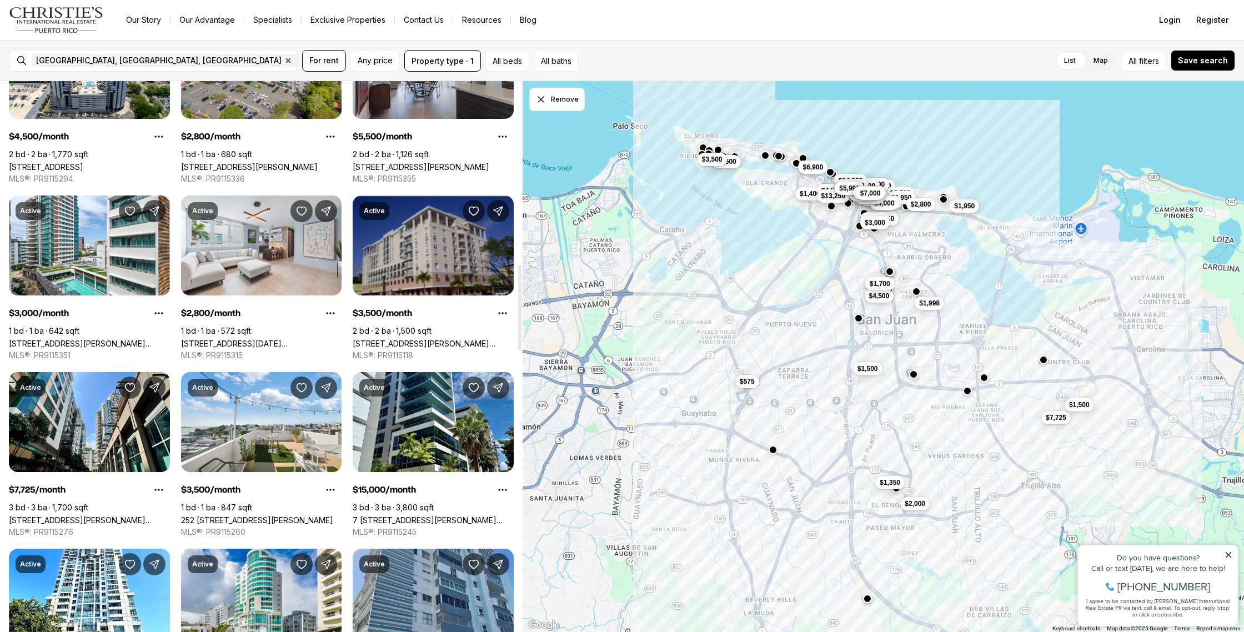
click at [429, 339] on link "[STREET_ADDRESS][PERSON_NAME][PERSON_NAME]" at bounding box center [433, 343] width 161 height 9
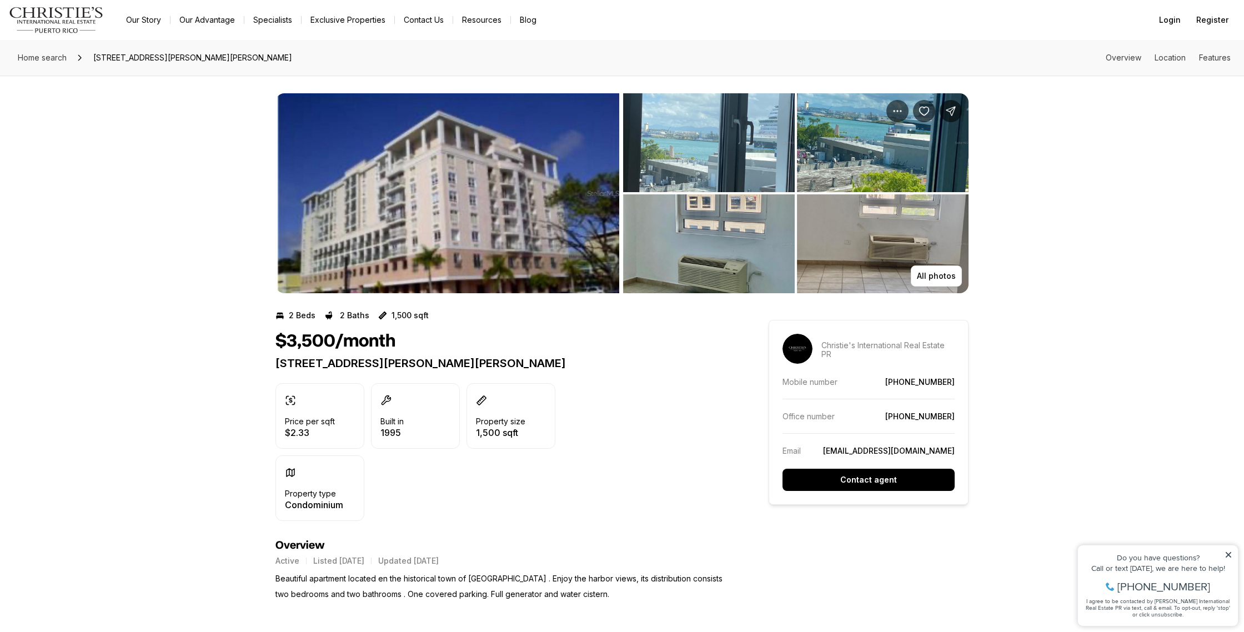
scroll to position [1, 0]
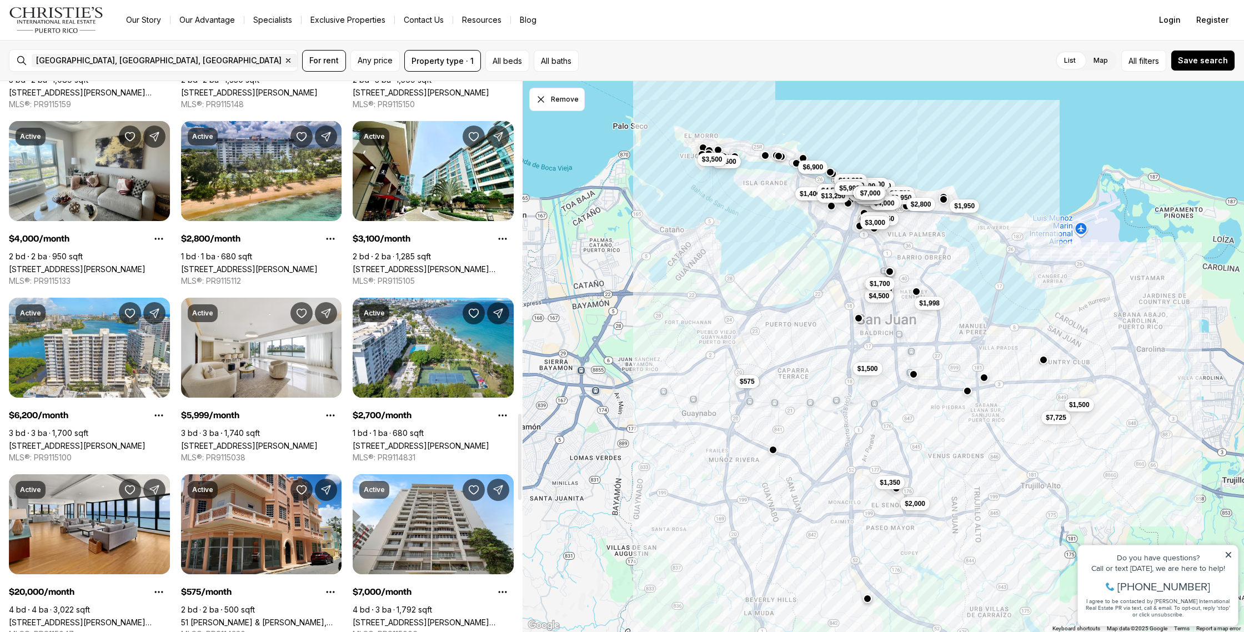
scroll to position [2125, 0]
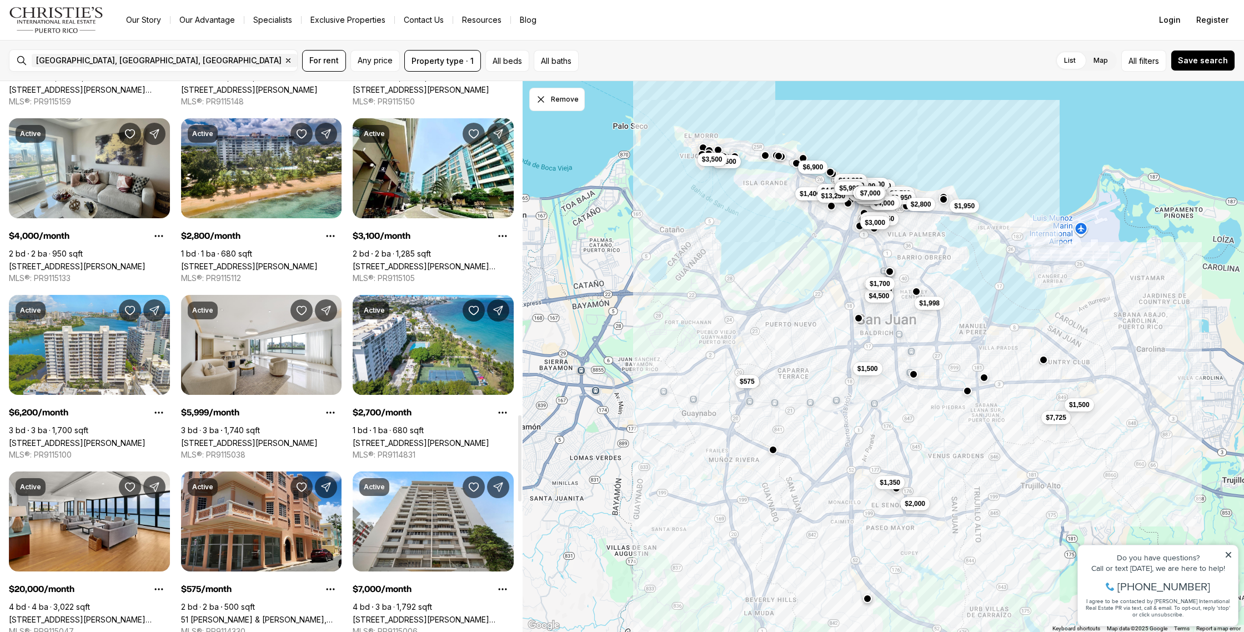
click at [442, 261] on link "[STREET_ADDRESS][PERSON_NAME][PERSON_NAME][PERSON_NAME]" at bounding box center [433, 265] width 161 height 9
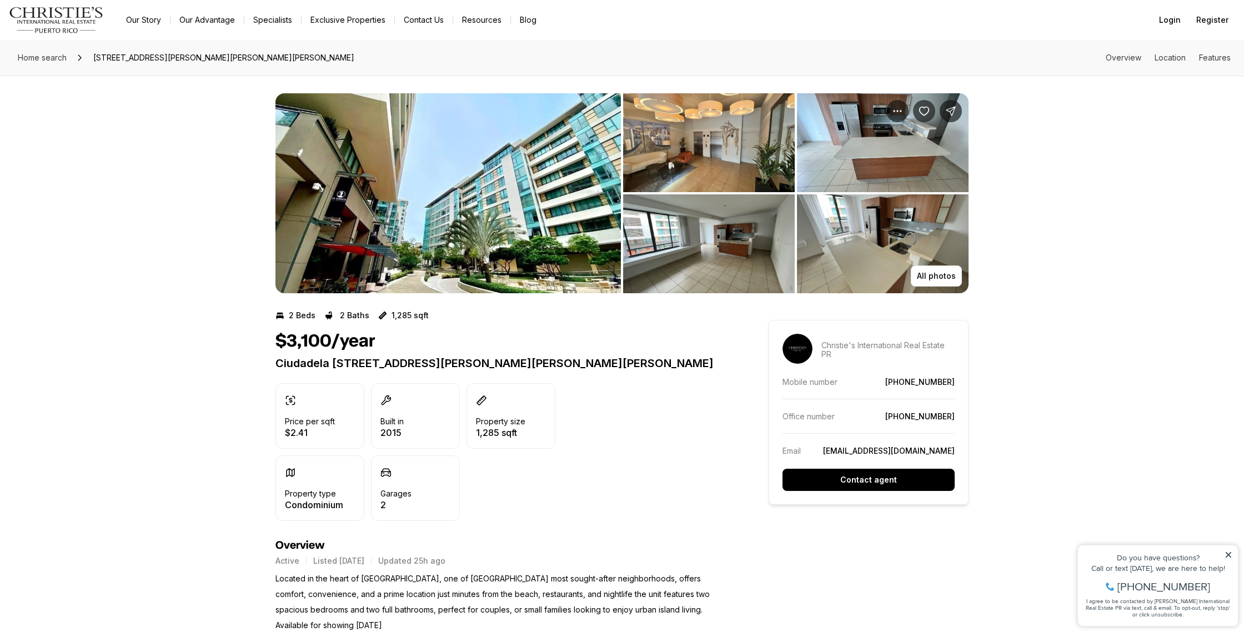
click at [884, 134] on img "View image gallery" at bounding box center [883, 142] width 172 height 99
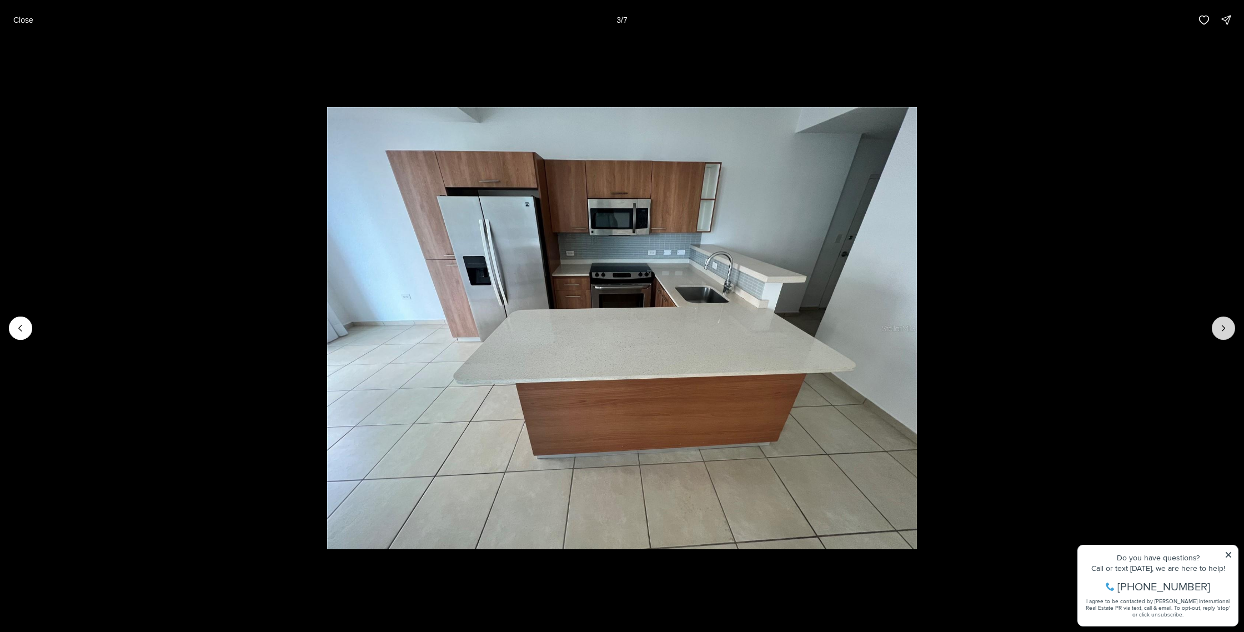
click at [1222, 325] on icon "Next slide" at bounding box center [1222, 328] width 11 height 11
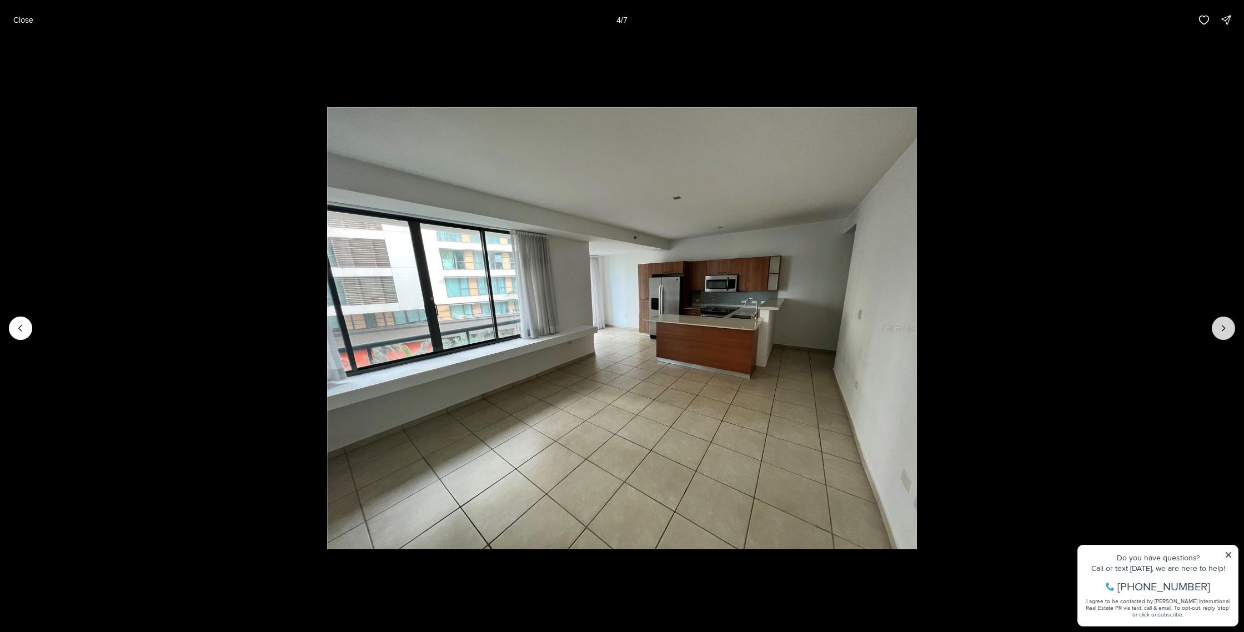
click at [1222, 325] on icon "Next slide" at bounding box center [1222, 328] width 11 height 11
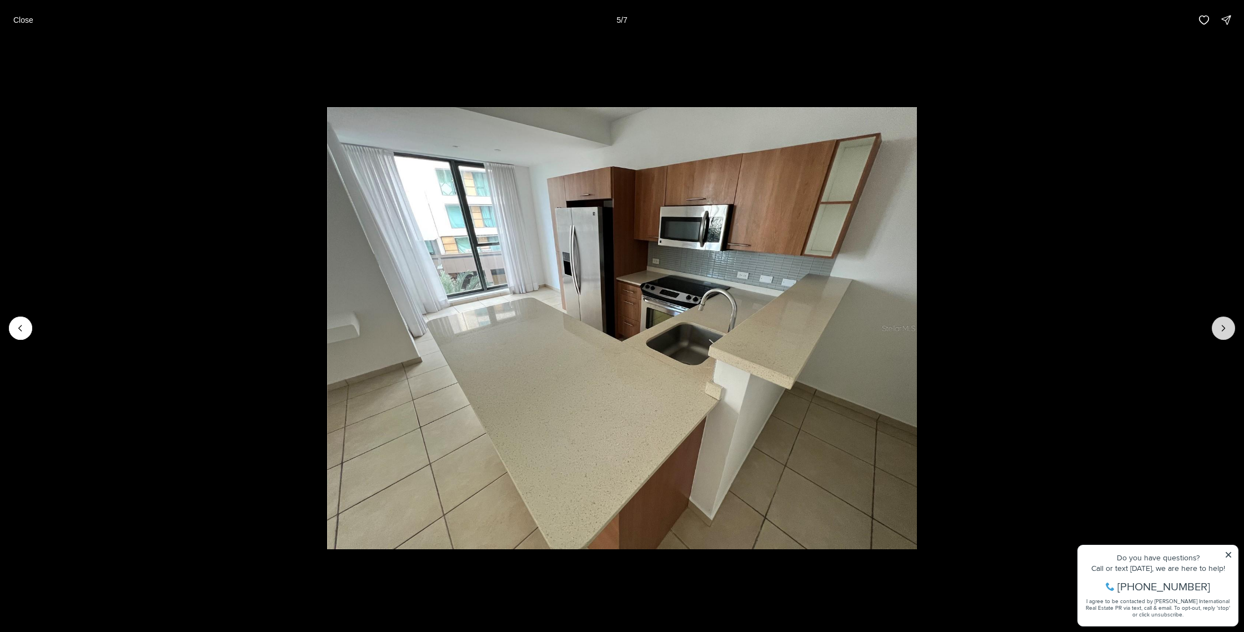
click at [1222, 325] on icon "Next slide" at bounding box center [1222, 328] width 11 height 11
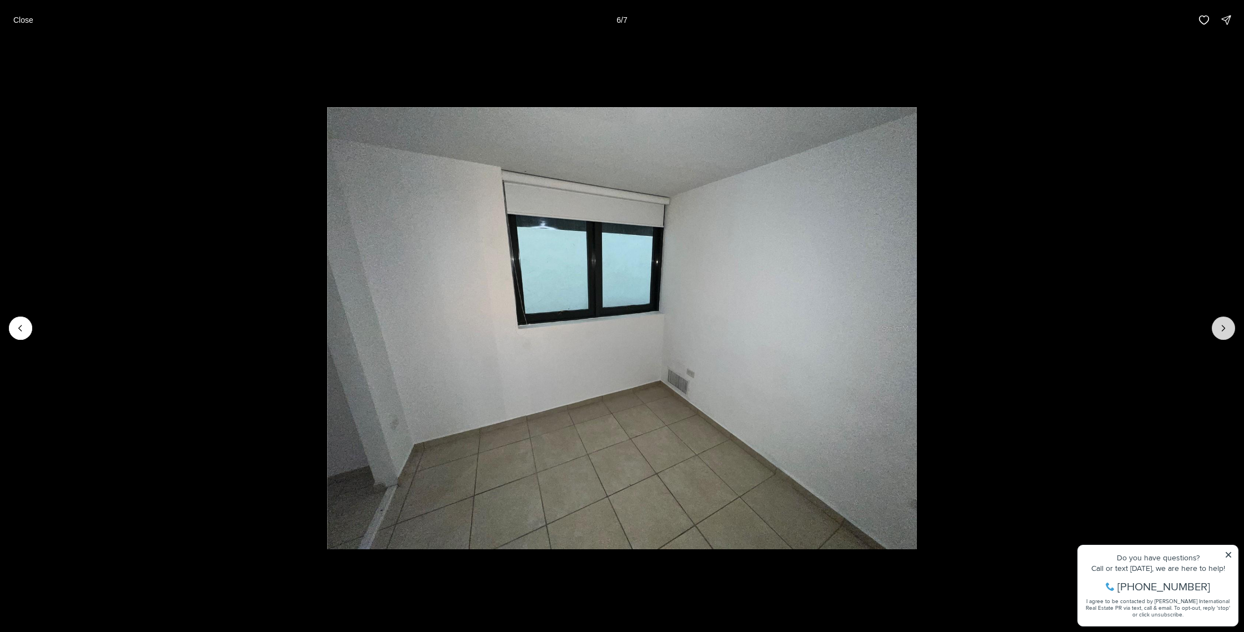
click at [1222, 325] on icon "Next slide" at bounding box center [1222, 328] width 11 height 11
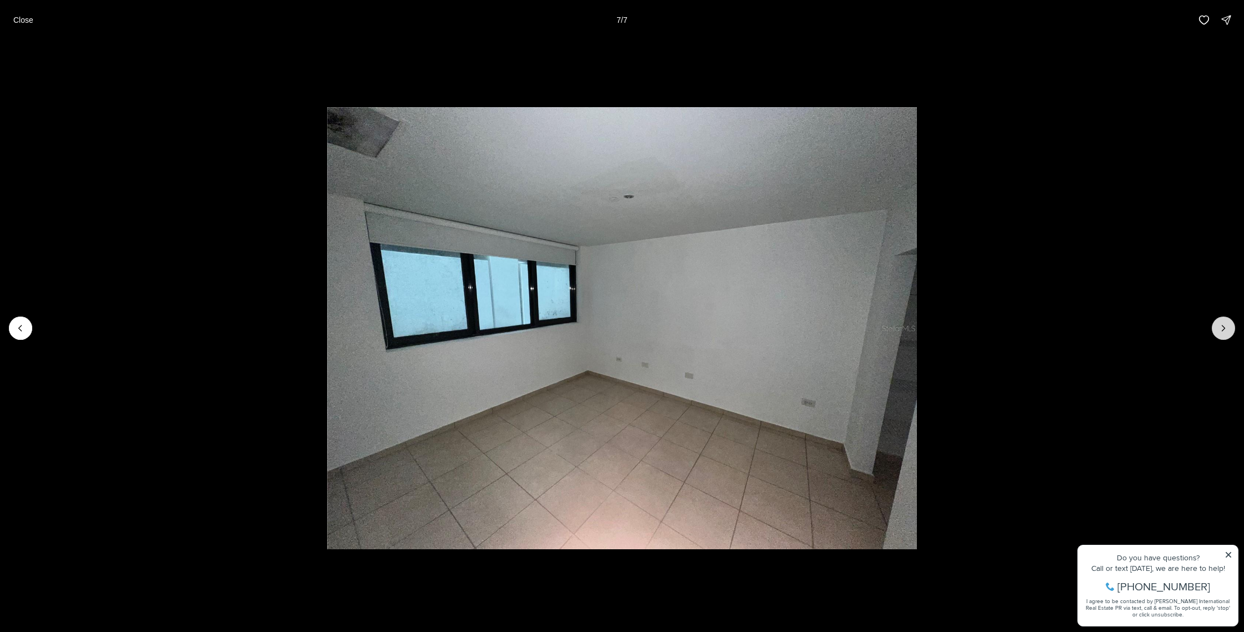
click at [1222, 325] on div at bounding box center [1222, 327] width 23 height 23
click at [1223, 328] on div at bounding box center [1222, 327] width 23 height 23
click at [1224, 328] on div at bounding box center [1222, 327] width 23 height 23
click at [26, 22] on p "Close" at bounding box center [23, 20] width 20 height 9
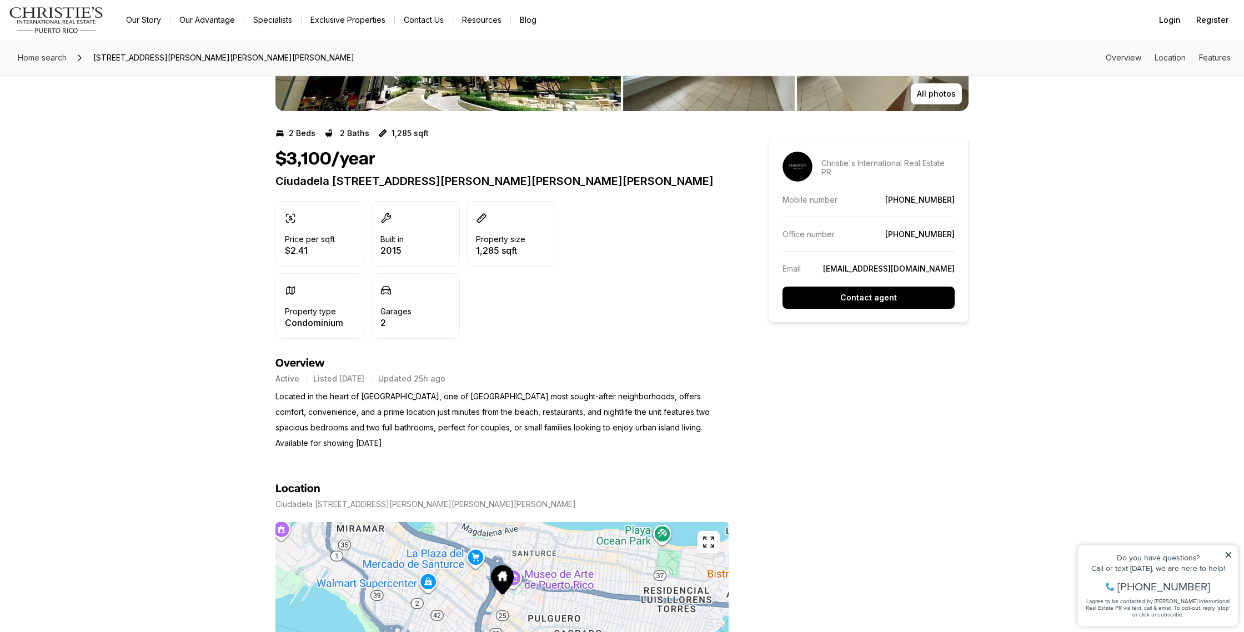
scroll to position [190, 0]
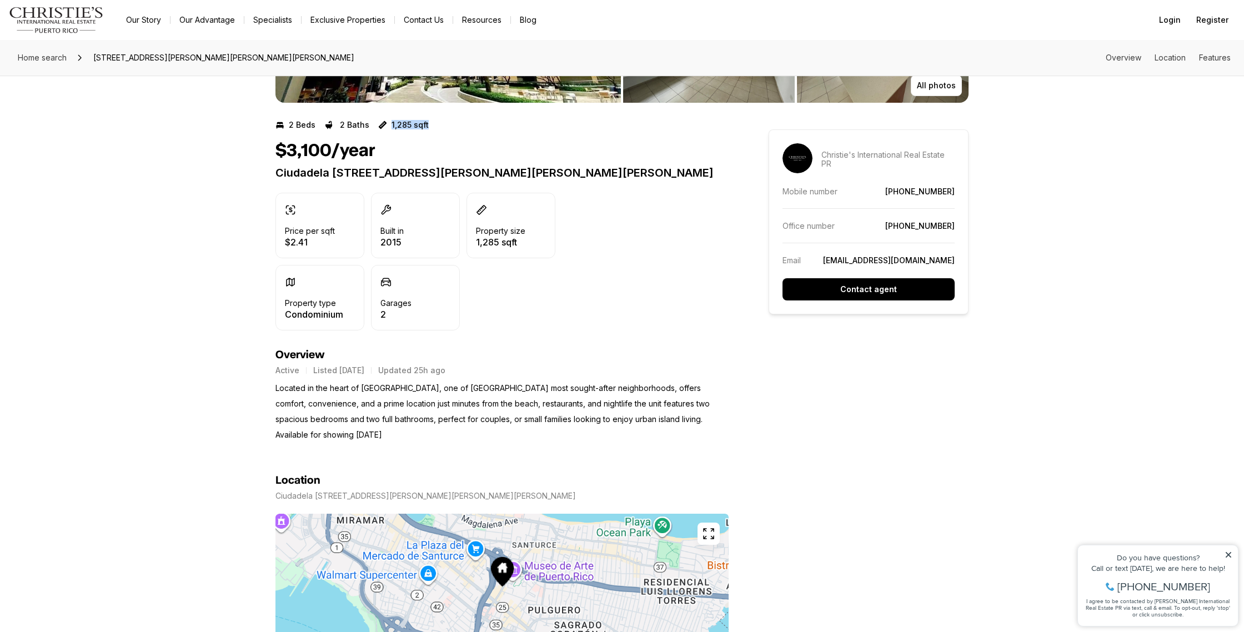
drag, startPoint x: 630, startPoint y: 125, endPoint x: 385, endPoint y: 83, distance: 248.0
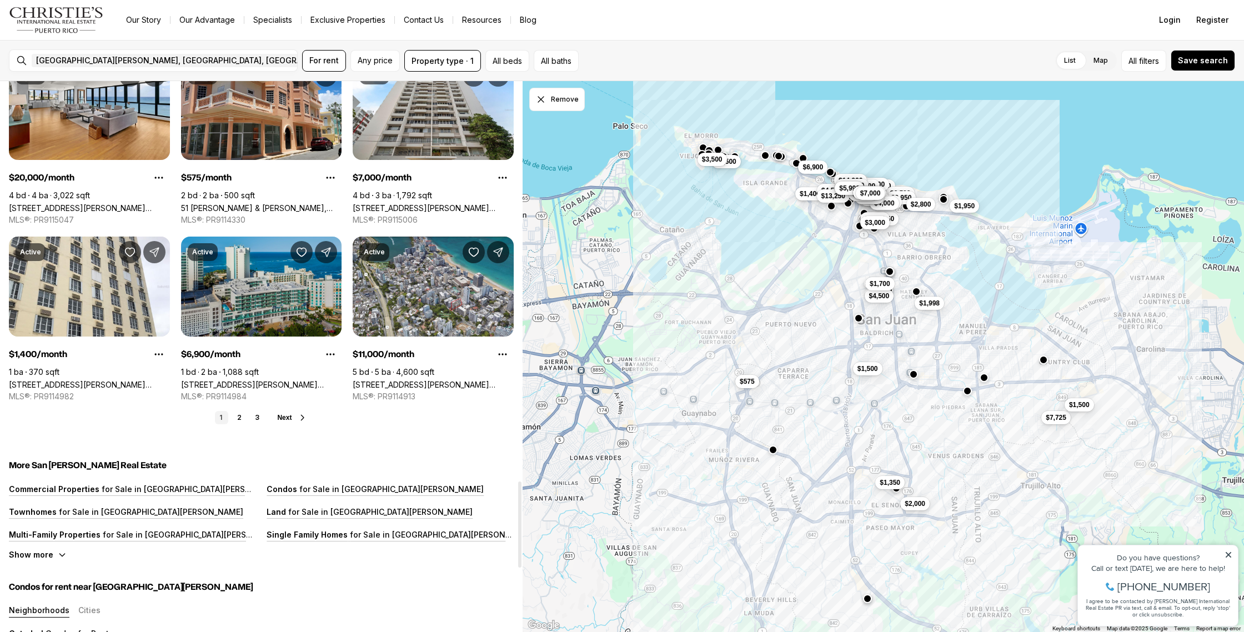
scroll to position [2547, 0]
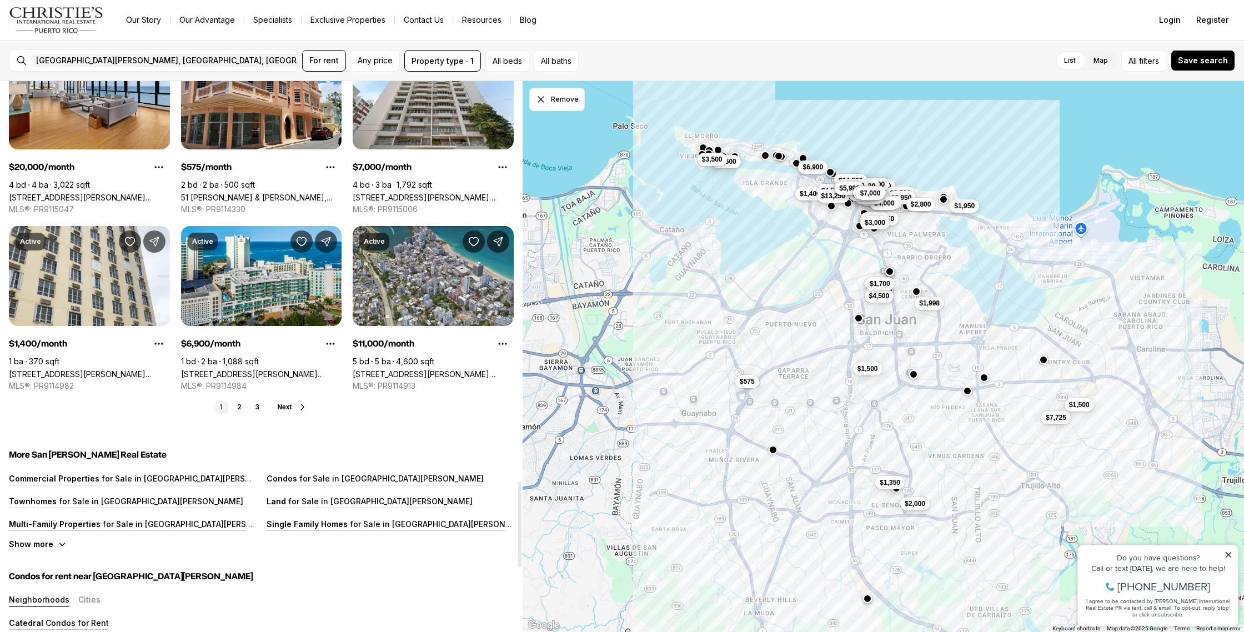
click at [291, 405] on button "Next" at bounding box center [292, 406] width 30 height 9
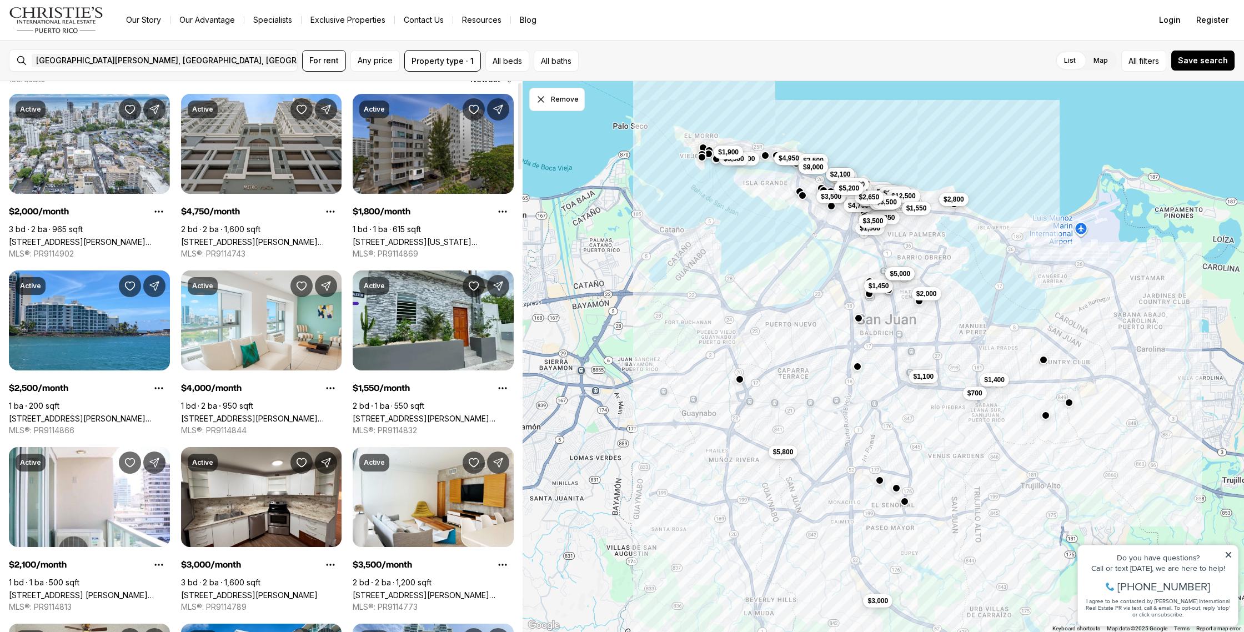
scroll to position [0, 0]
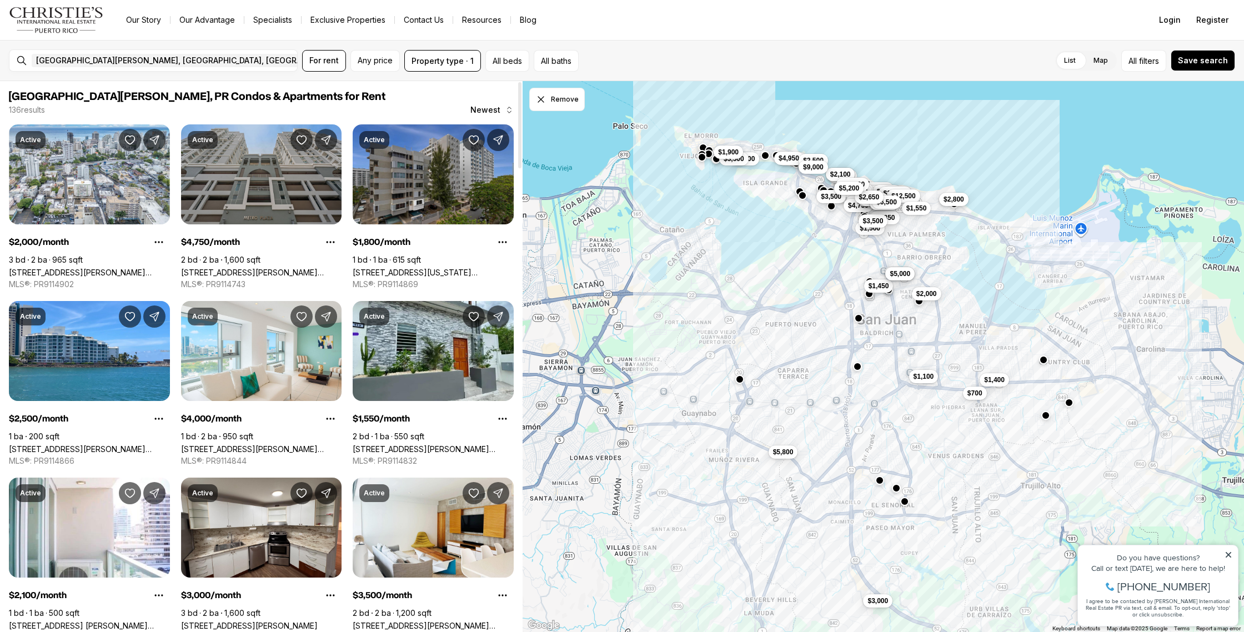
click at [279, 268] on link "[STREET_ADDRESS][PERSON_NAME][PERSON_NAME]" at bounding box center [261, 272] width 161 height 9
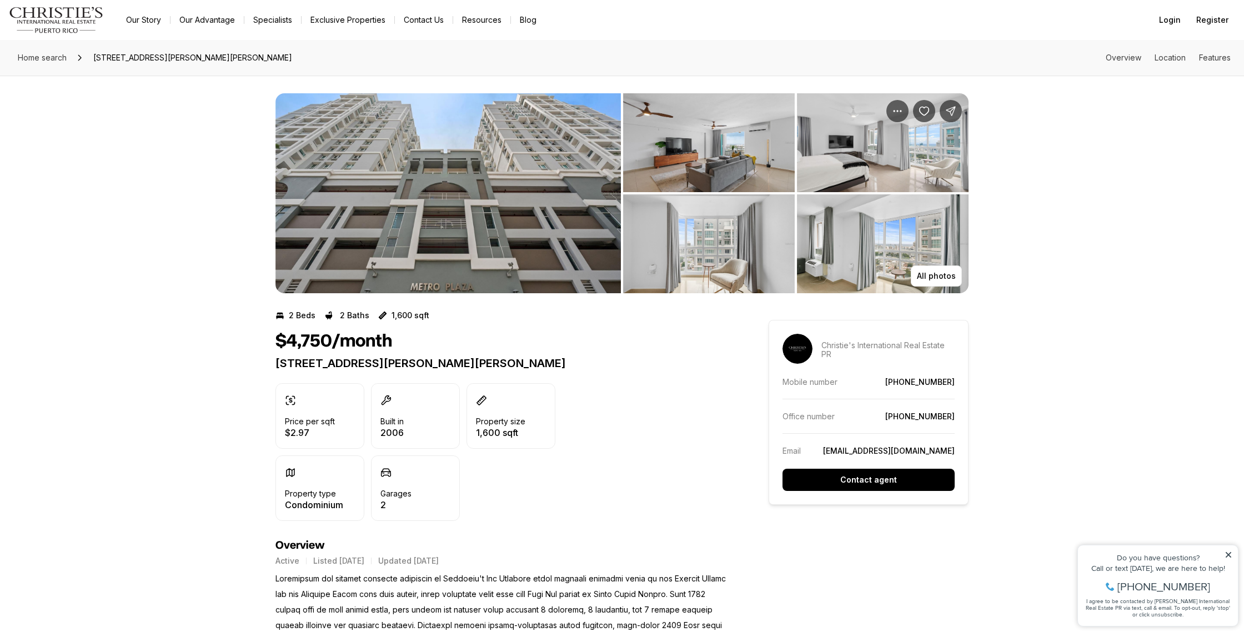
click at [687, 154] on img "View image gallery" at bounding box center [709, 142] width 172 height 99
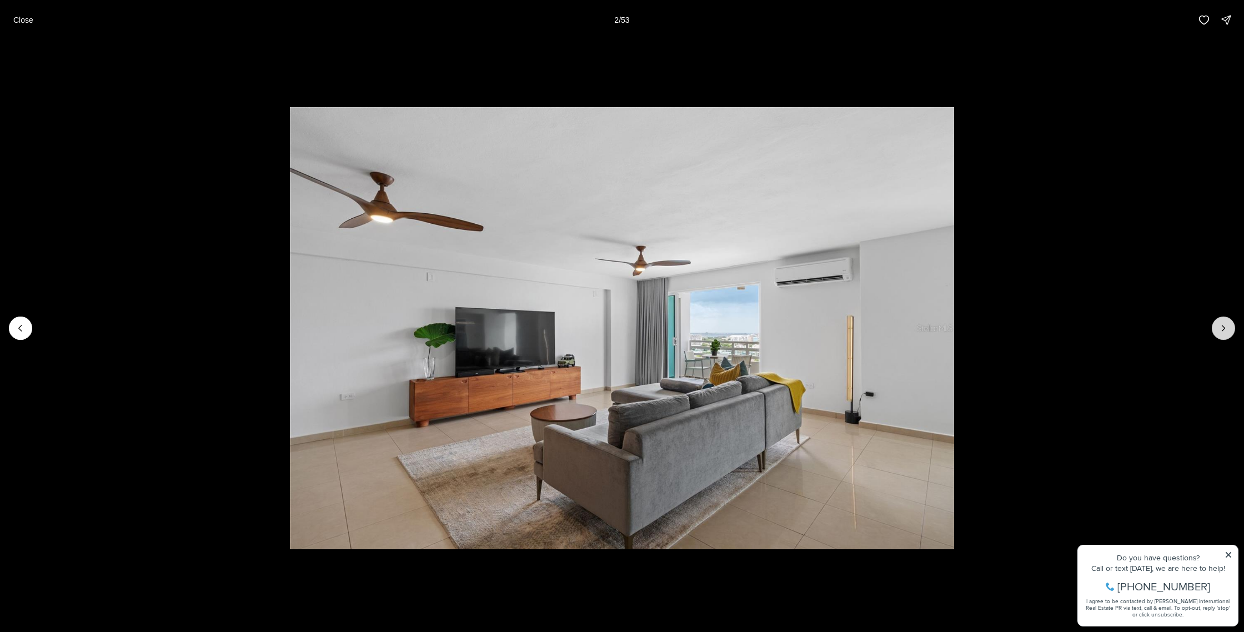
click at [1222, 330] on icon "Next slide" at bounding box center [1223, 328] width 3 height 6
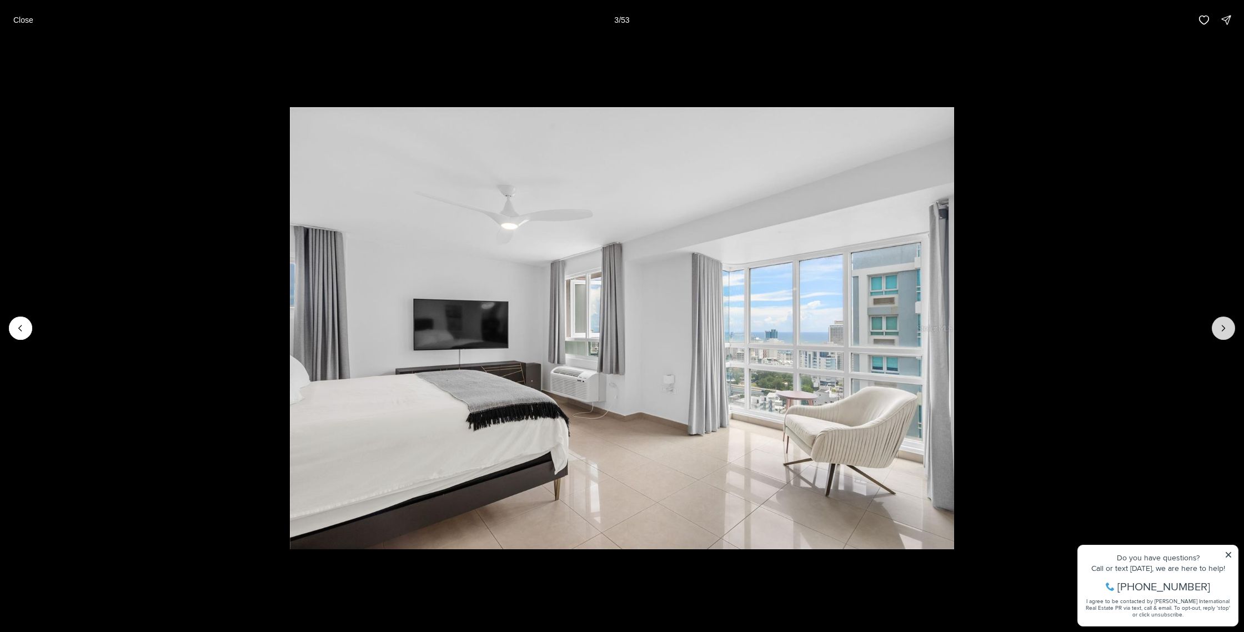
click at [1222, 330] on icon "Next slide" at bounding box center [1223, 328] width 3 height 6
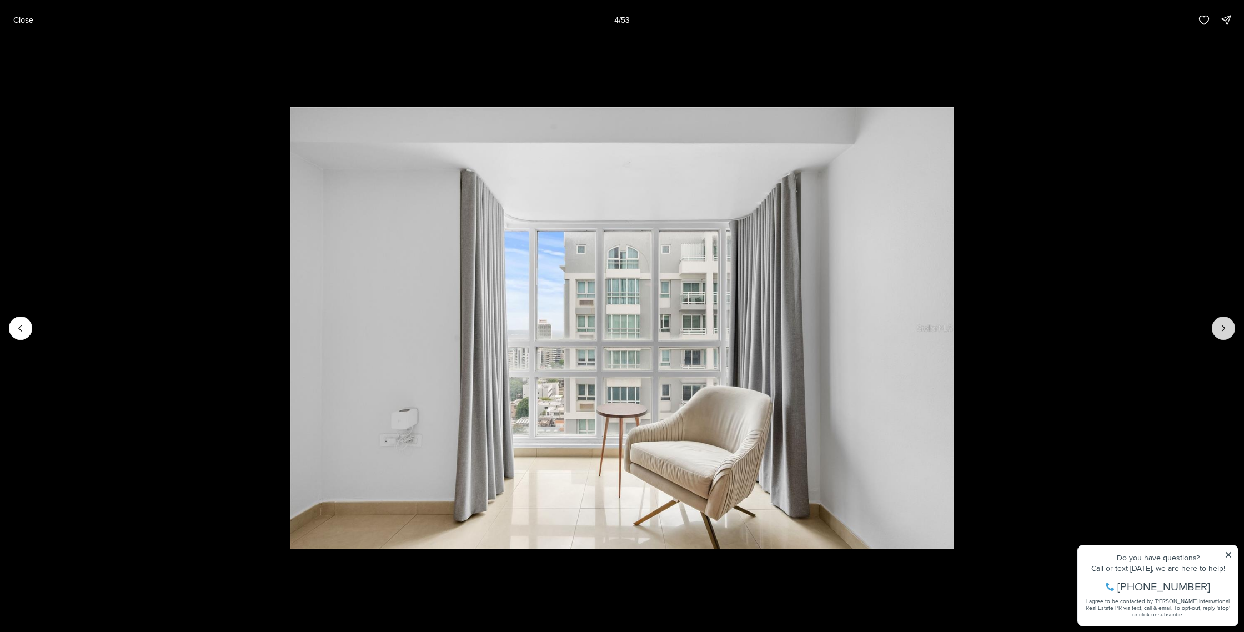
click at [1222, 330] on icon "Next slide" at bounding box center [1223, 328] width 3 height 6
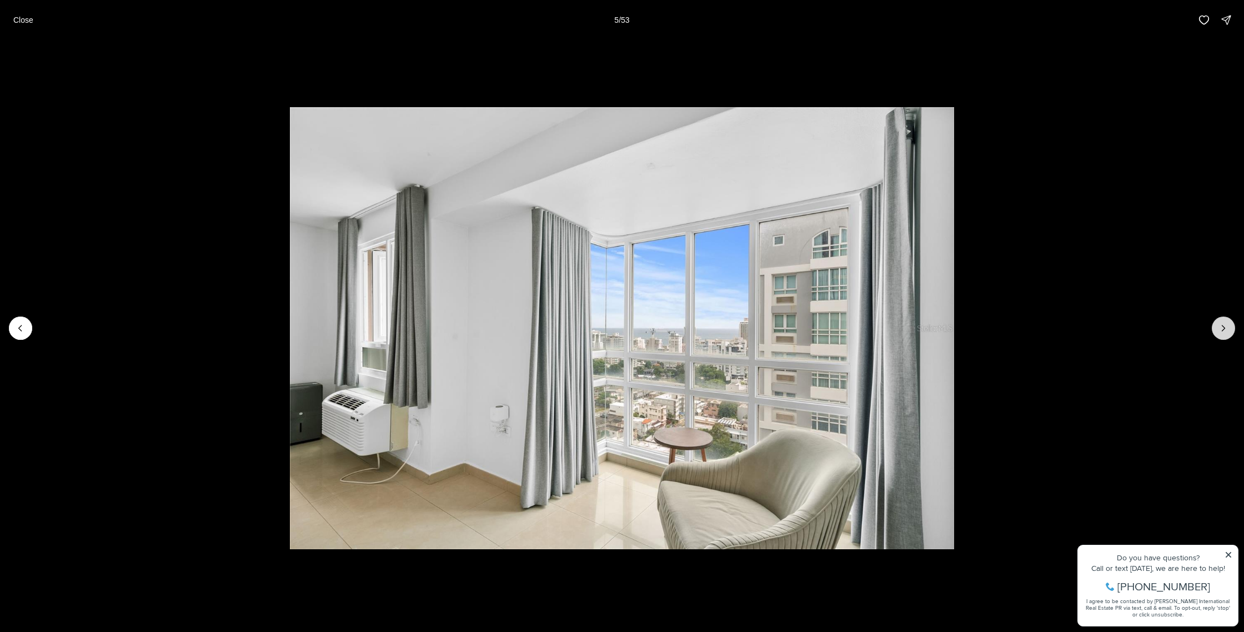
click at [1222, 330] on icon "Next slide" at bounding box center [1223, 328] width 3 height 6
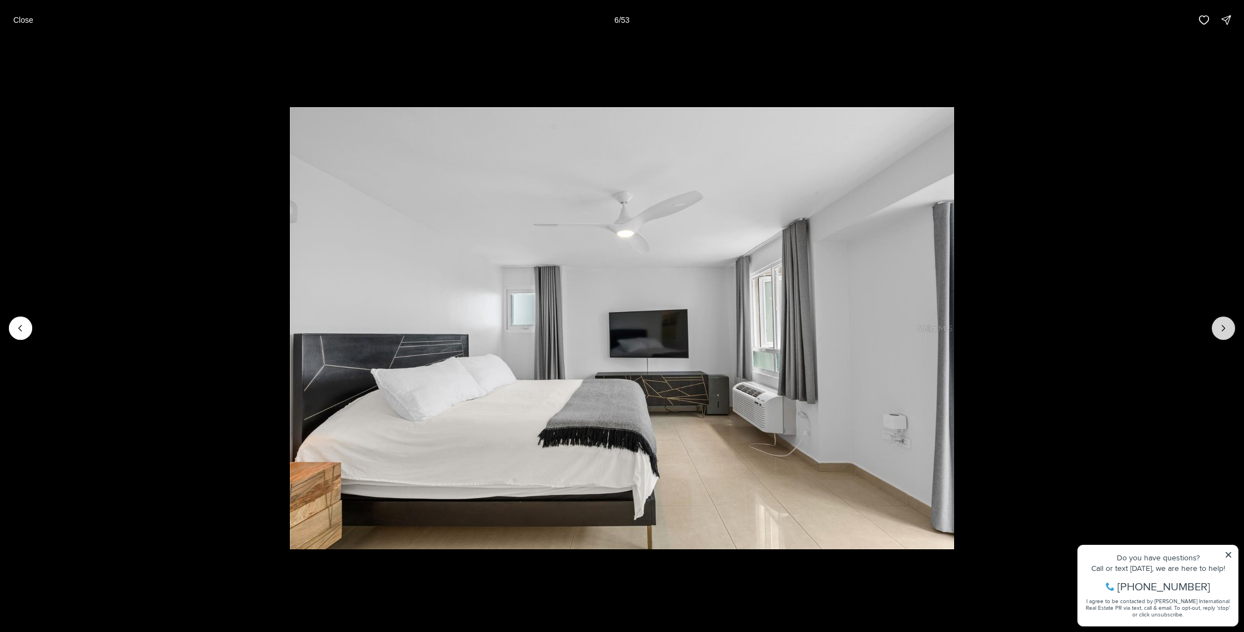
click at [1222, 330] on icon "Next slide" at bounding box center [1223, 328] width 3 height 6
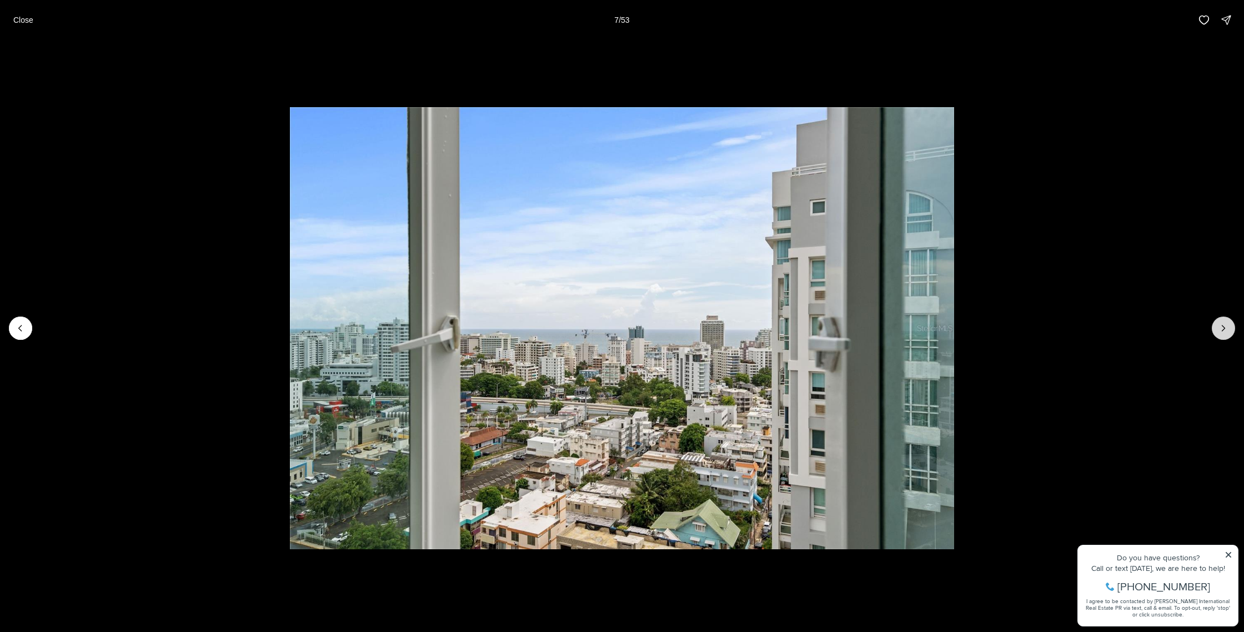
click at [1222, 330] on icon "Next slide" at bounding box center [1223, 328] width 3 height 6
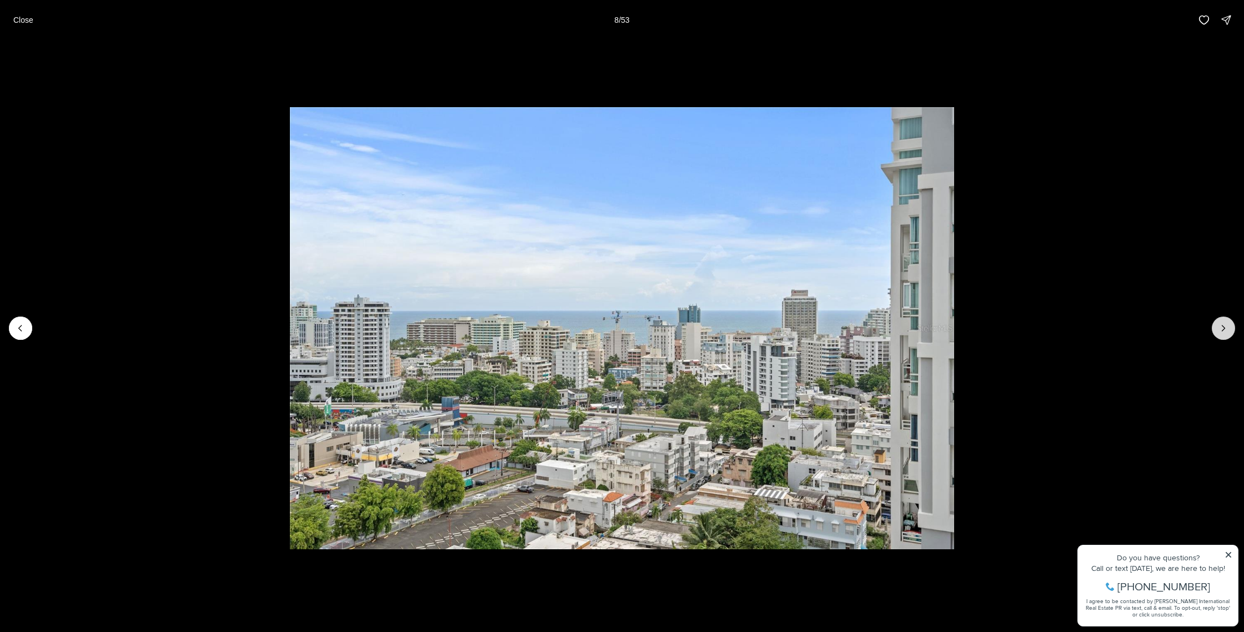
click at [1222, 330] on icon "Next slide" at bounding box center [1223, 328] width 3 height 6
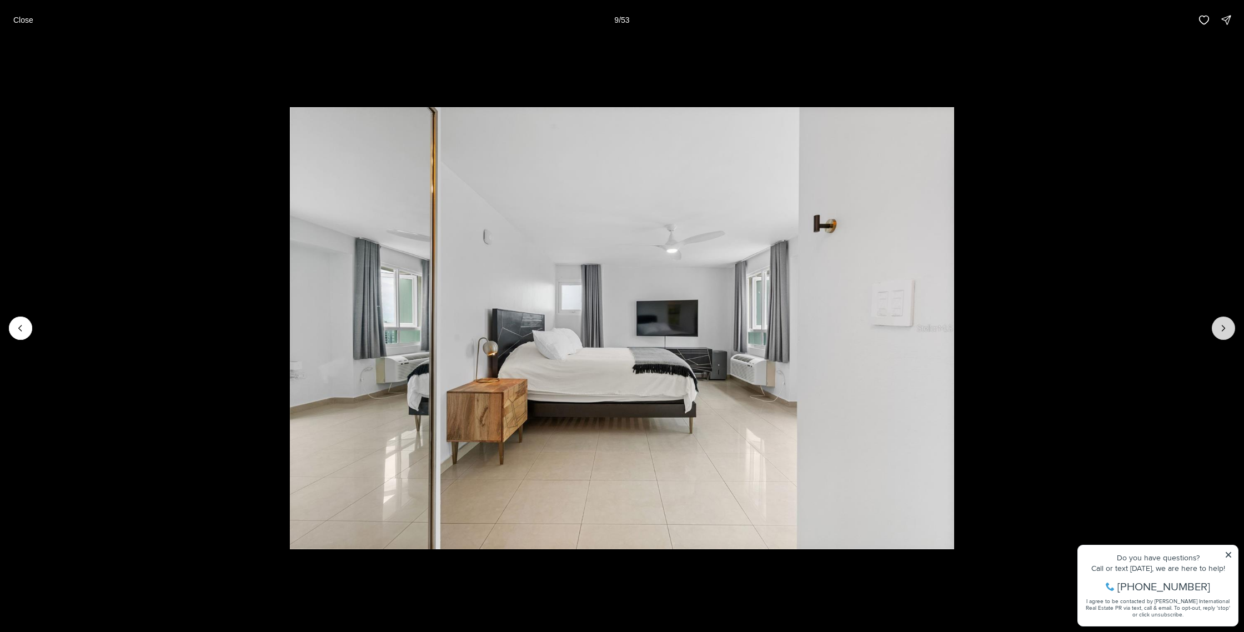
click at [1222, 330] on icon "Next slide" at bounding box center [1223, 328] width 3 height 6
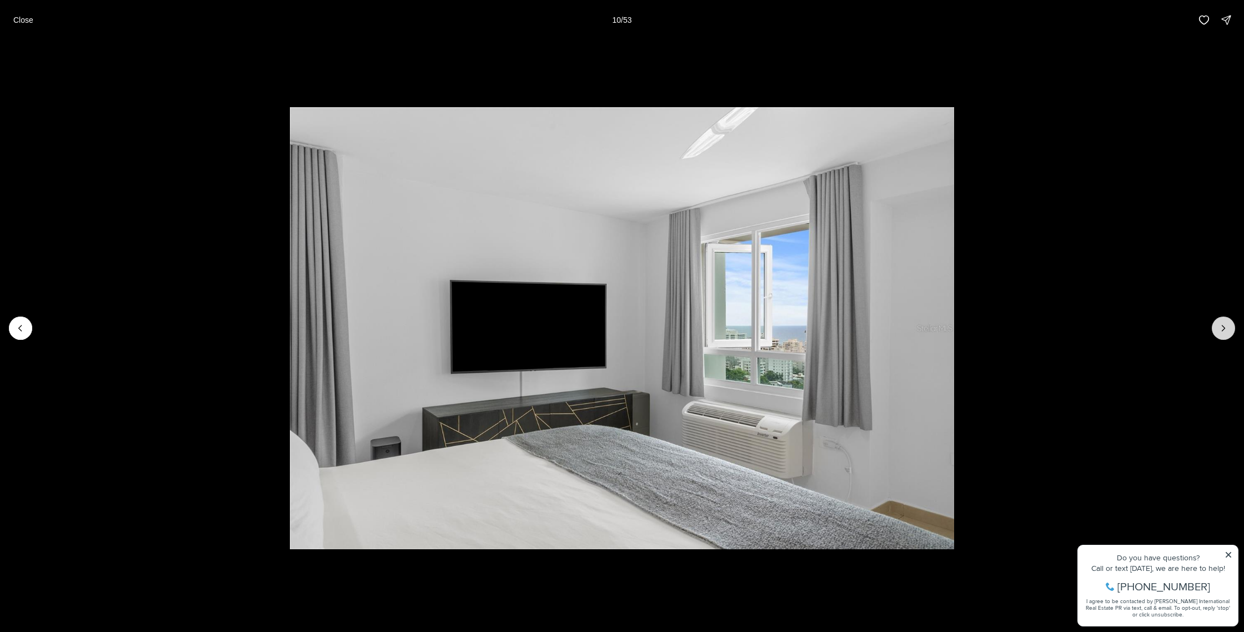
click at [1222, 330] on icon "Next slide" at bounding box center [1223, 328] width 3 height 6
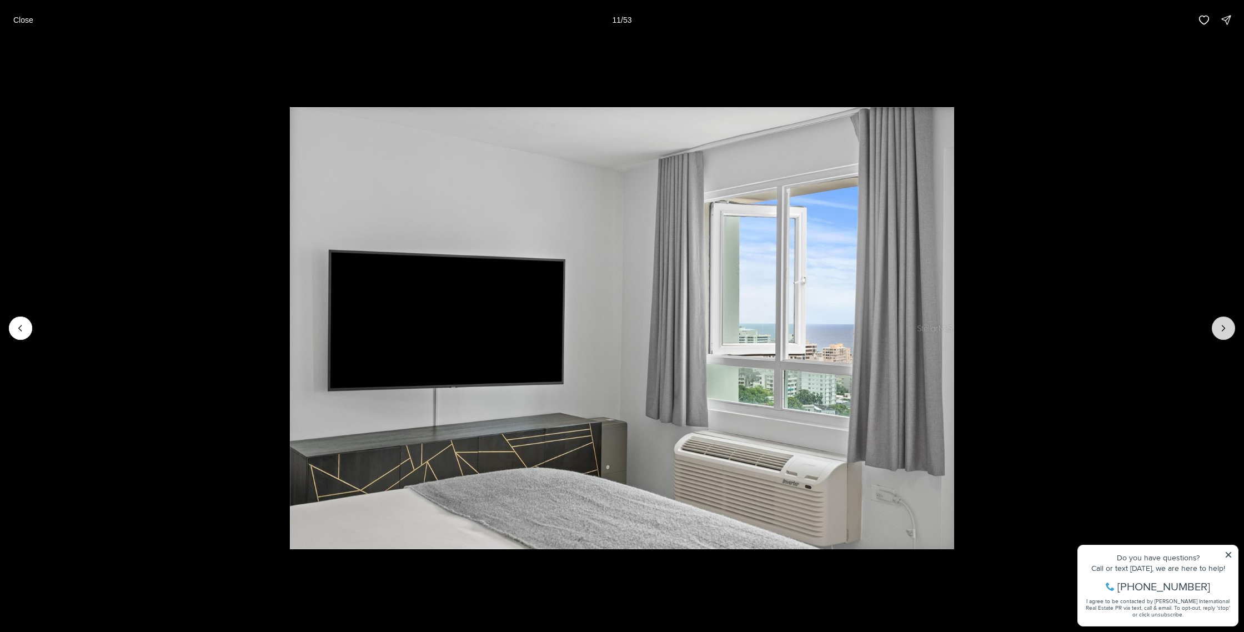
click at [1222, 330] on icon "Next slide" at bounding box center [1223, 328] width 3 height 6
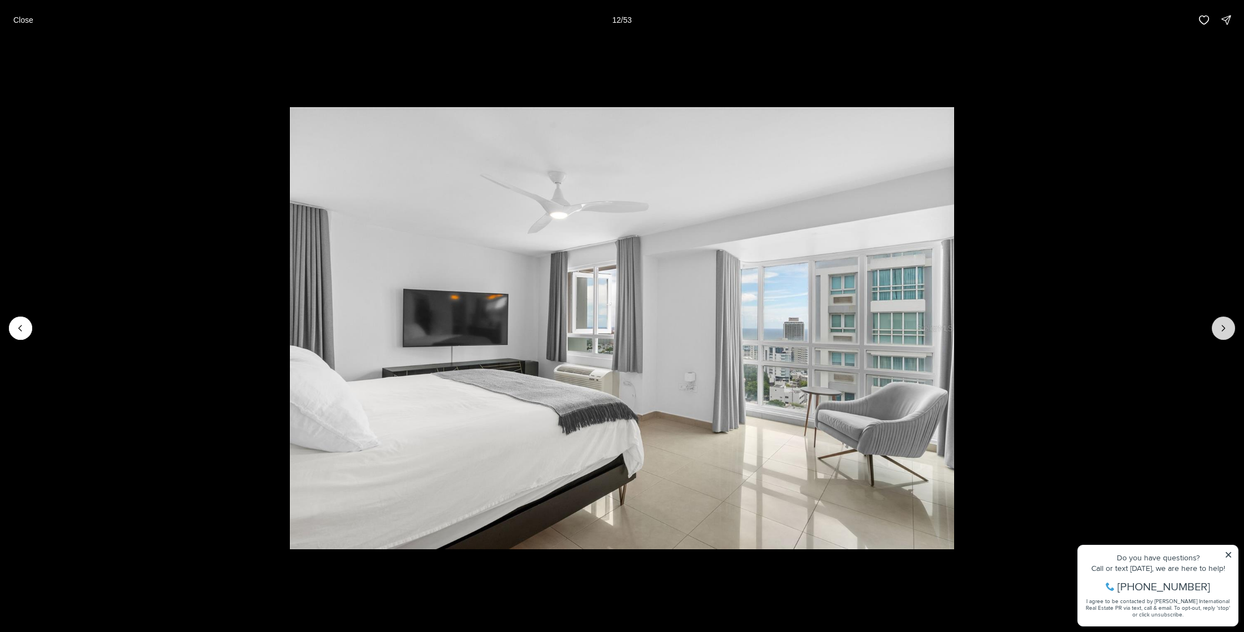
click at [1222, 330] on icon "Next slide" at bounding box center [1223, 328] width 3 height 6
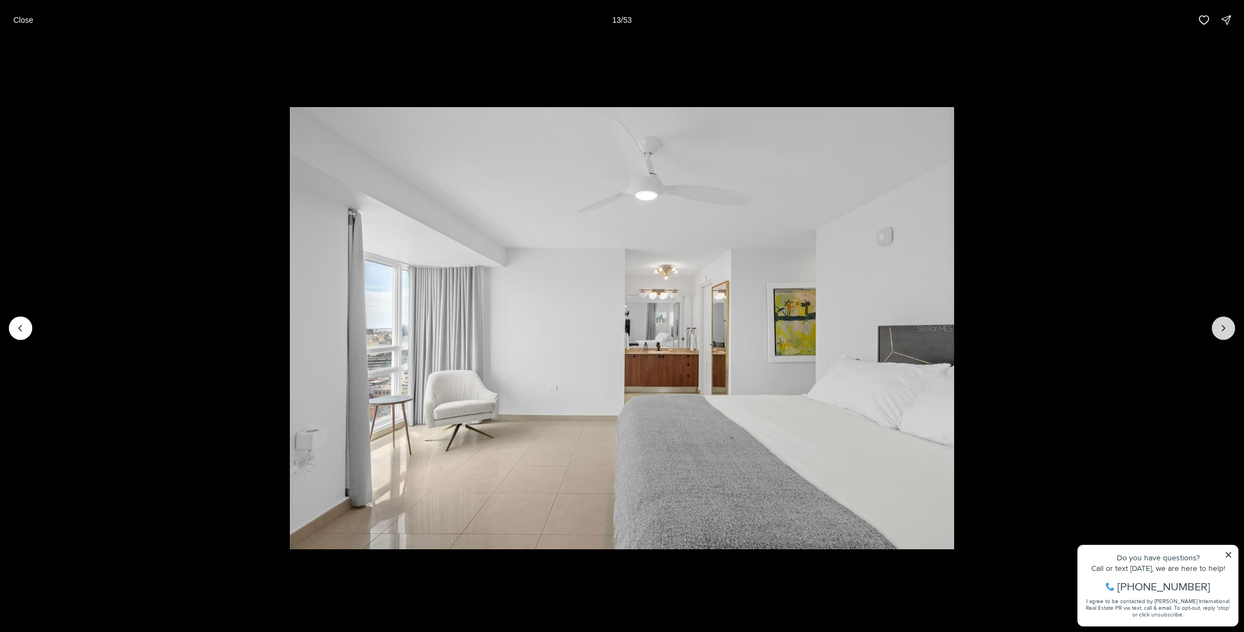
click at [1222, 330] on icon "Next slide" at bounding box center [1223, 328] width 3 height 6
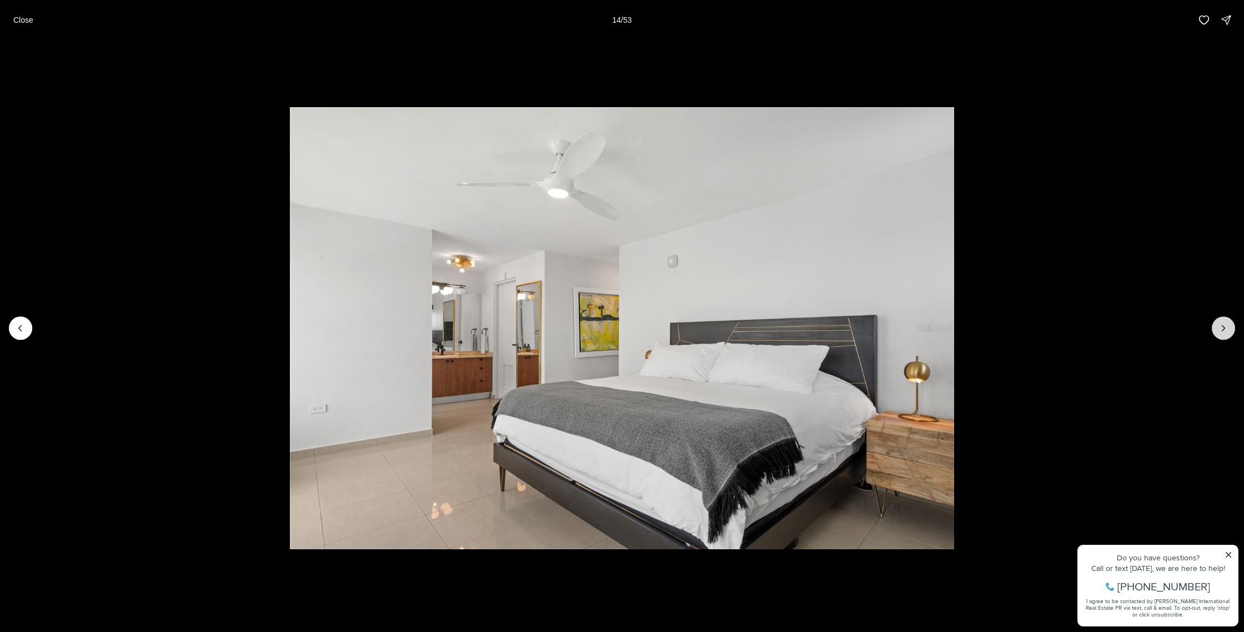
click at [1222, 330] on icon "Next slide" at bounding box center [1223, 328] width 3 height 6
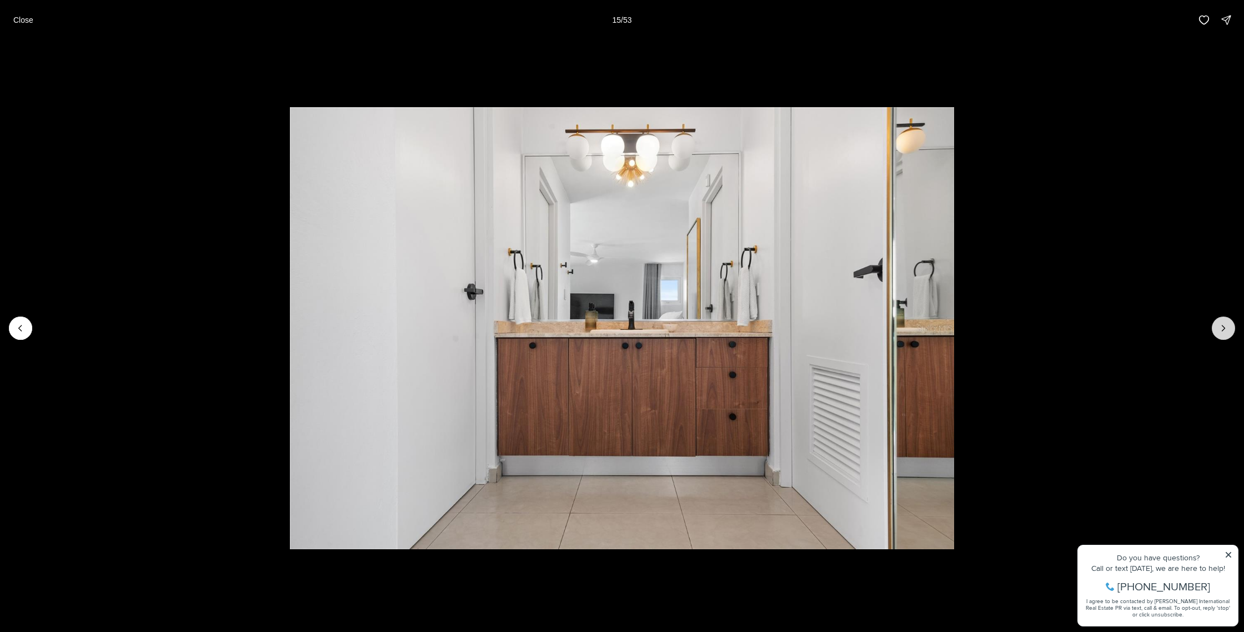
click at [1222, 330] on icon "Next slide" at bounding box center [1223, 328] width 3 height 6
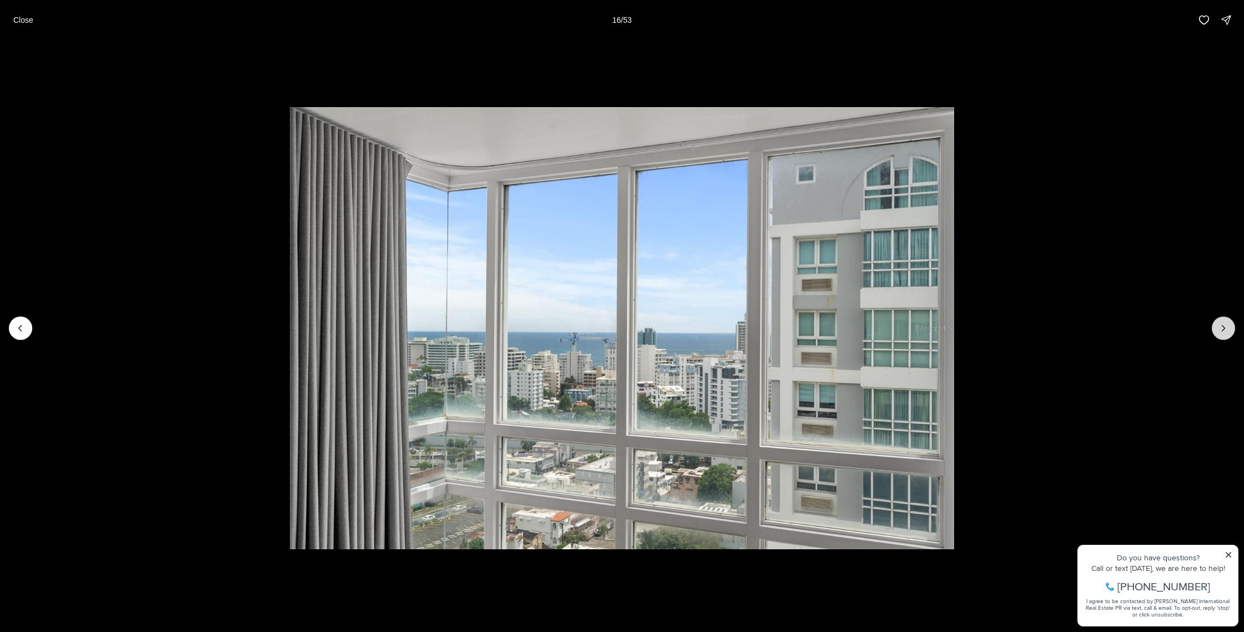
click at [1222, 330] on icon "Next slide" at bounding box center [1223, 328] width 3 height 6
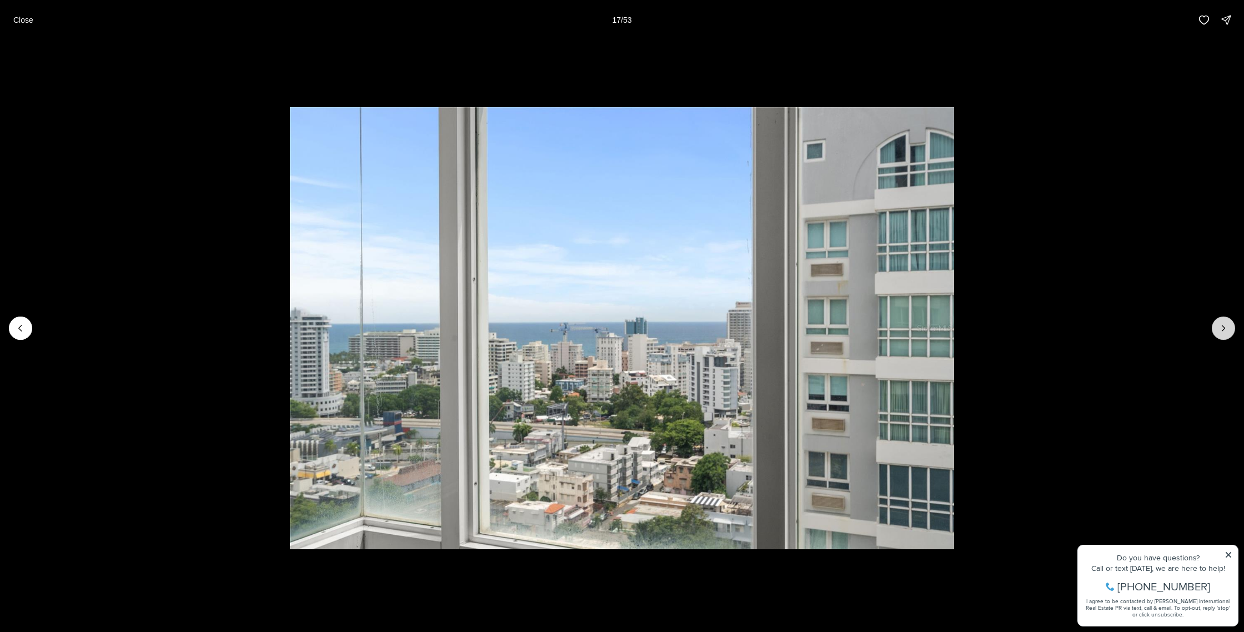
click at [1222, 330] on icon "Next slide" at bounding box center [1223, 328] width 3 height 6
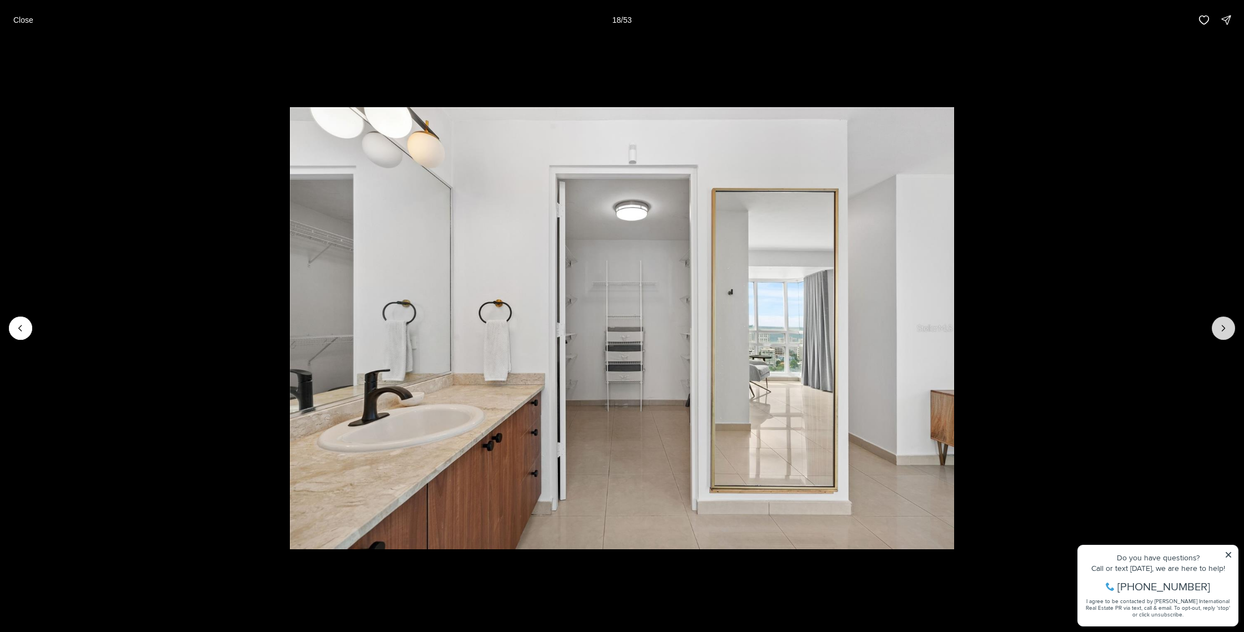
click at [1222, 330] on icon "Next slide" at bounding box center [1223, 328] width 3 height 6
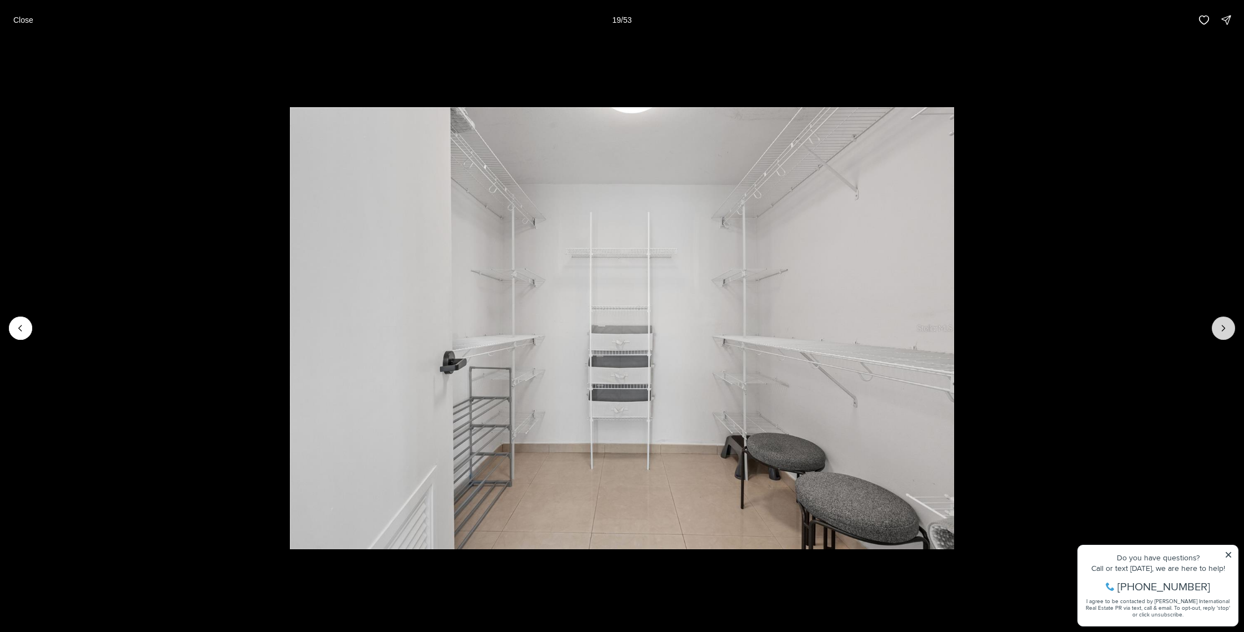
click at [1222, 330] on icon "Next slide" at bounding box center [1223, 328] width 3 height 6
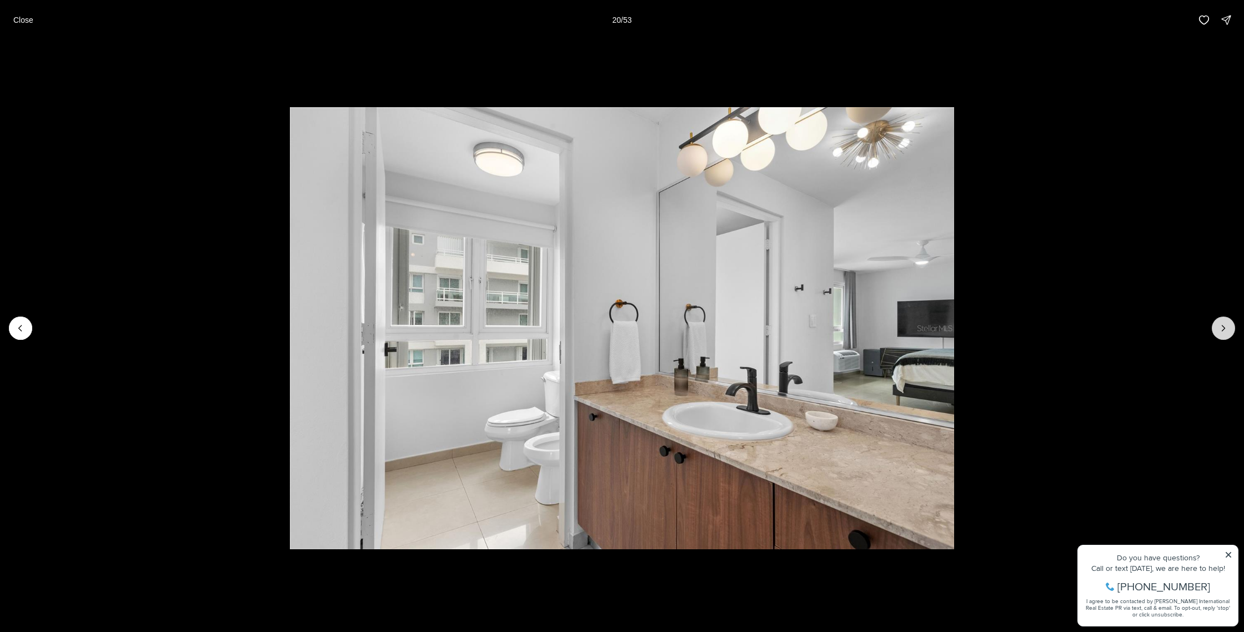
click at [1222, 330] on icon "Next slide" at bounding box center [1223, 328] width 3 height 6
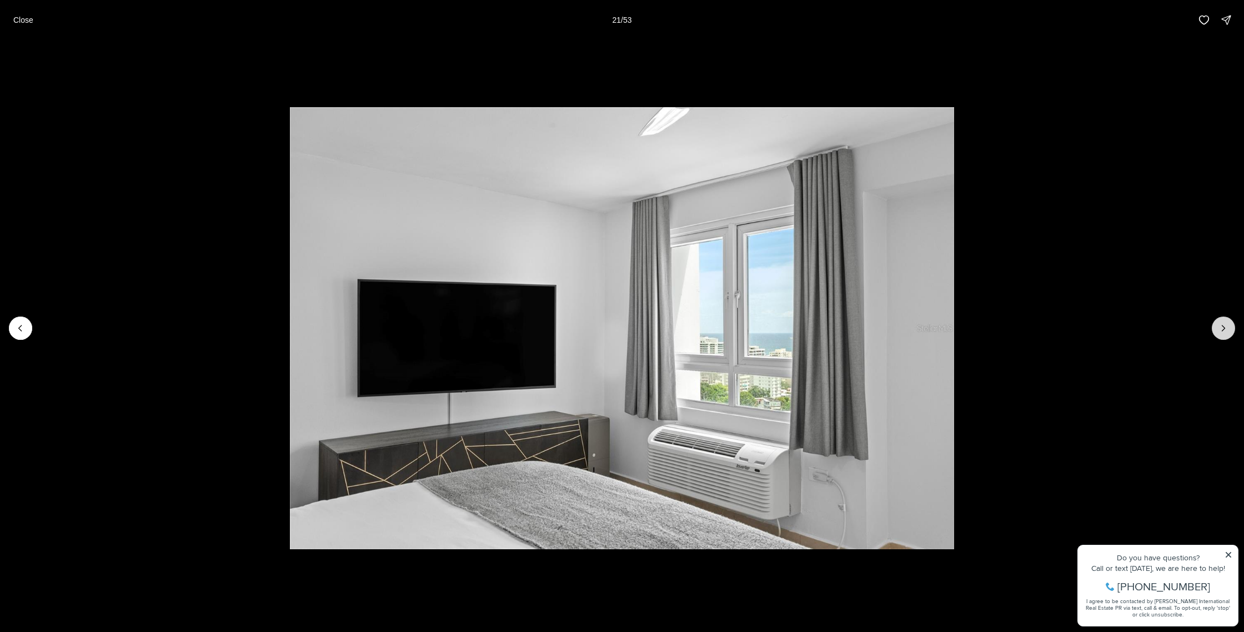
click at [1222, 330] on icon "Next slide" at bounding box center [1223, 328] width 3 height 6
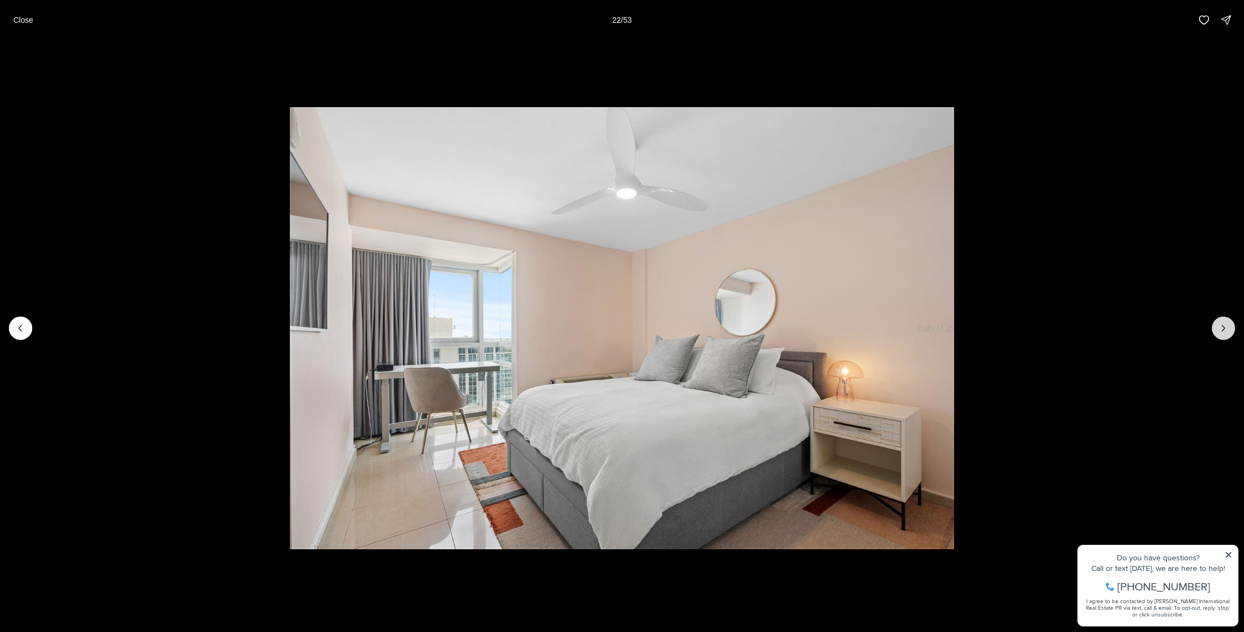
click at [1219, 327] on icon "Next slide" at bounding box center [1222, 328] width 11 height 11
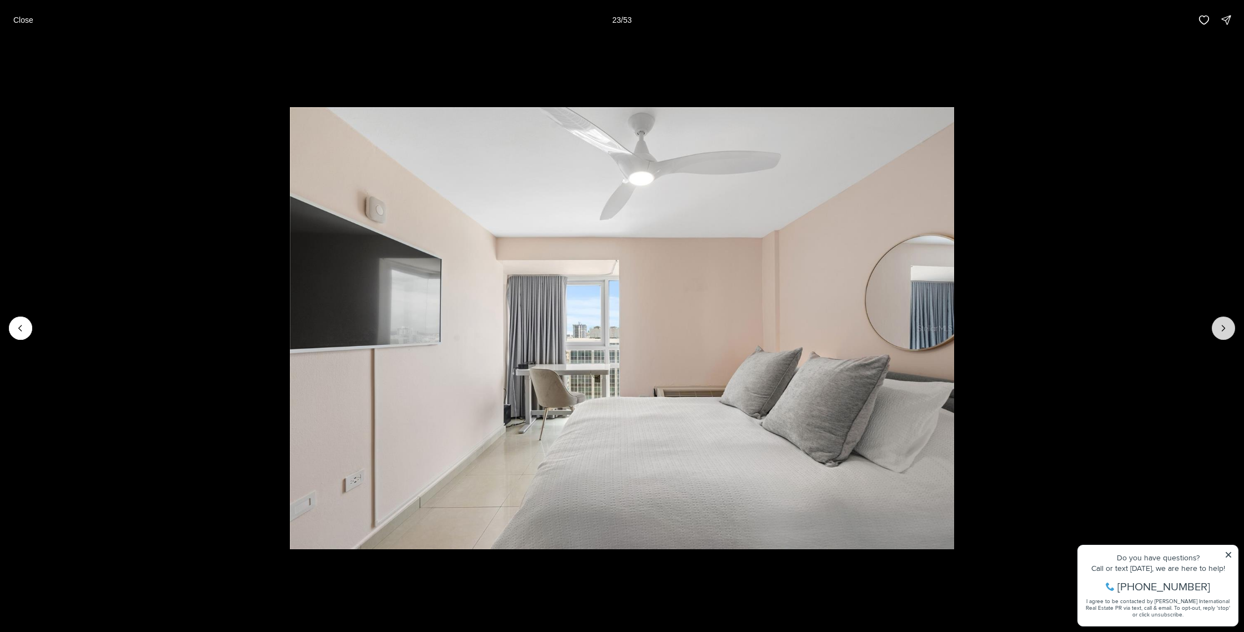
click at [1219, 327] on icon "Next slide" at bounding box center [1222, 328] width 11 height 11
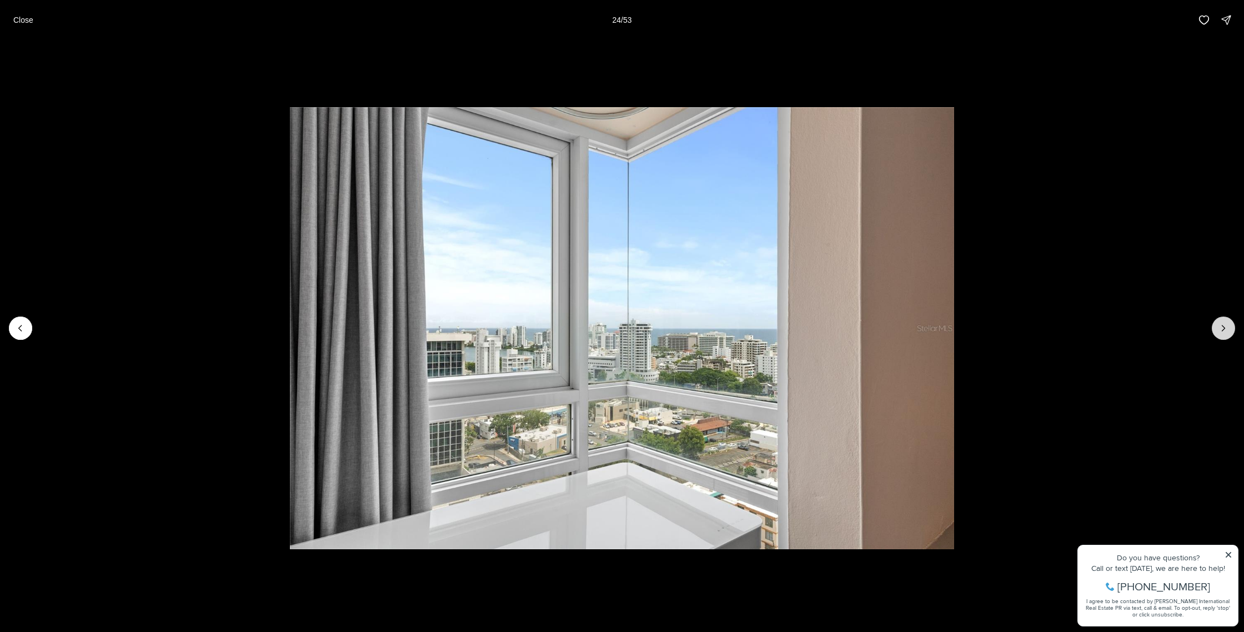
click at [1220, 327] on icon "Next slide" at bounding box center [1222, 328] width 11 height 11
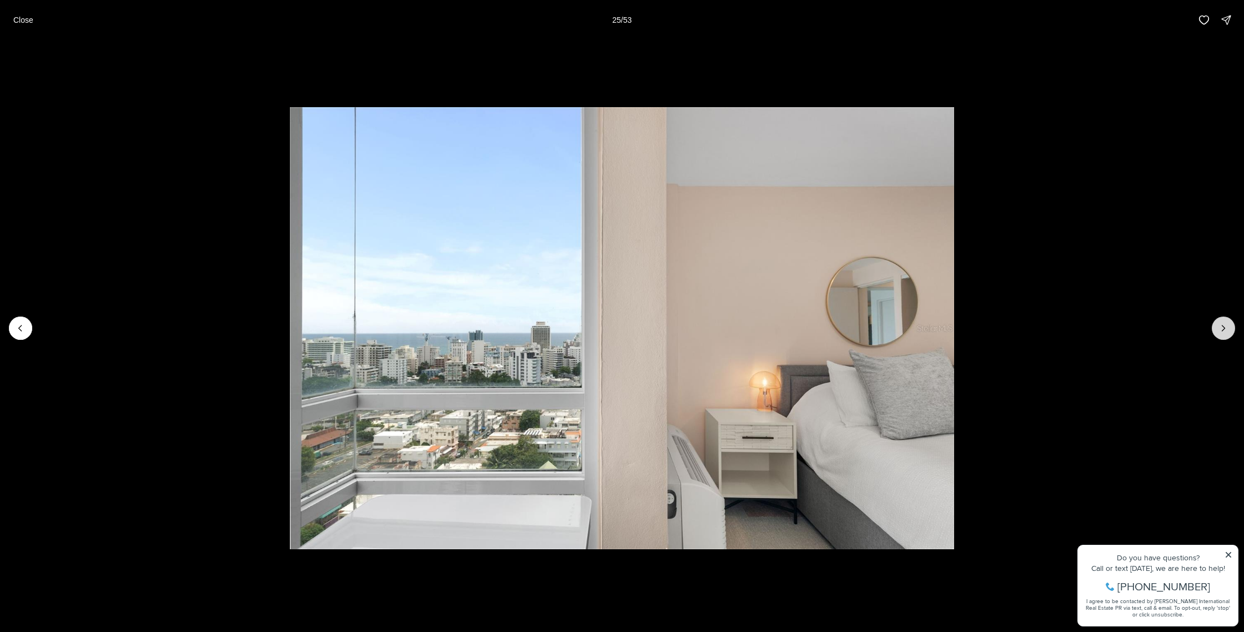
click at [1220, 326] on icon "Next slide" at bounding box center [1222, 328] width 11 height 11
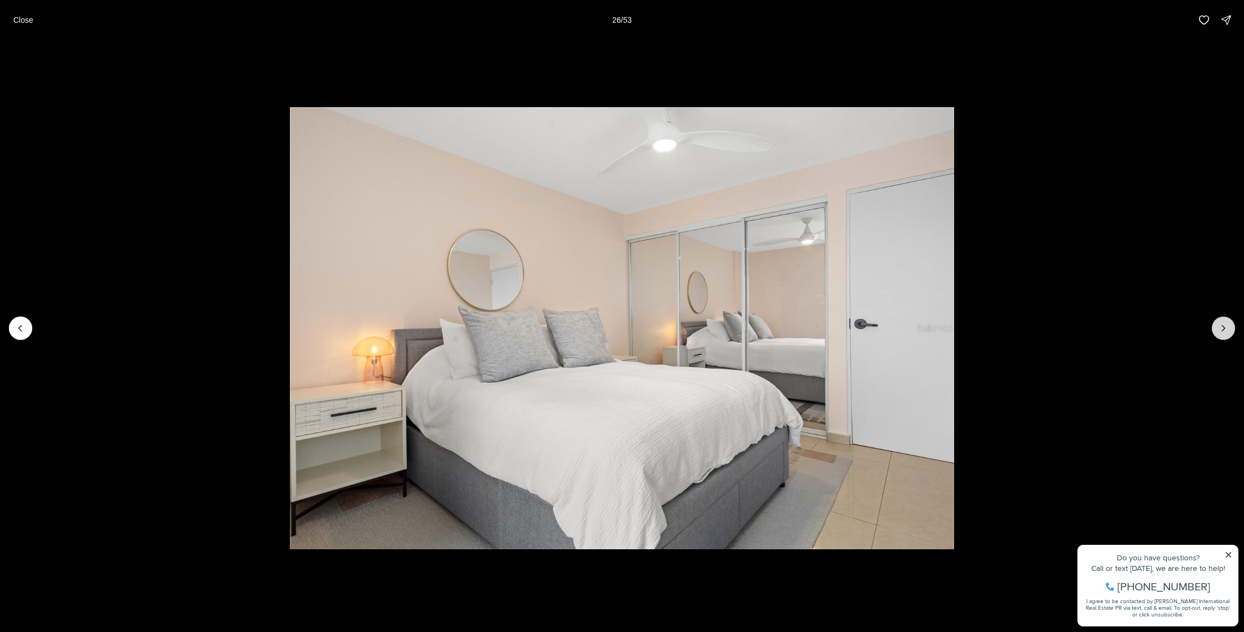
click at [1220, 326] on icon "Next slide" at bounding box center [1222, 328] width 11 height 11
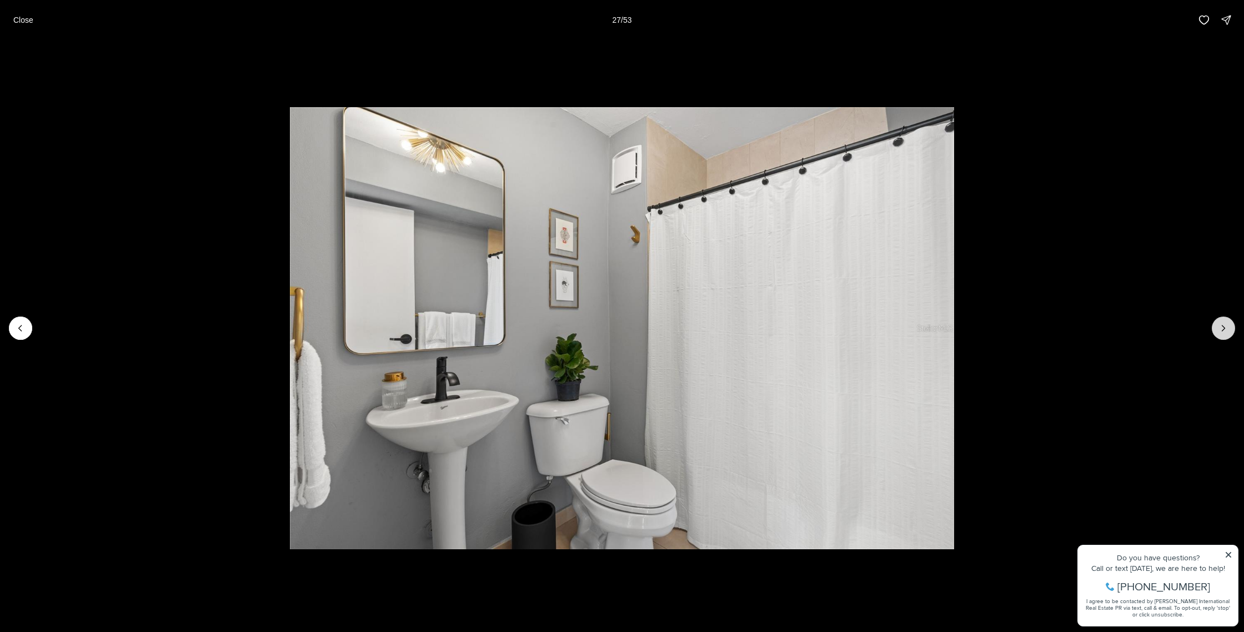
click at [1220, 326] on icon "Next slide" at bounding box center [1222, 328] width 11 height 11
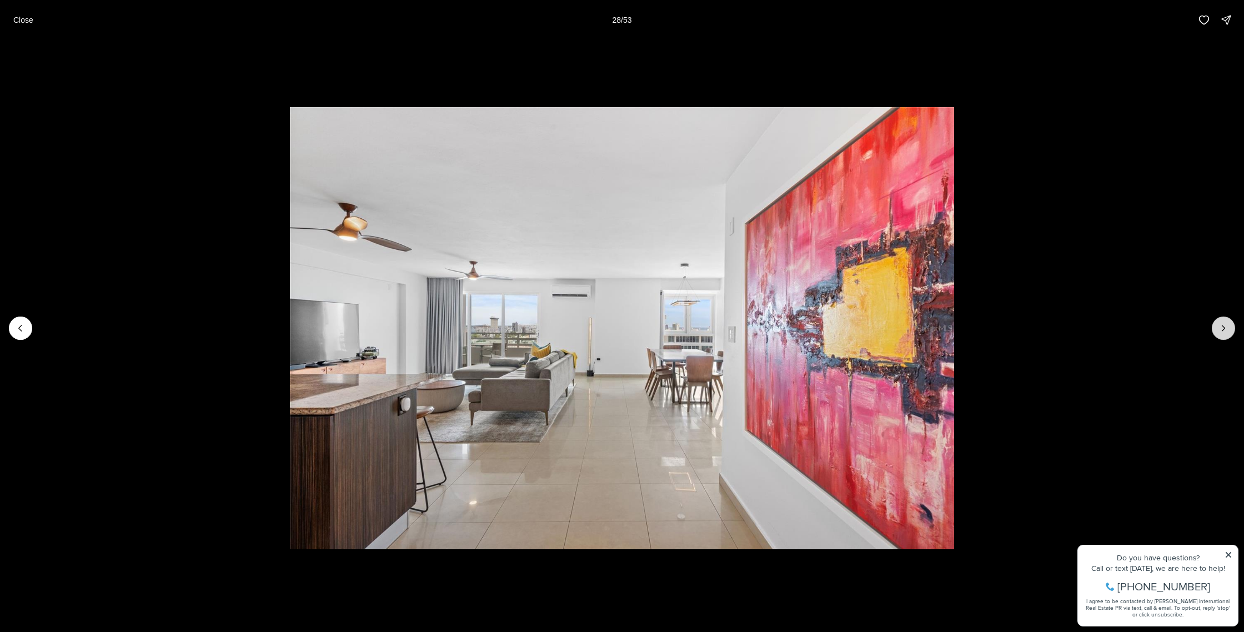
click at [1220, 326] on icon "Next slide" at bounding box center [1222, 328] width 11 height 11
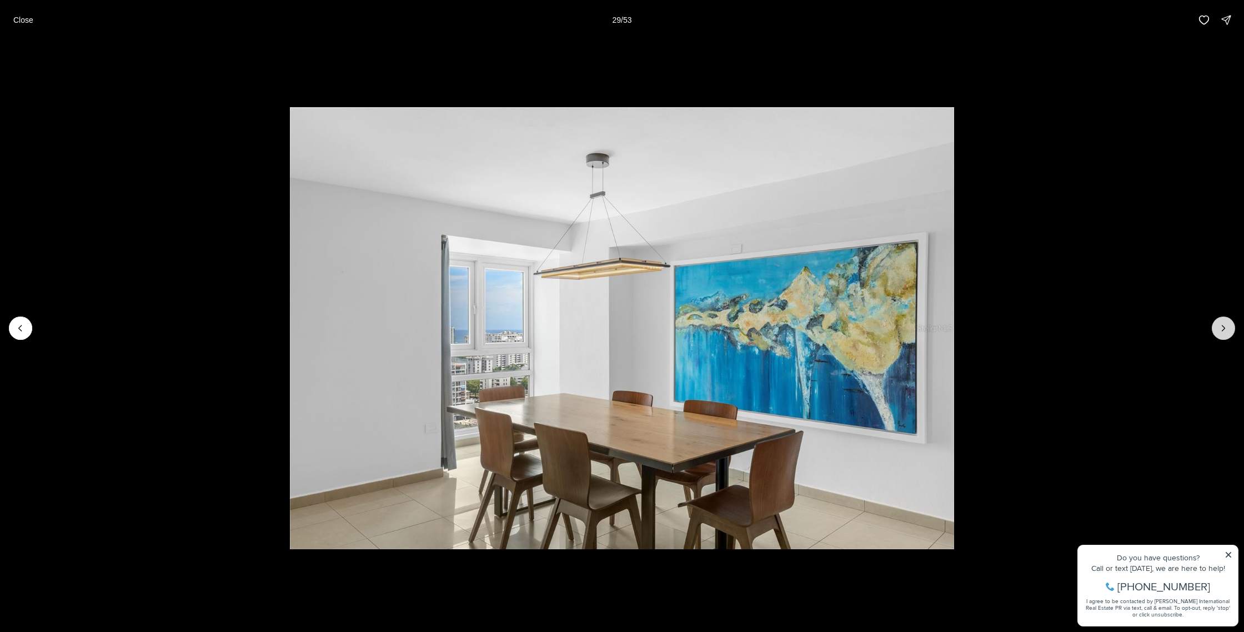
click at [1220, 326] on icon "Next slide" at bounding box center [1222, 328] width 11 height 11
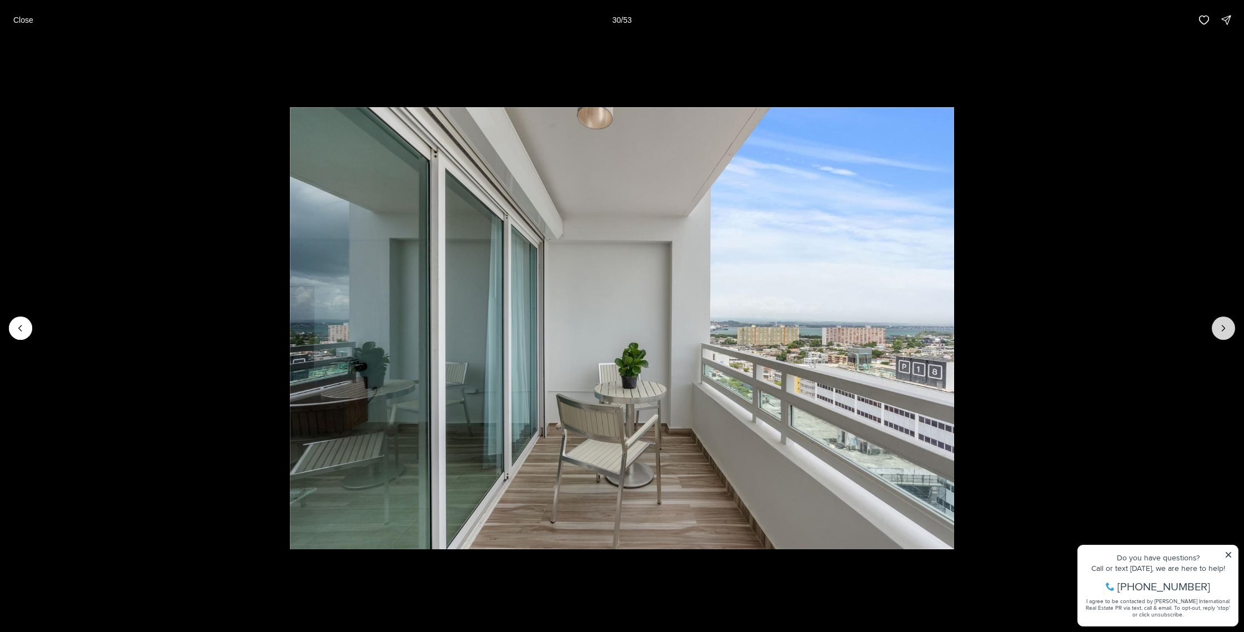
click at [1220, 326] on icon "Next slide" at bounding box center [1222, 328] width 11 height 11
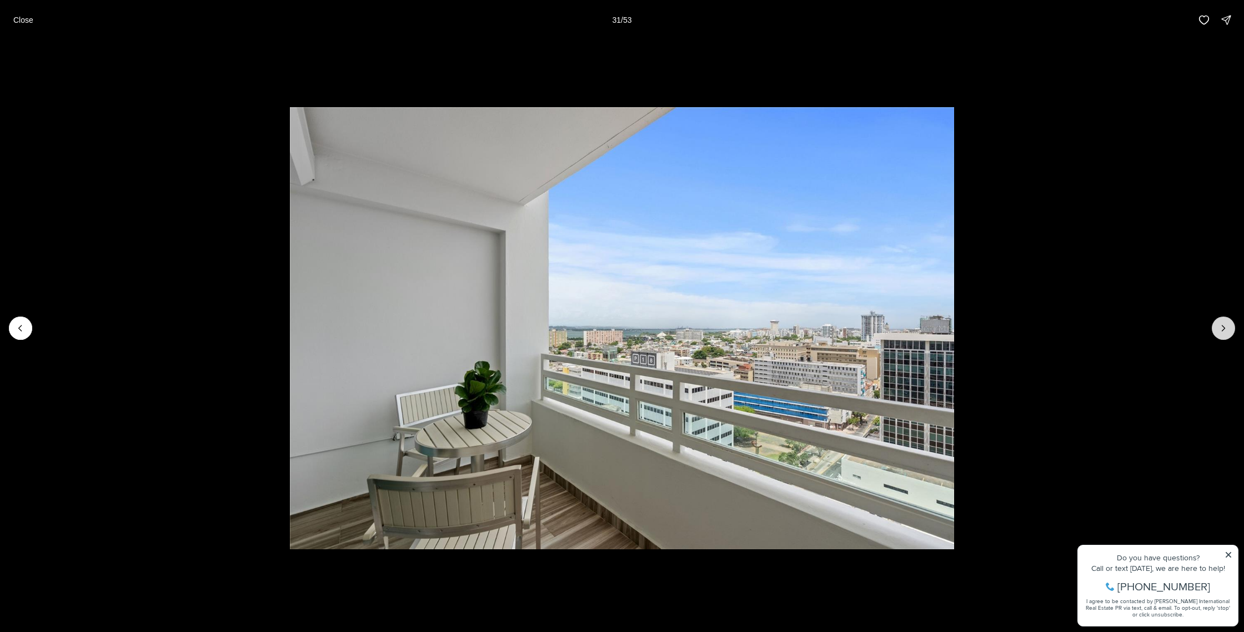
click at [1220, 326] on icon "Next slide" at bounding box center [1222, 328] width 11 height 11
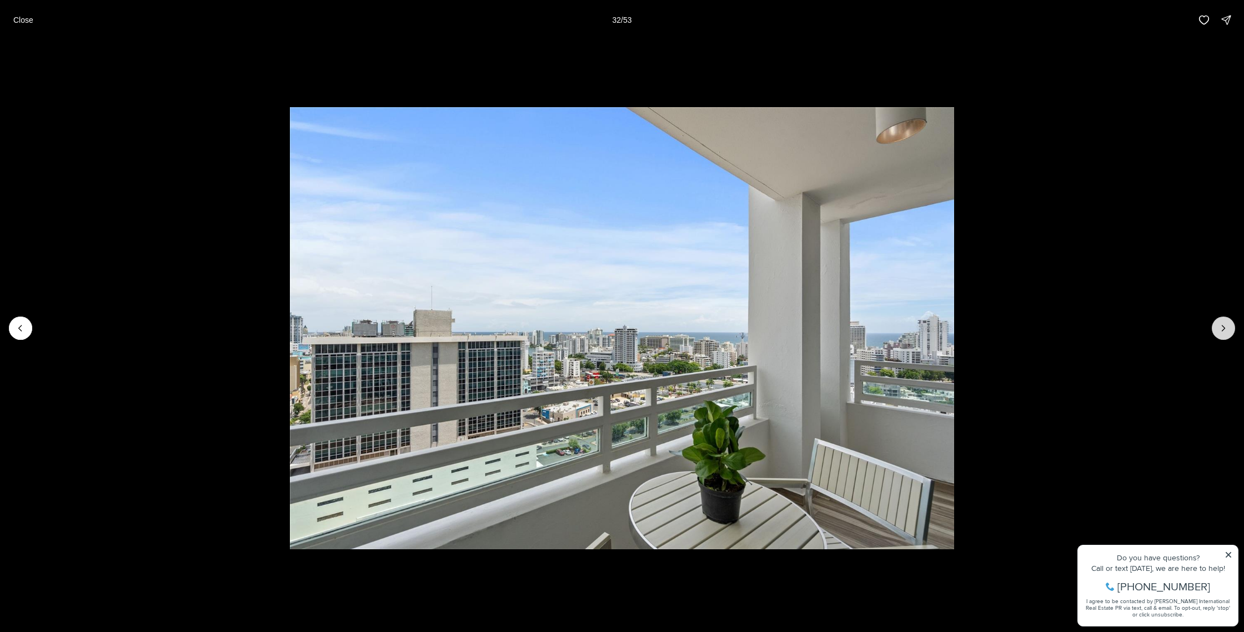
click at [1220, 326] on icon "Next slide" at bounding box center [1222, 328] width 11 height 11
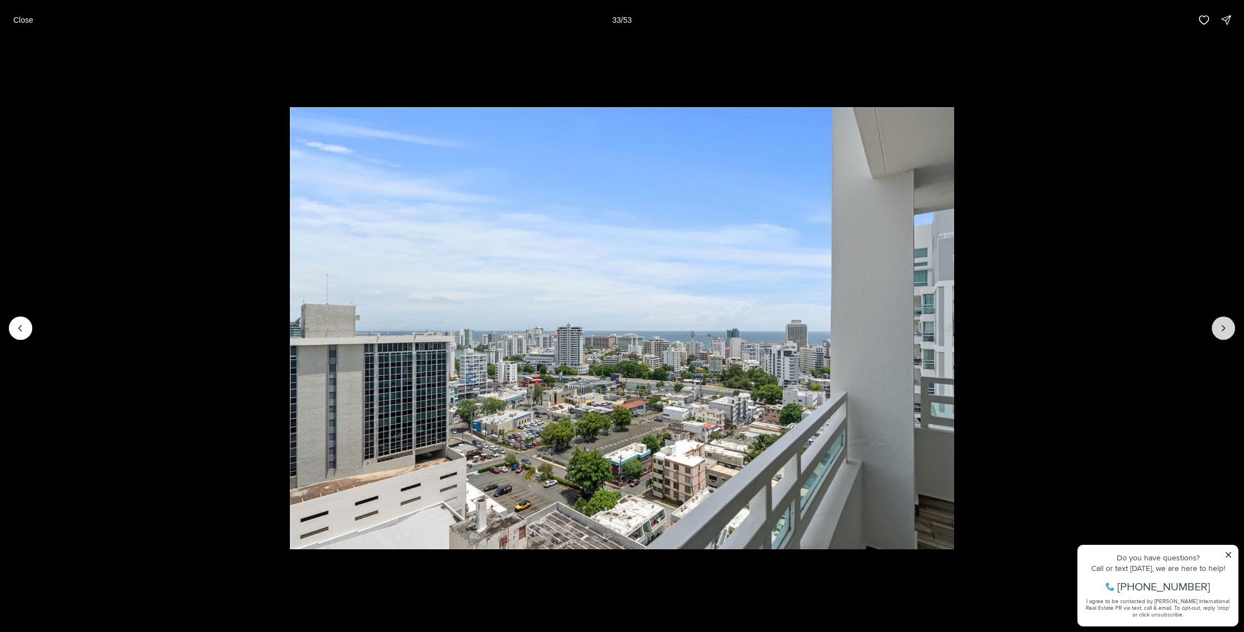
click at [1220, 326] on icon "Next slide" at bounding box center [1222, 328] width 11 height 11
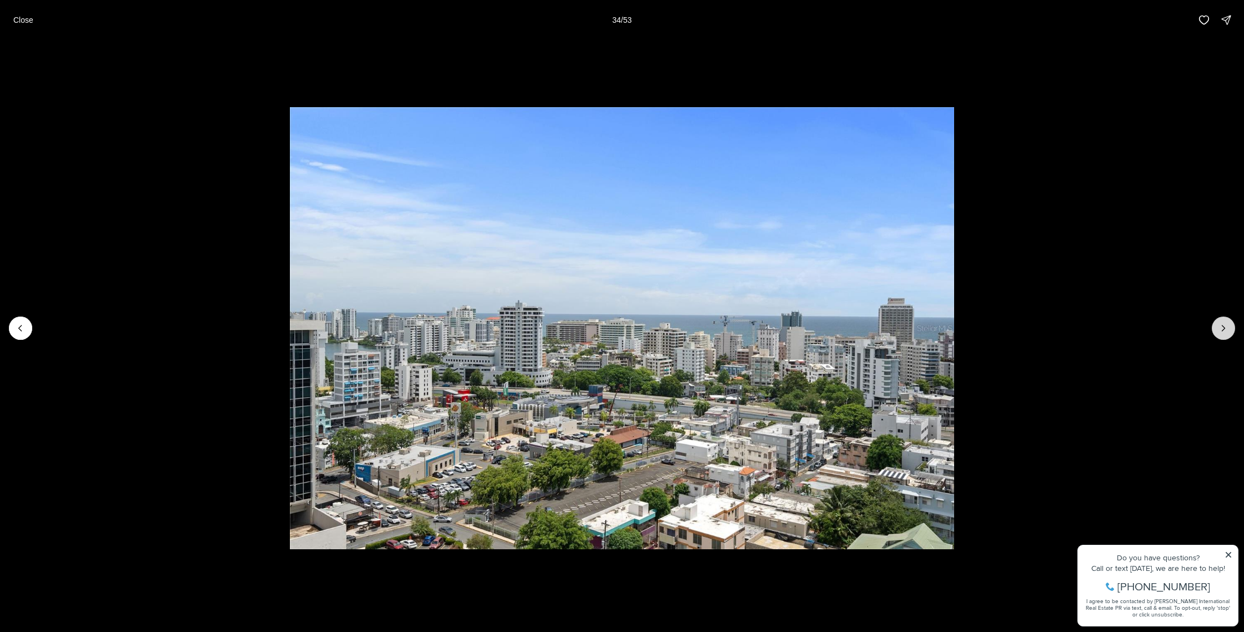
click at [1220, 326] on icon "Next slide" at bounding box center [1222, 328] width 11 height 11
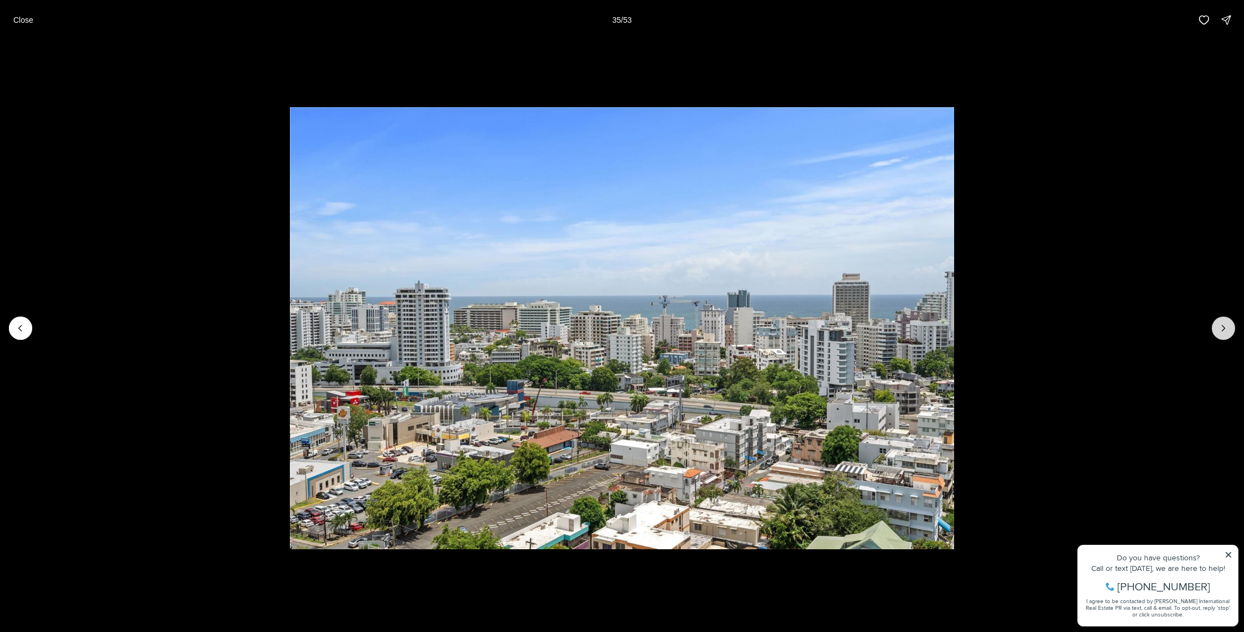
click at [1220, 326] on icon "Next slide" at bounding box center [1222, 328] width 11 height 11
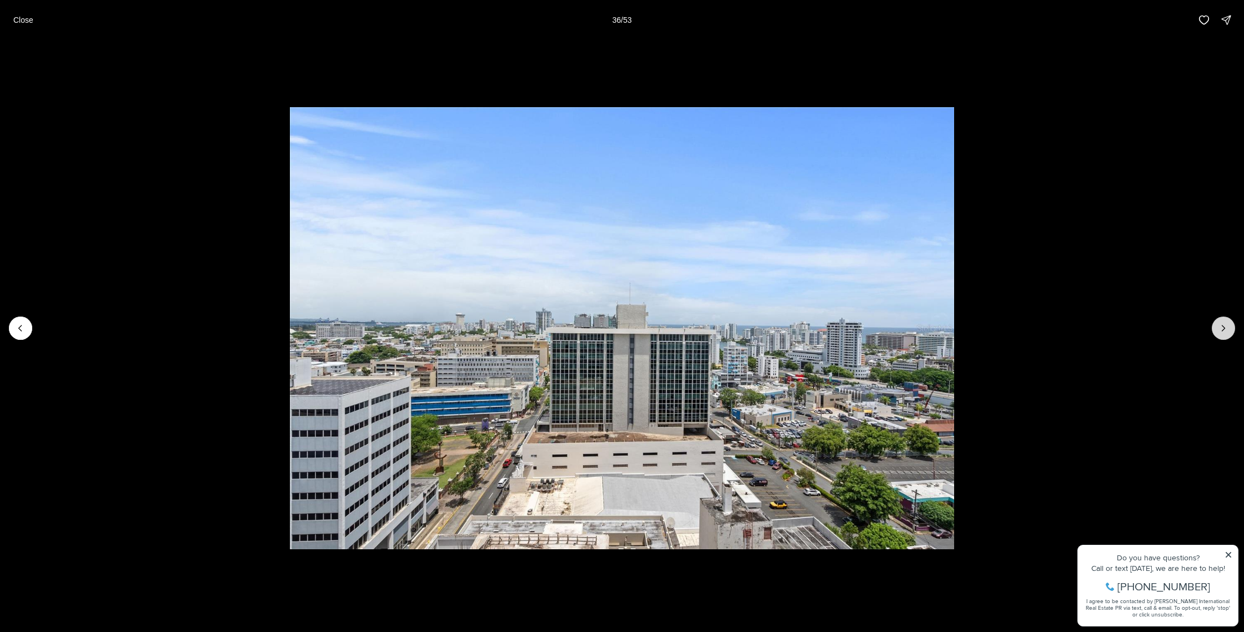
click at [1220, 326] on icon "Next slide" at bounding box center [1222, 328] width 11 height 11
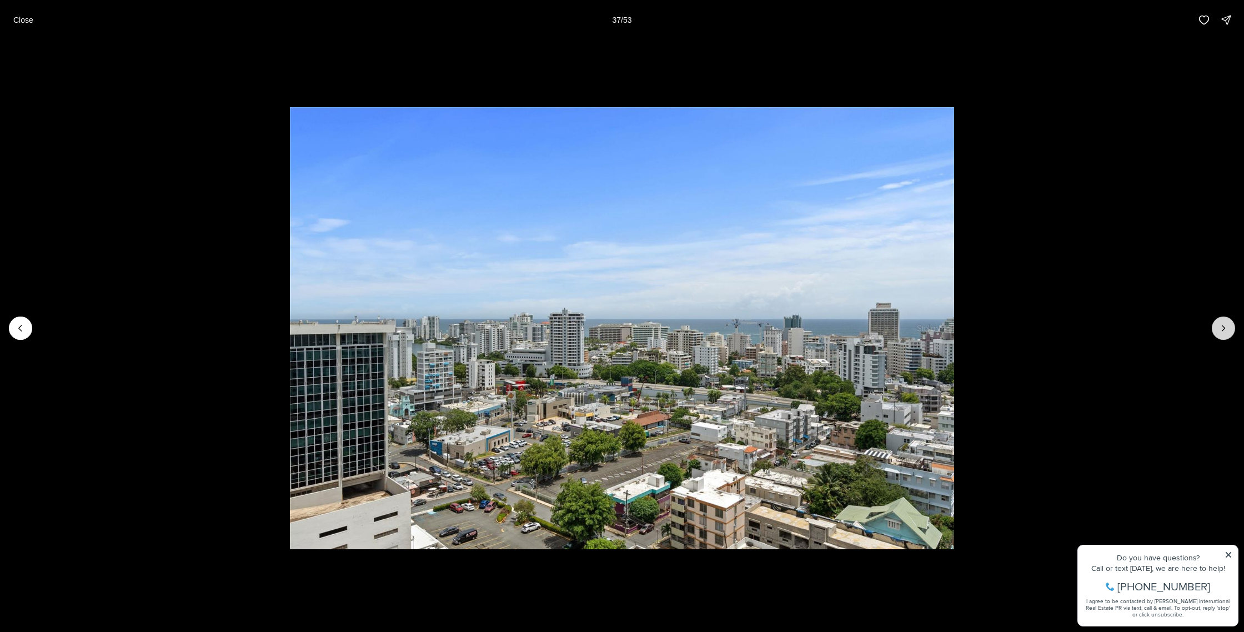
click at [1220, 326] on icon "Next slide" at bounding box center [1222, 328] width 11 height 11
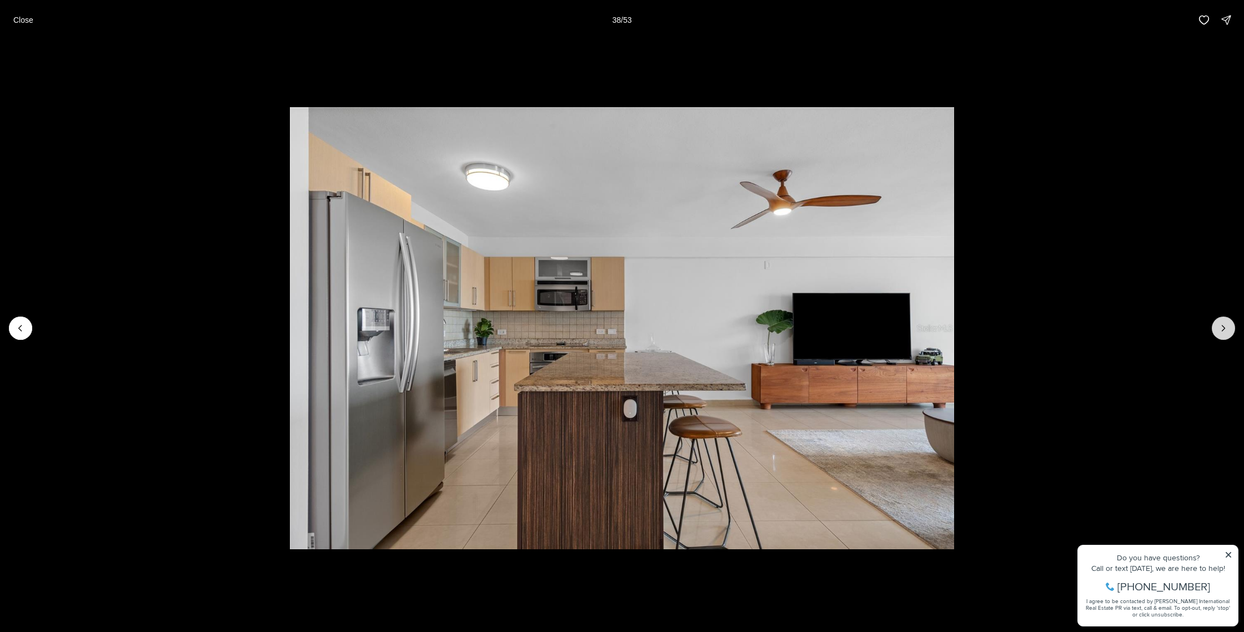
click at [1220, 327] on icon "Next slide" at bounding box center [1222, 328] width 11 height 11
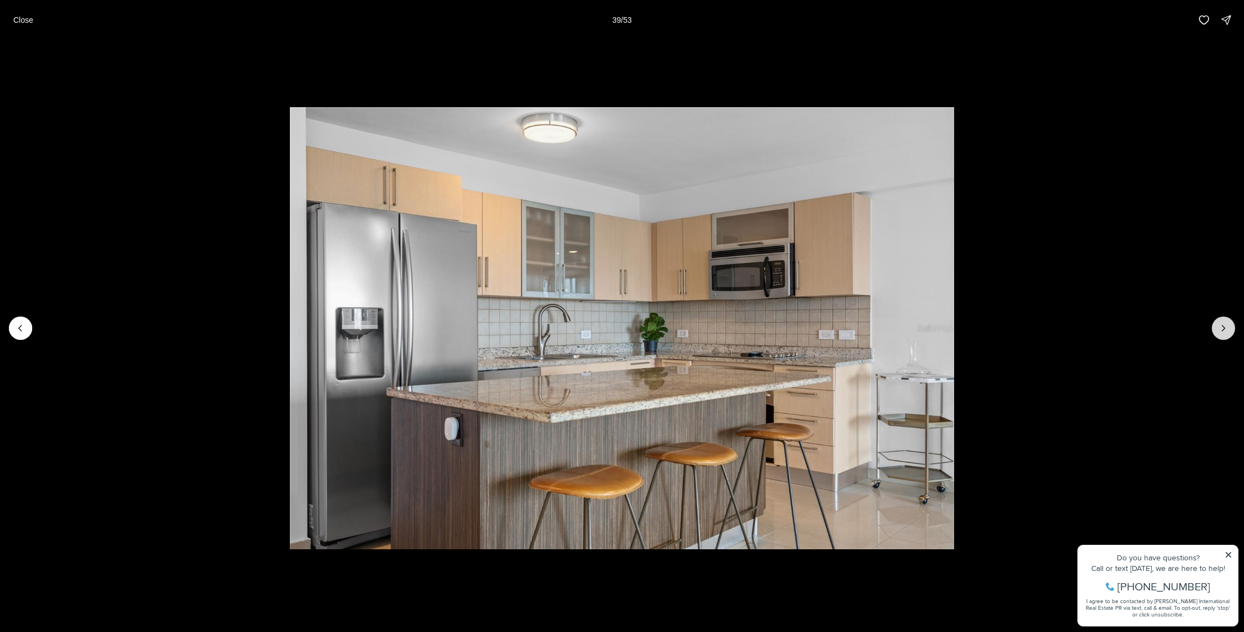
click at [1220, 326] on icon "Next slide" at bounding box center [1222, 328] width 11 height 11
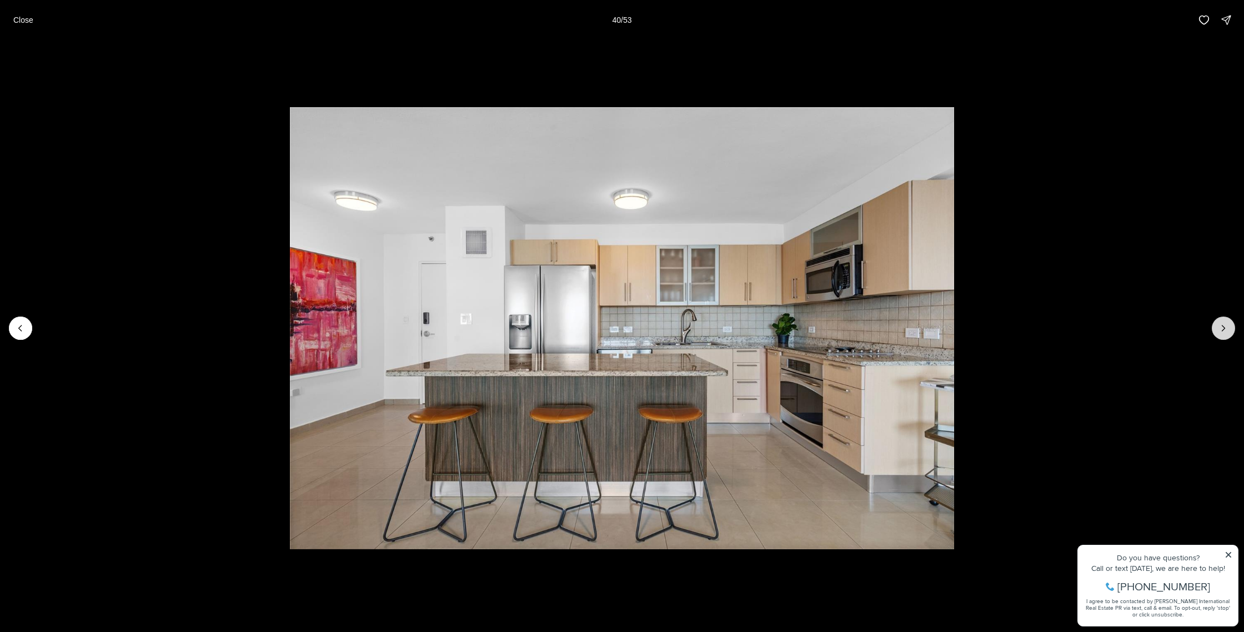
click at [1220, 326] on icon "Next slide" at bounding box center [1222, 328] width 11 height 11
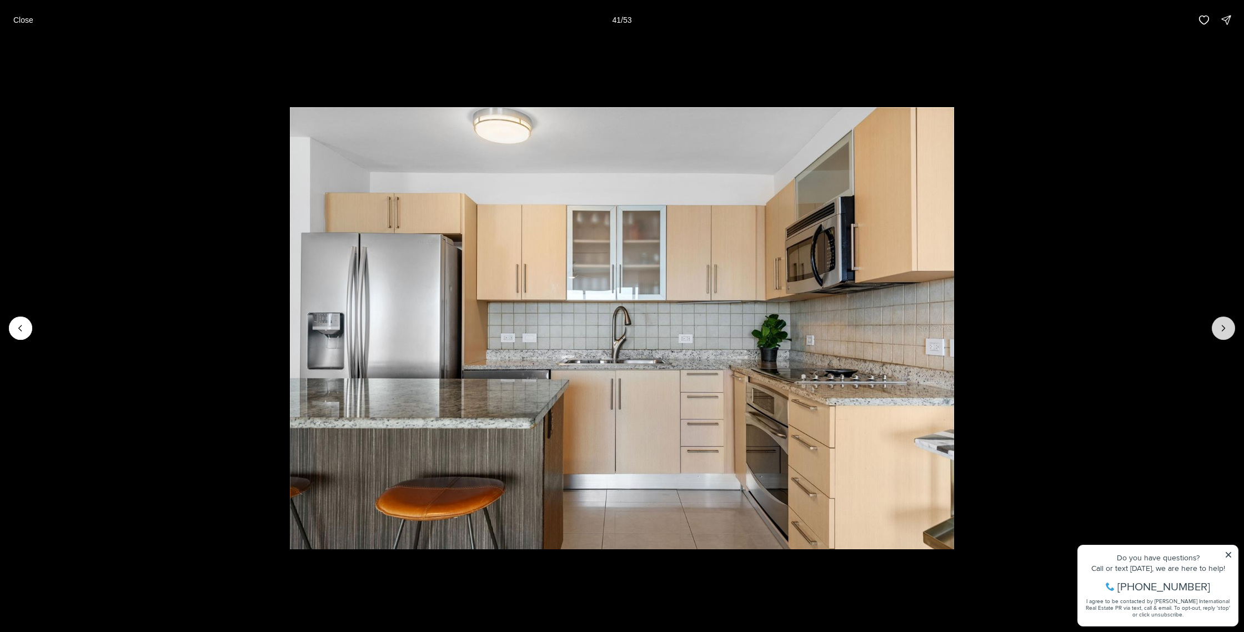
click at [1220, 326] on icon "Next slide" at bounding box center [1222, 328] width 11 height 11
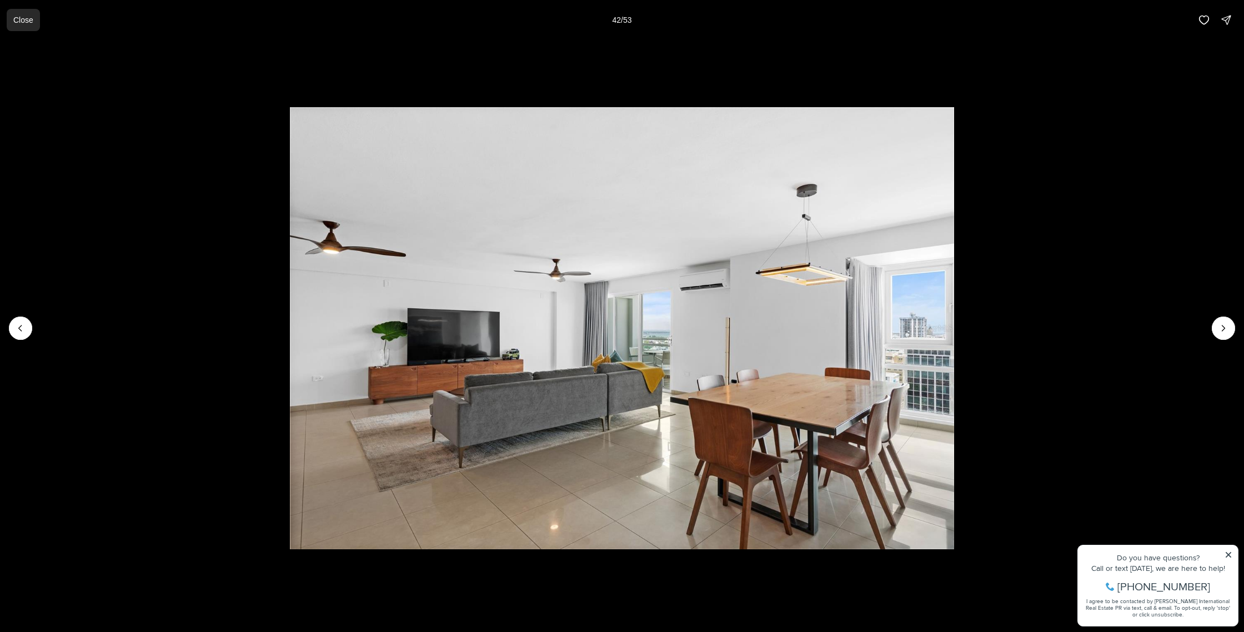
click at [25, 19] on p "Close" at bounding box center [23, 20] width 20 height 9
